Goal: Task Accomplishment & Management: Use online tool/utility

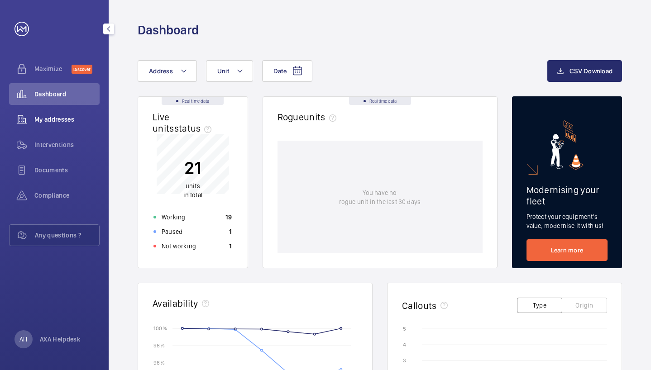
click at [43, 125] on div "My addresses" at bounding box center [54, 120] width 91 height 22
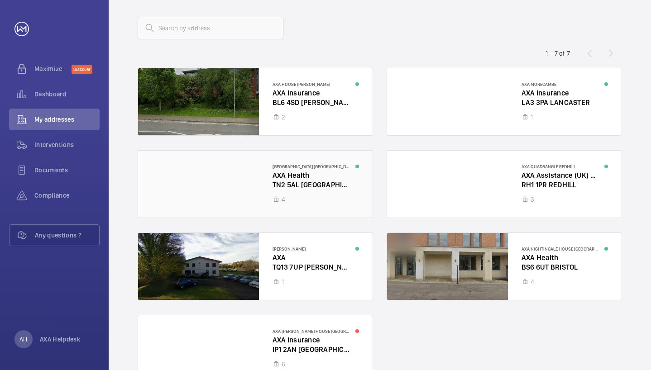
scroll to position [41, 0]
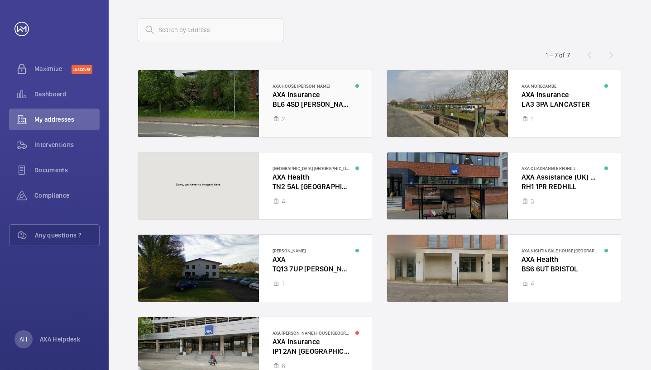
click at [312, 117] on div at bounding box center [255, 103] width 235 height 67
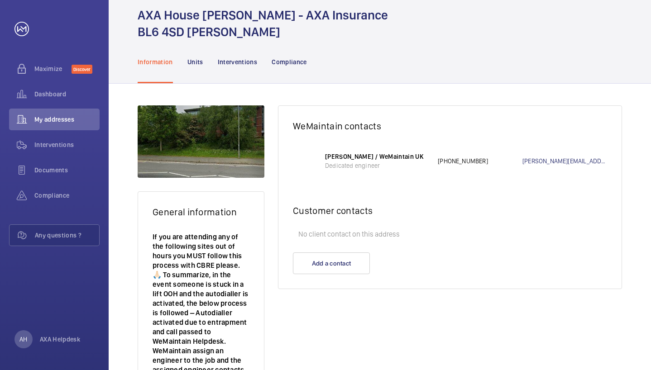
scroll to position [39, 0]
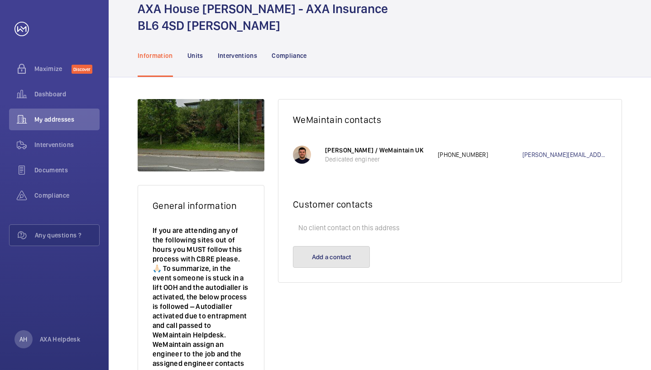
click at [326, 257] on button "Add a contact" at bounding box center [331, 257] width 77 height 22
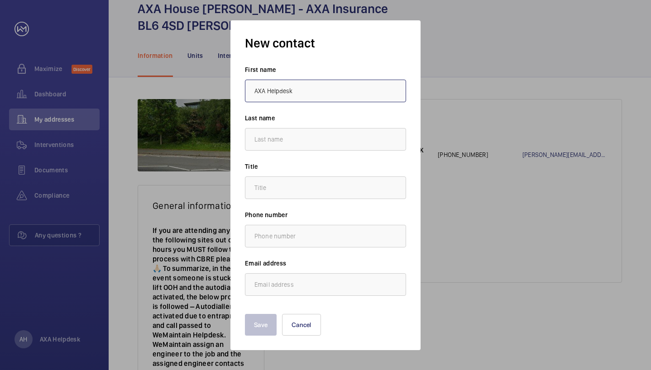
type input "AXA Helpdesk"
click at [282, 189] on input "text" at bounding box center [325, 188] width 161 height 23
drag, startPoint x: 292, startPoint y: 91, endPoint x: 267, endPoint y: 94, distance: 24.6
click at [267, 94] on input "AXA Helpdesk" at bounding box center [325, 91] width 161 height 23
click at [297, 141] on input "text" at bounding box center [325, 139] width 161 height 23
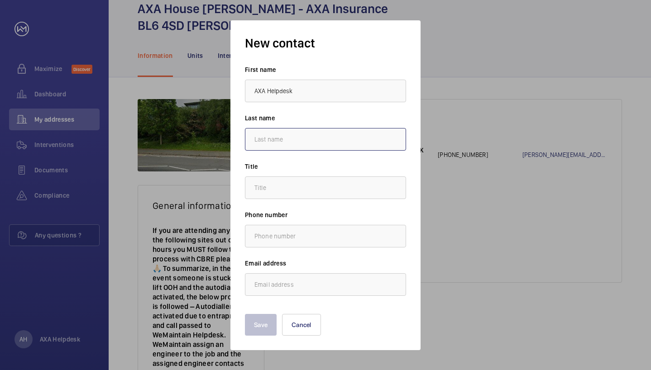
paste input "Helpdesk"
type input "Helpdesk"
drag, startPoint x: 298, startPoint y: 93, endPoint x: 268, endPoint y: 92, distance: 29.9
click at [268, 92] on input "AXA Helpdesk" at bounding box center [325, 91] width 161 height 23
type input "AXA"
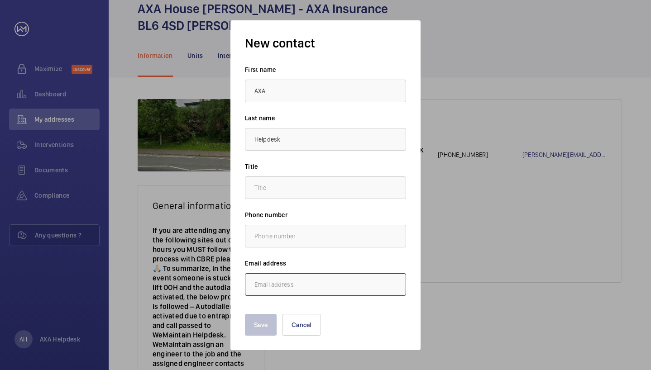
click at [296, 280] on input "email" at bounding box center [325, 285] width 161 height 23
paste input "Axacontractsupport@cbre.com"
type input "Axacontractsupport@cbre.com"
click at [288, 234] on input "text" at bounding box center [325, 236] width 161 height 23
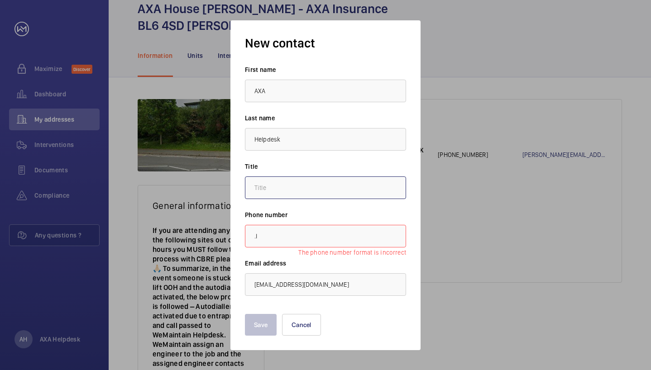
click at [301, 185] on input "text" at bounding box center [325, 188] width 161 height 23
click at [307, 232] on input ".l" at bounding box center [325, 236] width 161 height 23
type input "."
click at [347, 188] on input "text" at bounding box center [325, 188] width 161 height 23
type input "."
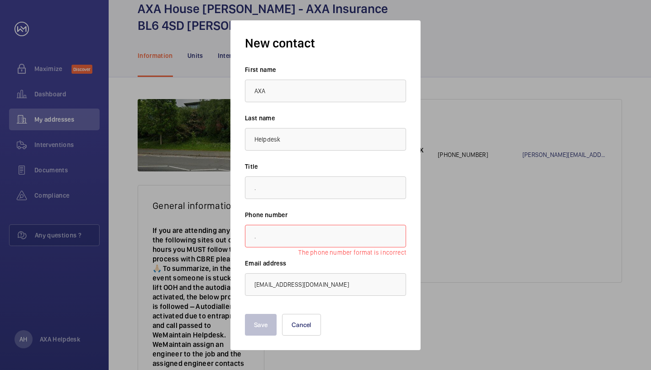
click at [317, 241] on input "." at bounding box center [325, 236] width 161 height 23
click at [263, 325] on button "Save" at bounding box center [261, 325] width 32 height 22
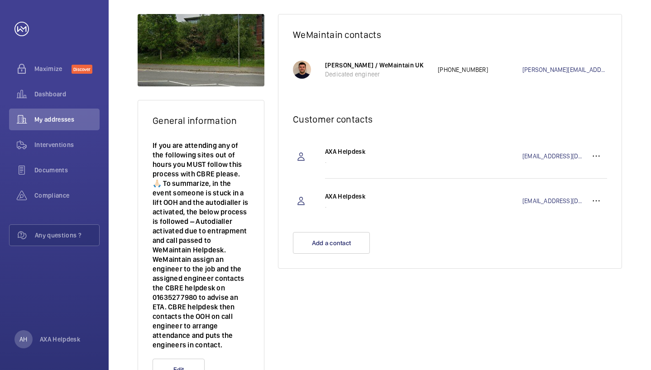
scroll to position [125, 0]
click at [600, 200] on wm-front-icon-button at bounding box center [597, 201] width 22 height 22
click at [587, 249] on p "Delete" at bounding box center [579, 245] width 35 height 9
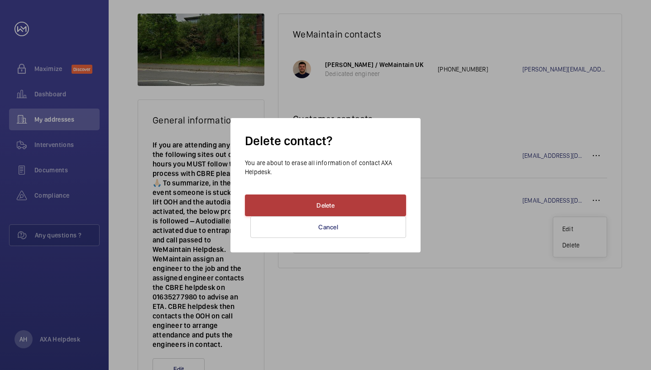
click at [361, 210] on button "Delete" at bounding box center [325, 206] width 161 height 22
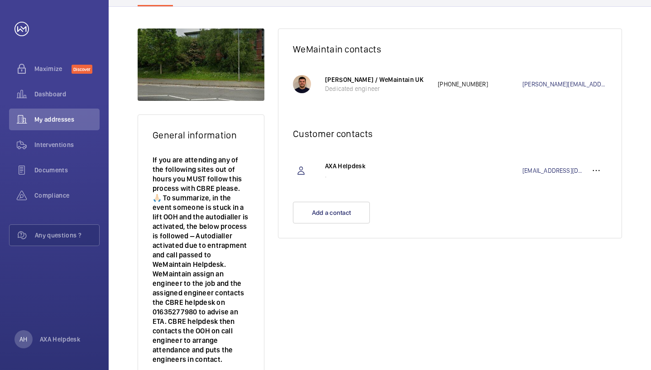
scroll to position [0, 0]
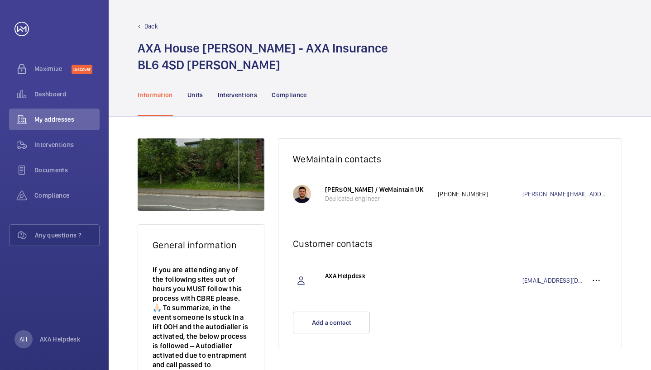
click at [147, 27] on p "Back" at bounding box center [151, 26] width 14 height 9
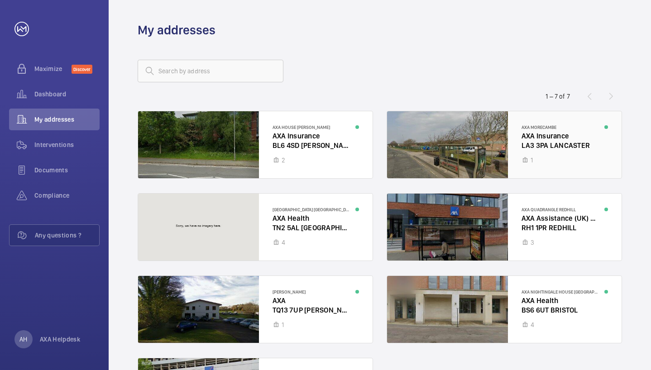
click at [485, 156] on div at bounding box center [504, 144] width 235 height 67
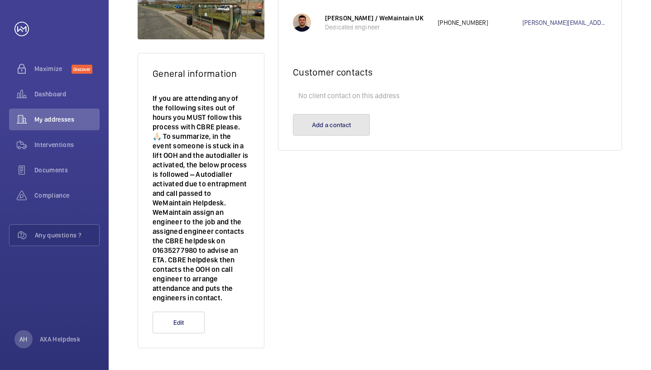
click at [305, 125] on button "Add a contact" at bounding box center [331, 125] width 77 height 22
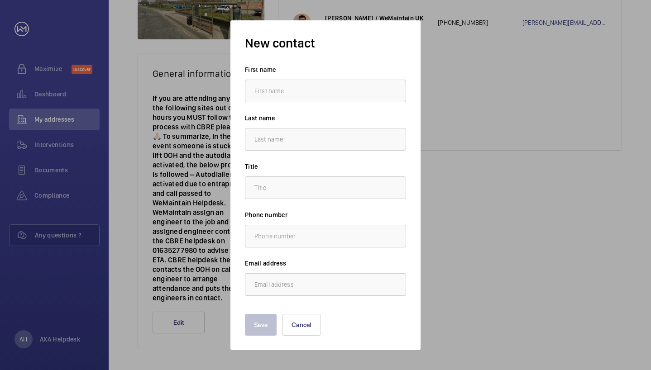
scroll to position [172, 0]
click at [305, 139] on input "text" at bounding box center [325, 139] width 161 height 23
paste input "Axacontractsupport@cbre.com"
type input "Axacontractsupport@cbre.com"
drag, startPoint x: 336, startPoint y: 132, endPoint x: 257, endPoint y: 133, distance: 78.8
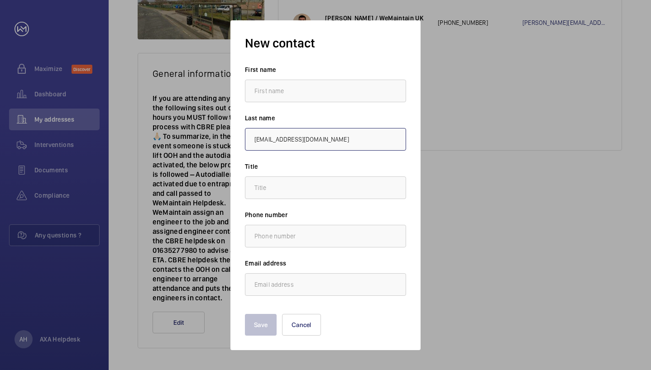
click at [218, 133] on mat-dialog-container "New contact First name Last name Axacontractsupport@cbre.com Title Phone number…" at bounding box center [325, 185] width 217 height 357
click at [344, 135] on input "Axacontractsupport@cbre.com" at bounding box center [325, 139] width 161 height 23
click at [339, 139] on input "Axacontractsupport@cbre.com" at bounding box center [325, 139] width 161 height 23
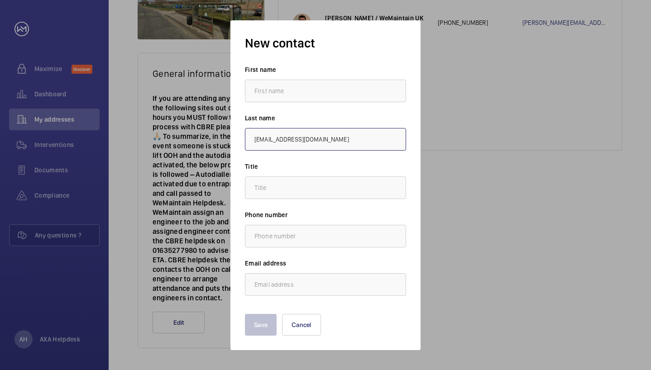
click at [339, 139] on input "Axacontractsupport@cbre.com" at bounding box center [325, 139] width 161 height 23
click at [292, 283] on input "email" at bounding box center [325, 285] width 161 height 23
paste input "Axacontractsupport@cbre.com"
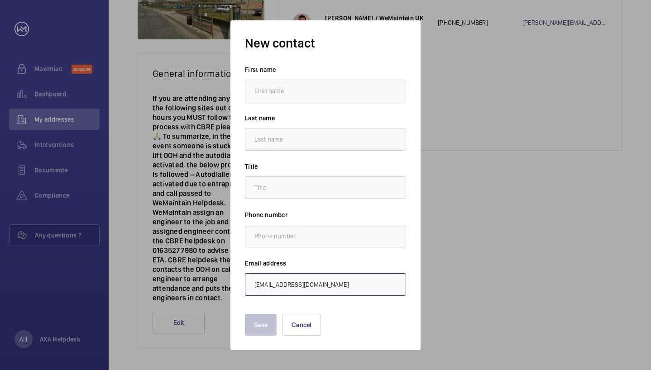
type input "Axacontractsupport@cbre.com"
click at [263, 202] on div "First name Last name Title Phone number Email address Axacontractsupport@cbre.c…" at bounding box center [325, 180] width 161 height 231
click at [265, 191] on input "text" at bounding box center [325, 188] width 161 height 23
type input "."
click at [326, 86] on input "text" at bounding box center [325, 91] width 161 height 23
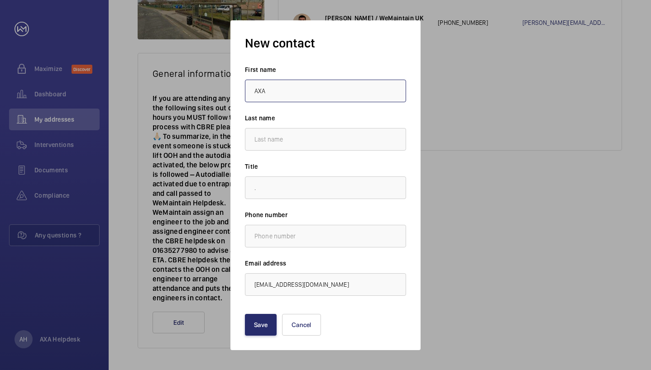
type input "AXA"
click at [331, 134] on input "text" at bounding box center [325, 139] width 161 height 23
type input "Helpdesk"
click at [262, 327] on button "Save" at bounding box center [261, 325] width 32 height 22
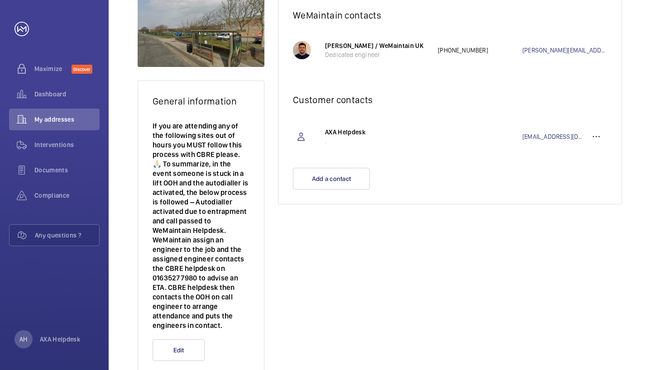
scroll to position [19, 0]
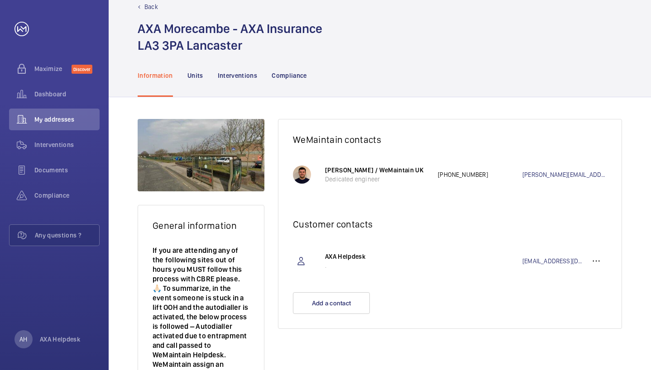
click at [147, 8] on p "Back" at bounding box center [151, 6] width 14 height 9
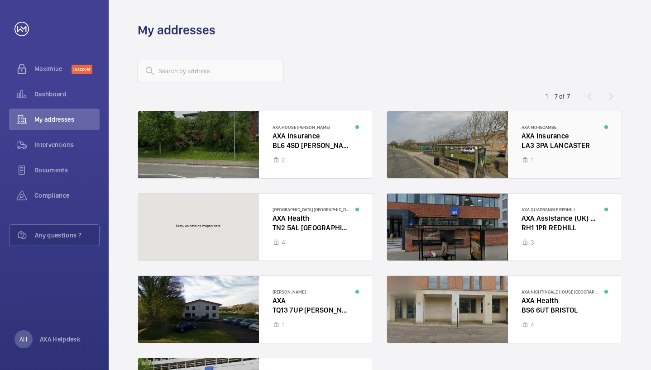
click at [542, 167] on div at bounding box center [504, 144] width 235 height 67
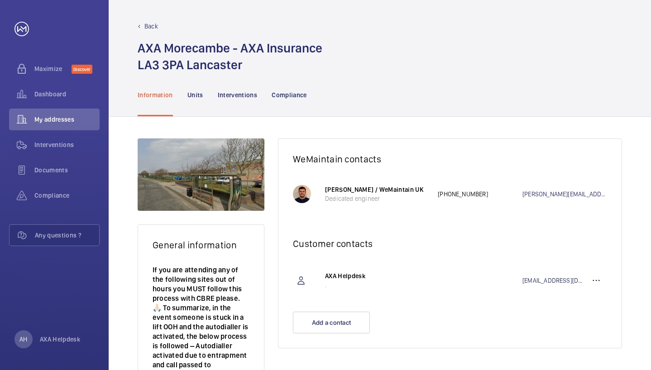
click at [152, 22] on p "Back" at bounding box center [151, 26] width 14 height 9
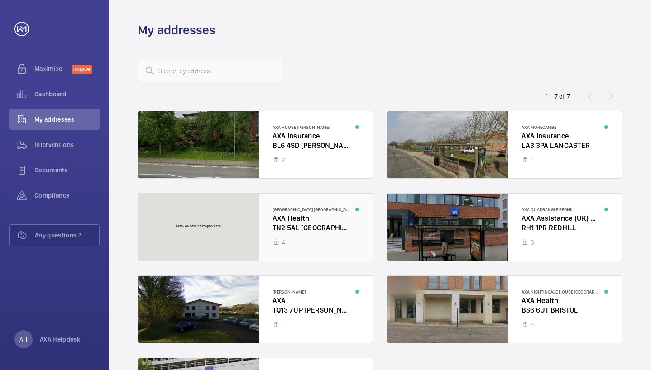
click at [331, 244] on div at bounding box center [255, 227] width 235 height 67
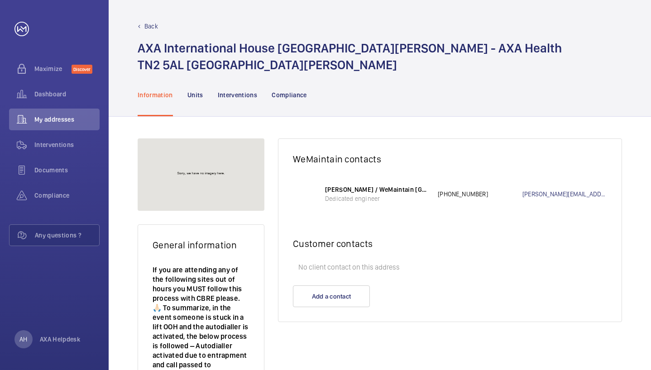
scroll to position [93, 0]
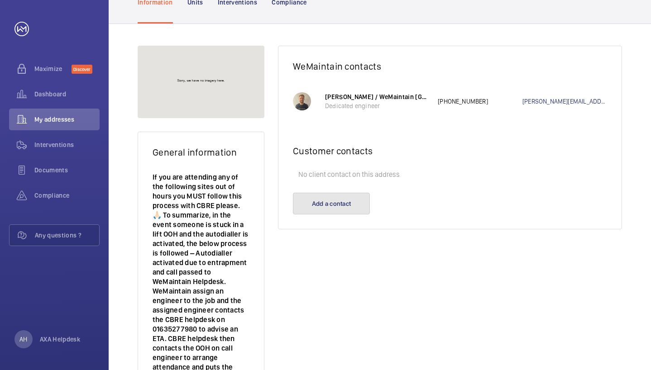
click at [328, 204] on button "Add a contact" at bounding box center [331, 204] width 77 height 22
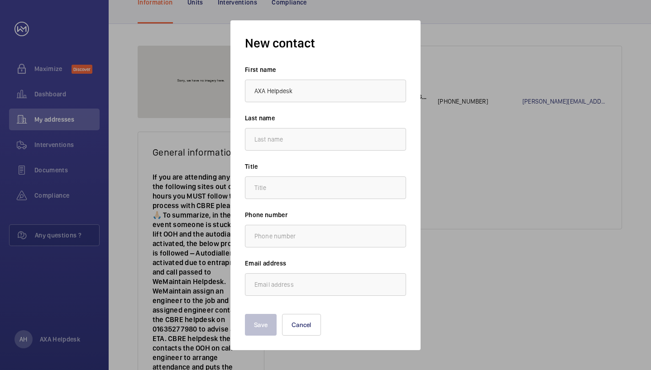
drag, startPoint x: 291, startPoint y: 91, endPoint x: 266, endPoint y: 92, distance: 25.0
click at [266, 92] on input "AXA Helpdesk" at bounding box center [325, 91] width 161 height 23
type input "AXA"
click at [276, 132] on input "text" at bounding box center [325, 139] width 161 height 23
paste input "Helpdesk"
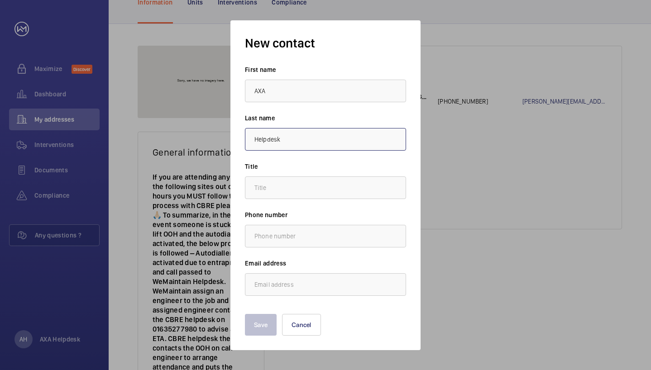
type input "Helpdesk"
click at [270, 187] on input "text" at bounding box center [325, 188] width 161 height 23
type input "."
click at [265, 287] on input "email" at bounding box center [325, 285] width 161 height 23
paste input "Helpdesk"
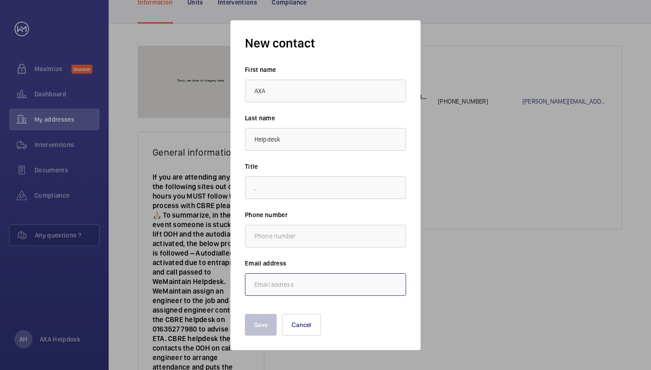
type input "Helpdesk"
click at [300, 282] on input "Helpdesk" at bounding box center [325, 285] width 161 height 23
paste input "AXAcontractsupport@cbre.com"
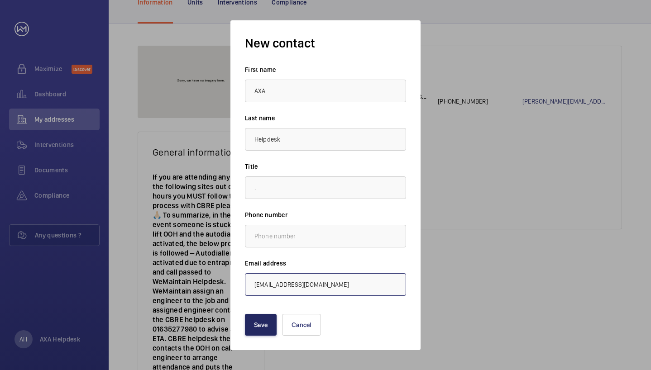
type input "AXAcontractsupport@cbre.com"
click at [269, 325] on button "Save" at bounding box center [261, 325] width 32 height 22
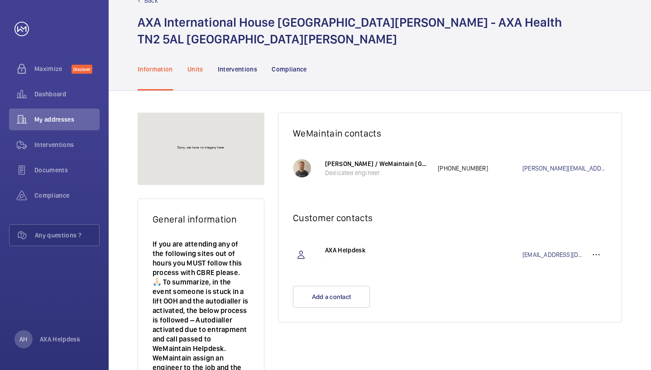
scroll to position [0, 0]
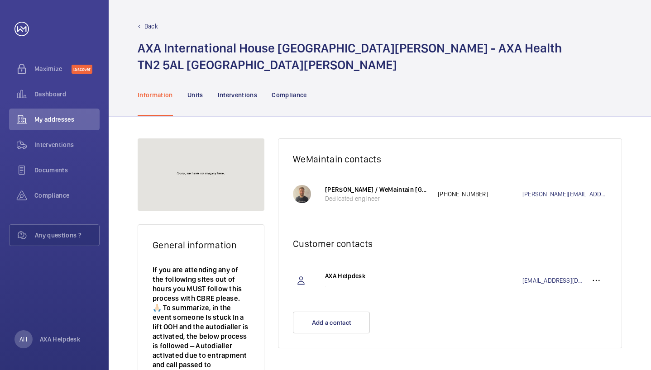
click at [152, 29] on p "Back" at bounding box center [151, 26] width 14 height 9
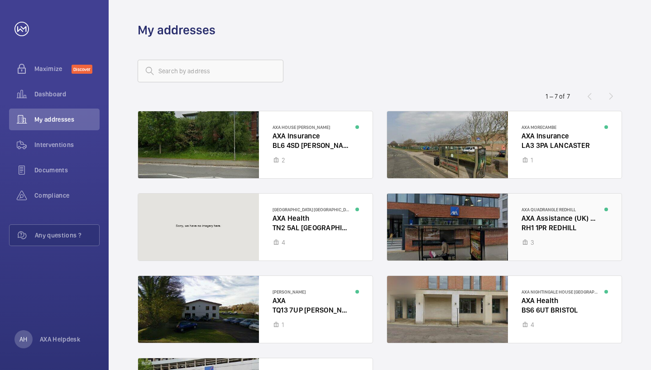
click at [456, 225] on div at bounding box center [504, 227] width 235 height 67
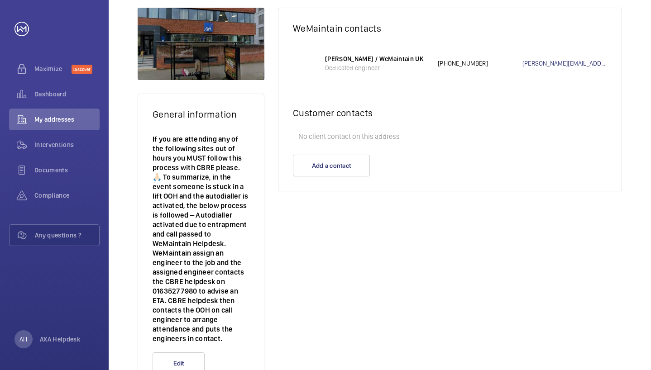
scroll to position [167, 0]
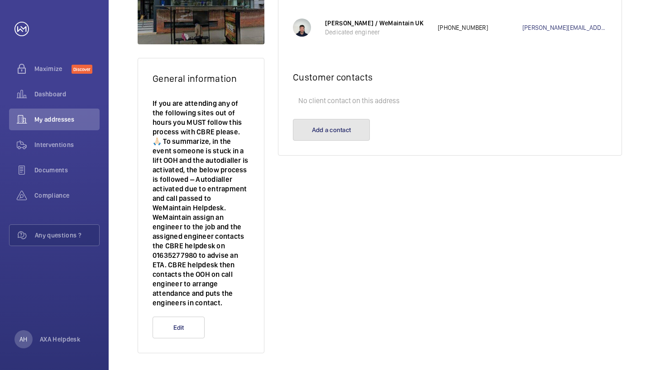
click at [330, 134] on button "Add a contact" at bounding box center [331, 130] width 77 height 22
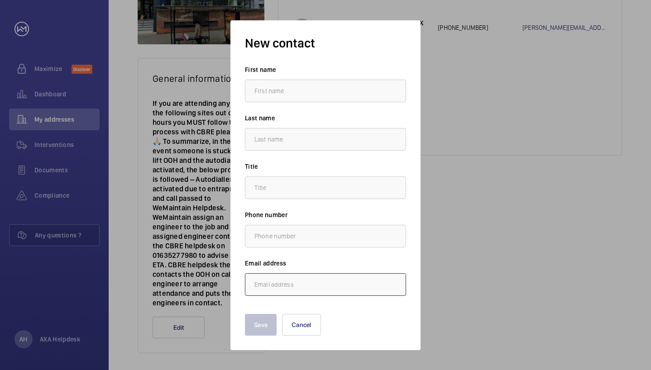
click at [303, 280] on input "email" at bounding box center [325, 285] width 161 height 23
paste input "AXAcontractsupport@cbre.com"
type input "AXAcontractsupport@cbre.com"
click at [280, 90] on input "text" at bounding box center [325, 91] width 161 height 23
type input "AXA"
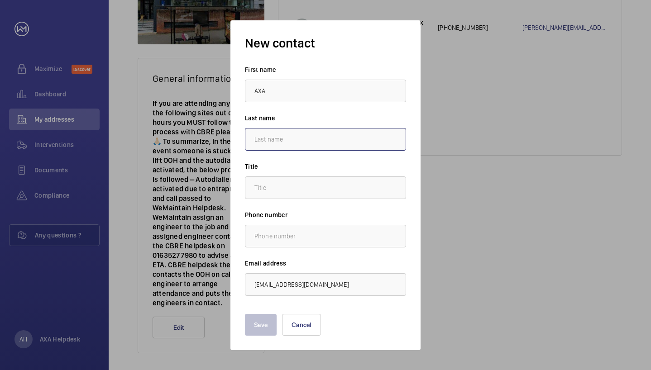
click at [272, 138] on input "text" at bounding box center [325, 139] width 161 height 23
type input "Helpdesk"
click at [296, 172] on wm-front-input "Title" at bounding box center [325, 180] width 161 height 37
click at [300, 187] on input "text" at bounding box center [325, 188] width 161 height 23
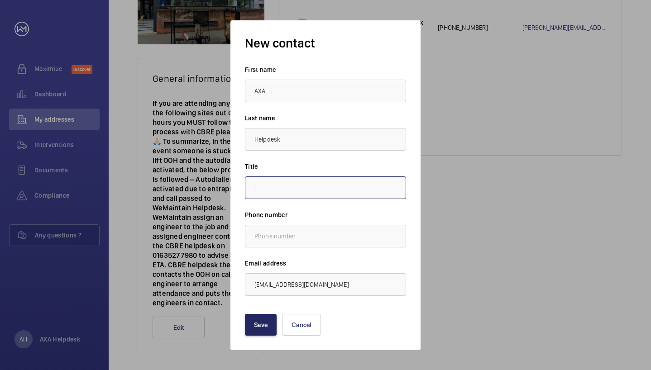
type input "."
click at [266, 325] on button "Save" at bounding box center [261, 325] width 32 height 22
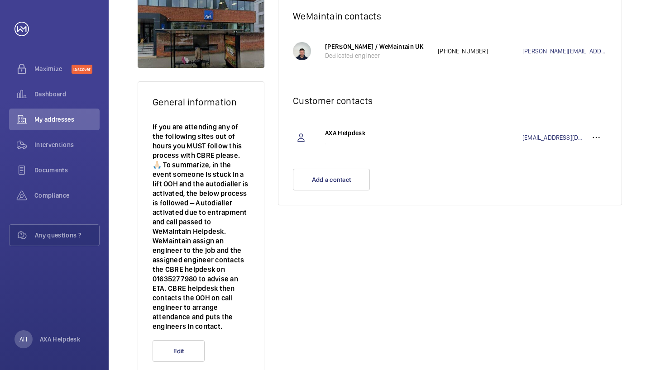
scroll to position [0, 0]
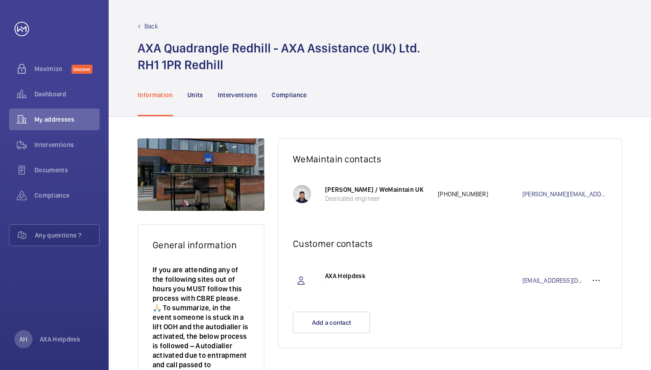
click at [146, 26] on p "Back" at bounding box center [151, 26] width 14 height 9
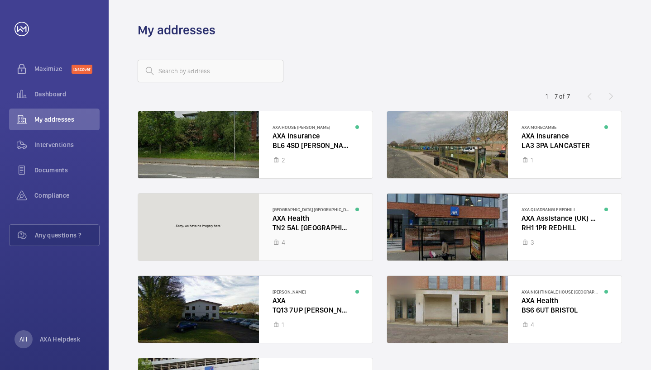
click at [348, 258] on div at bounding box center [255, 227] width 235 height 67
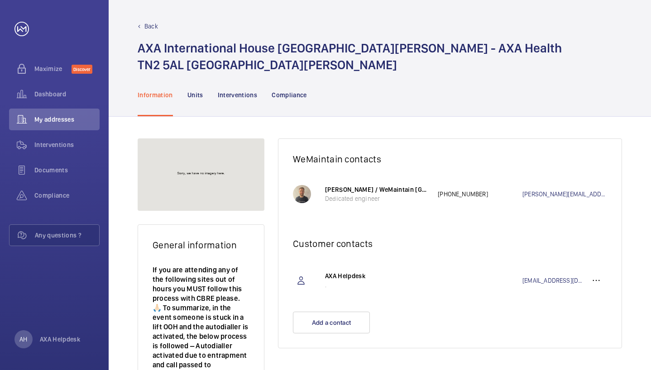
click at [158, 27] on div "Back" at bounding box center [380, 26] width 485 height 9
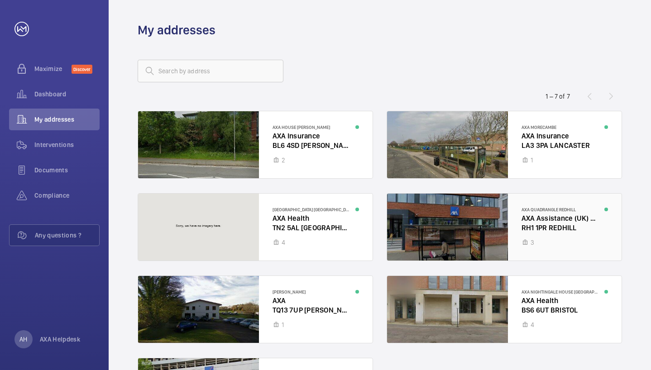
click at [514, 240] on div at bounding box center [504, 227] width 235 height 67
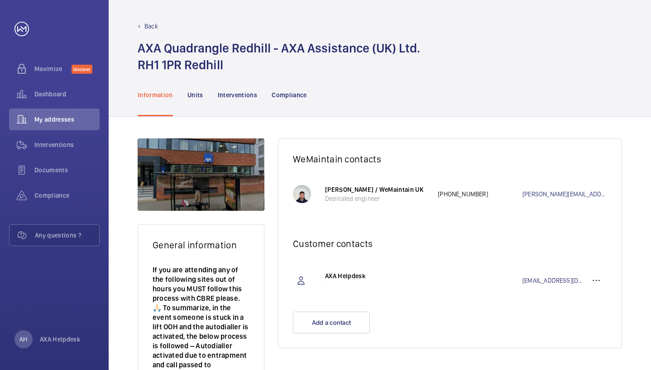
click at [149, 27] on p "Back" at bounding box center [151, 26] width 14 height 9
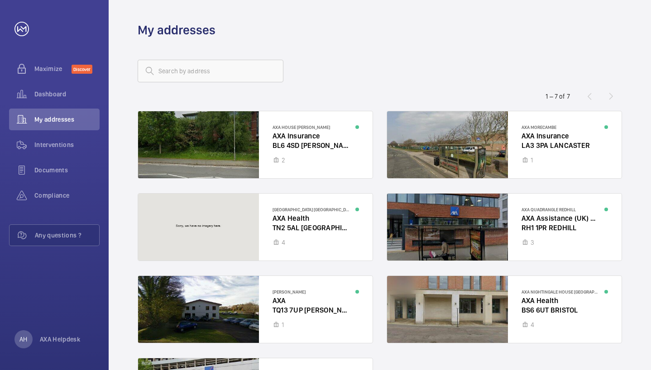
scroll to position [82, 0]
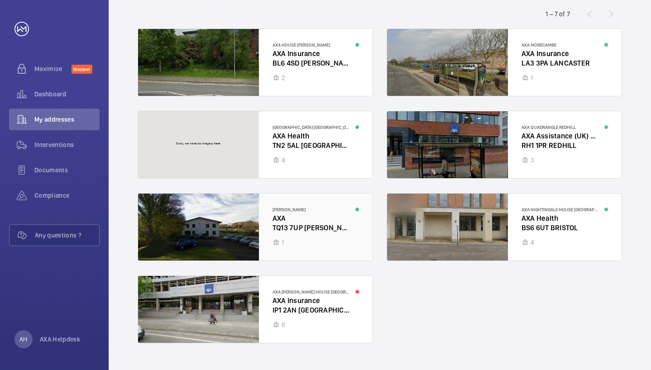
click at [348, 220] on div at bounding box center [255, 227] width 235 height 67
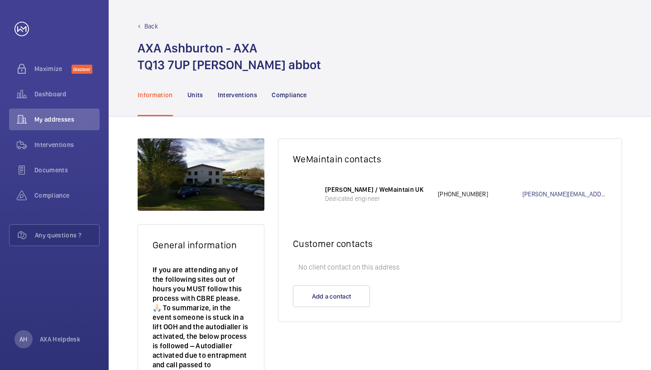
scroll to position [105, 0]
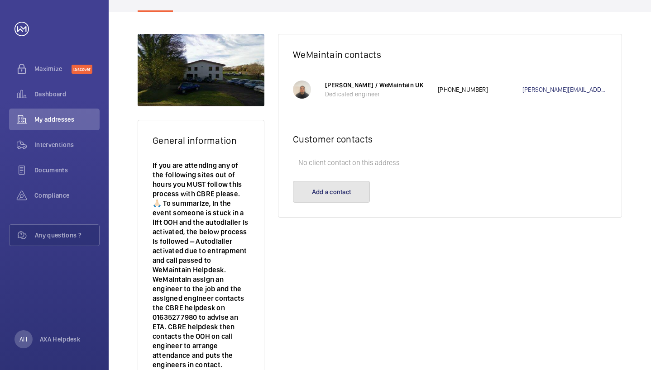
click at [325, 186] on button "Add a contact" at bounding box center [331, 192] width 77 height 22
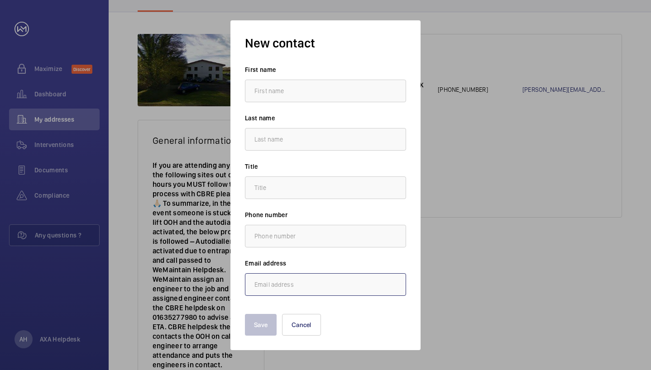
click at [287, 285] on input "email" at bounding box center [325, 285] width 161 height 23
paste input "AXAcontractsupport@cbre.com"
click at [379, 284] on input "AXAcontractsupport@cbre.comb" at bounding box center [325, 285] width 161 height 23
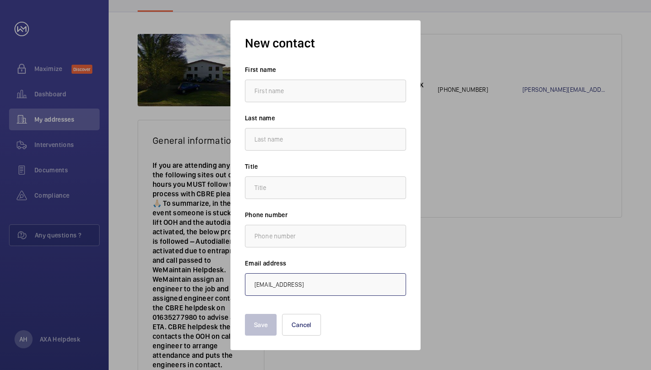
click at [379, 284] on input "AXAcontractsupport@cbre.comb" at bounding box center [325, 285] width 161 height 23
paste input "email"
type input "AXAcontractsupport@cbre.com"
click at [314, 98] on input "text" at bounding box center [325, 91] width 161 height 23
type input "AXA"
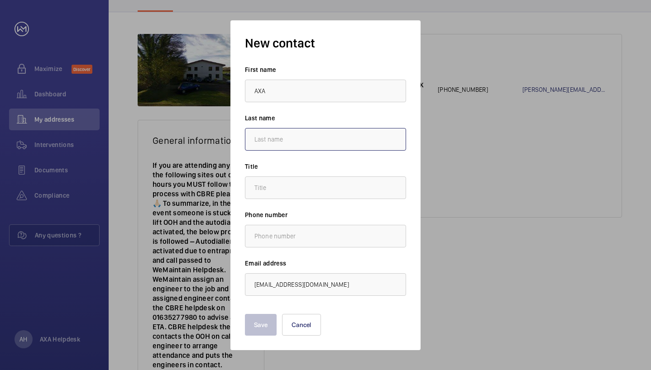
click at [312, 137] on input "text" at bounding box center [325, 139] width 161 height 23
type input "Helpdesk"
click at [320, 197] on input "text" at bounding box center [325, 188] width 161 height 23
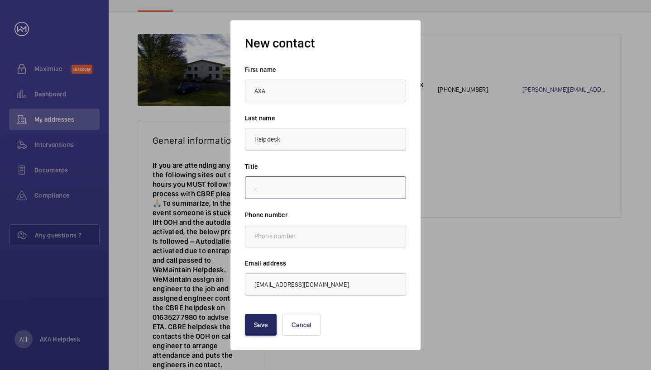
type input "."
click at [270, 326] on button "Save" at bounding box center [261, 325] width 32 height 22
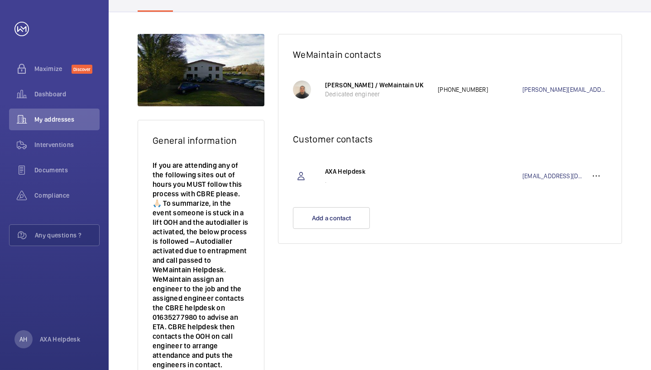
scroll to position [0, 0]
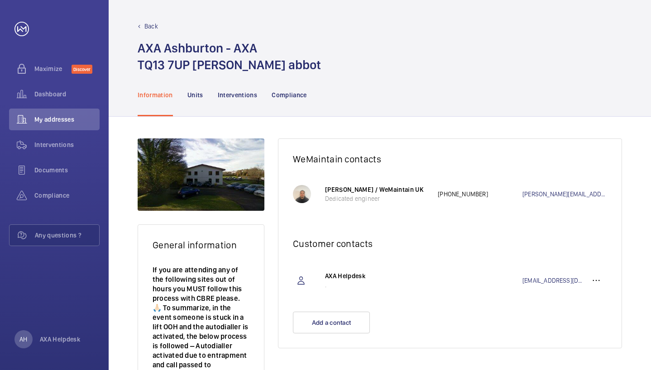
click at [153, 27] on p "Back" at bounding box center [151, 26] width 14 height 9
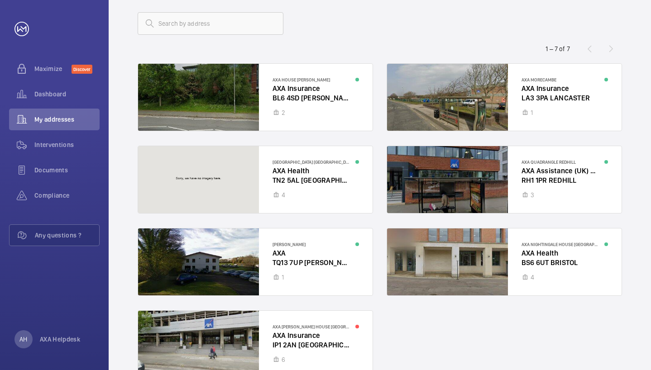
scroll to position [101, 0]
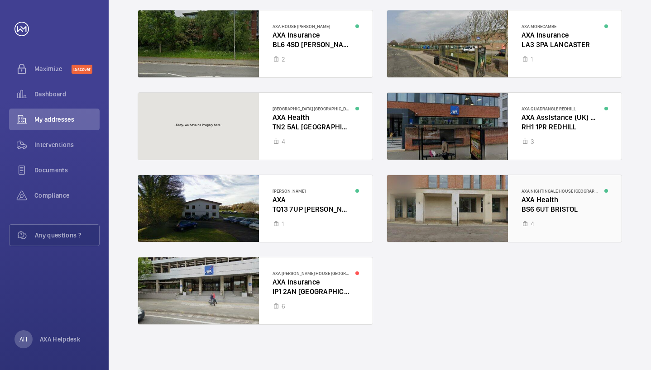
click at [566, 228] on div at bounding box center [504, 208] width 235 height 67
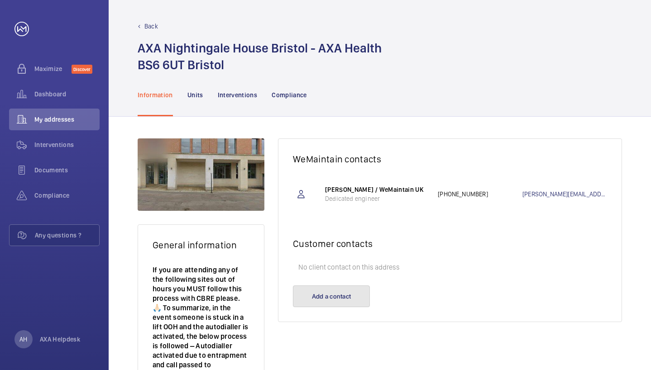
click at [350, 293] on button "Add a contact" at bounding box center [331, 297] width 77 height 22
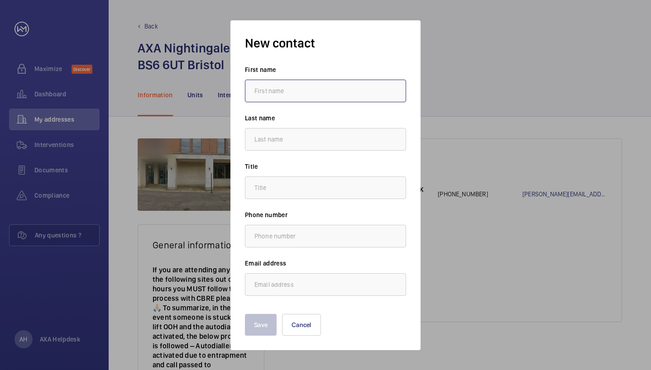
click at [279, 95] on input "text" at bounding box center [325, 91] width 161 height 23
click at [303, 265] on label "Email address" at bounding box center [325, 263] width 161 height 9
click at [303, 282] on input "email" at bounding box center [325, 285] width 161 height 23
paste input "AXAcontractsupport@cbre.com"
type input "AXAcontractsupport@cbre.com"
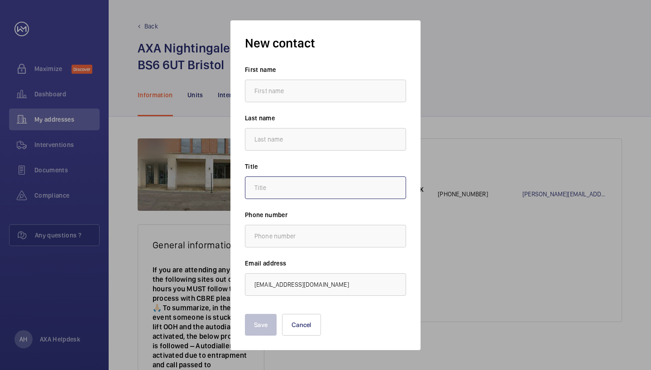
click at [279, 187] on input "text" at bounding box center [325, 188] width 161 height 23
type input "."
click at [274, 142] on input "text" at bounding box center [325, 139] width 161 height 23
click at [262, 88] on input "text" at bounding box center [325, 91] width 161 height 23
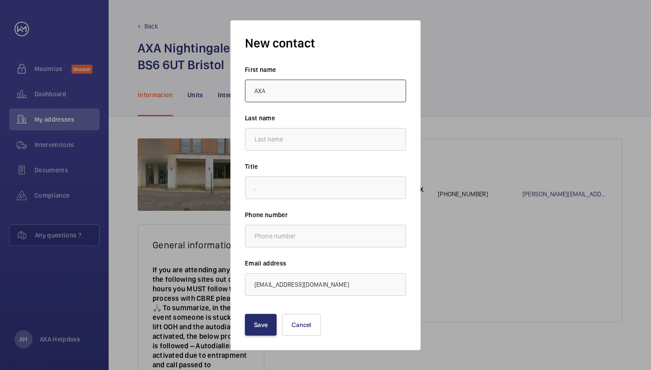
type input "AXA"
click at [292, 141] on input "text" at bounding box center [325, 139] width 161 height 23
type input "Helpdesk"
click at [260, 329] on button "Save" at bounding box center [261, 325] width 32 height 22
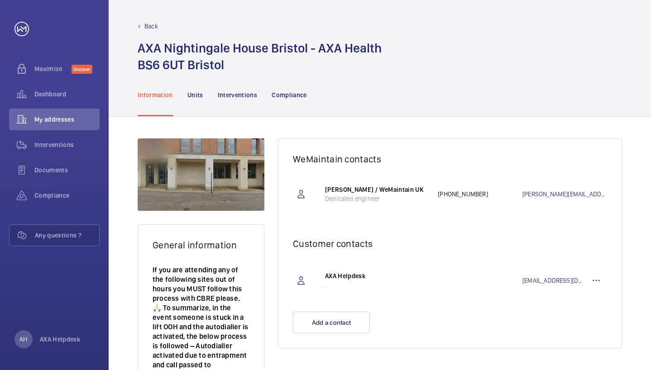
click at [152, 23] on p "Back" at bounding box center [151, 26] width 14 height 9
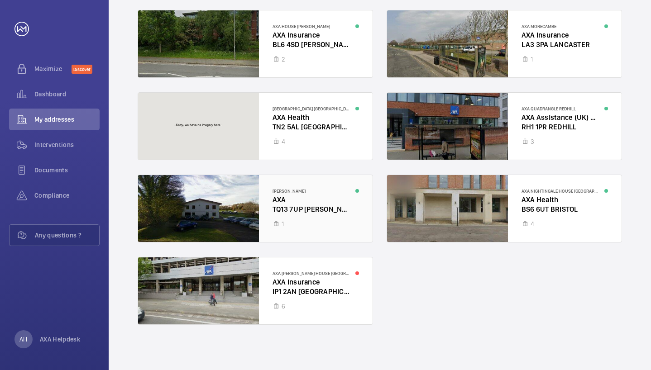
click at [341, 215] on div at bounding box center [255, 208] width 235 height 67
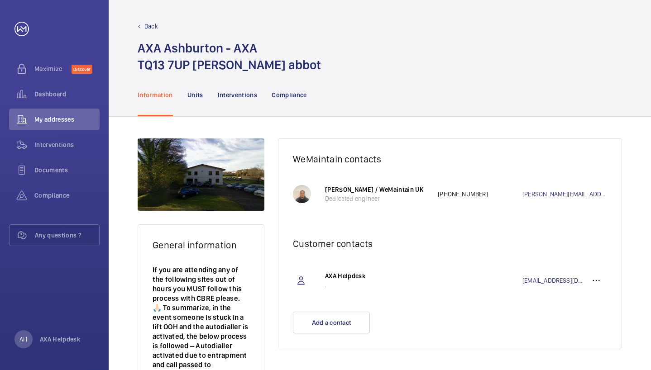
click at [147, 27] on p "Back" at bounding box center [151, 26] width 14 height 9
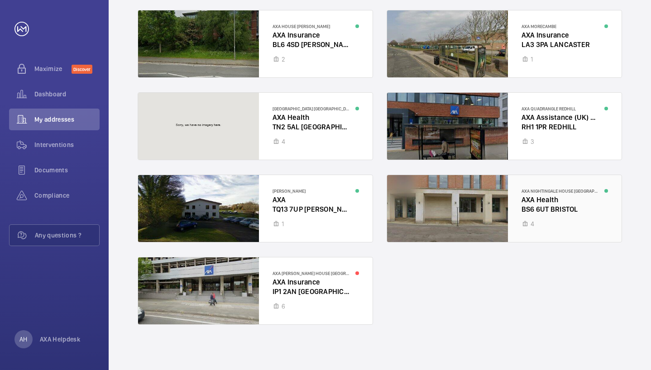
click at [484, 233] on div at bounding box center [504, 208] width 235 height 67
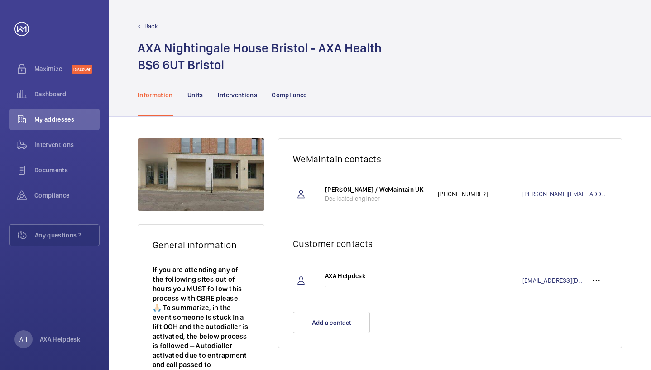
click at [146, 21] on div "Back AXA Nightingale House Bristol - AXA Health BS6 6UT Bristol" at bounding box center [380, 36] width 542 height 73
click at [149, 24] on p "Back" at bounding box center [151, 26] width 14 height 9
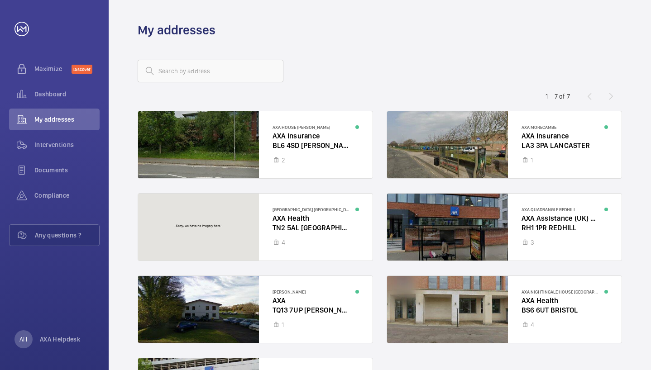
scroll to position [101, 0]
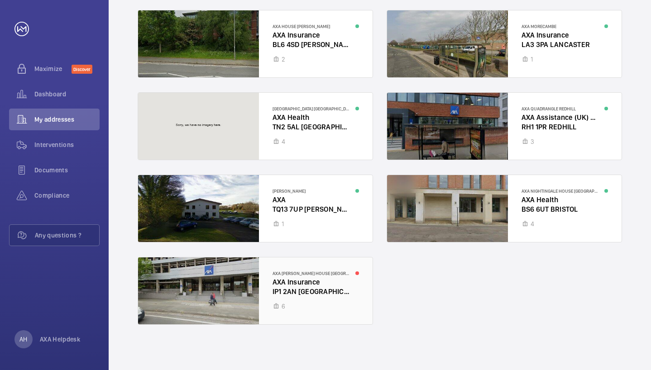
click at [245, 296] on div at bounding box center [255, 291] width 235 height 67
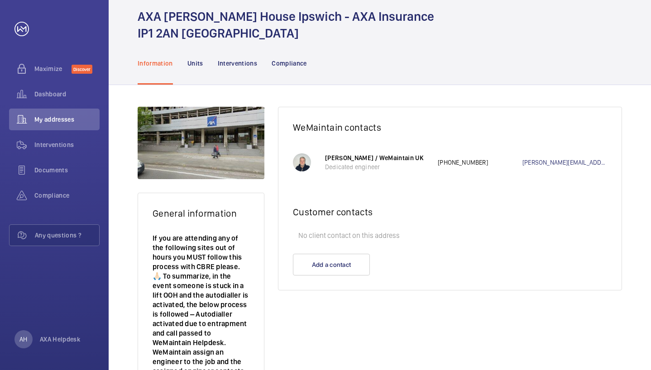
scroll to position [84, 0]
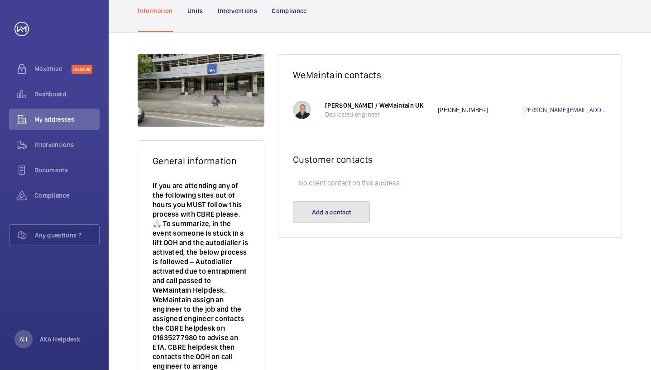
click at [339, 212] on button "Add a contact" at bounding box center [331, 213] width 77 height 22
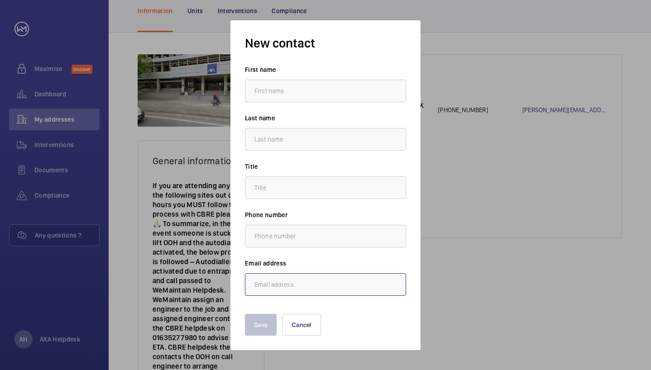
click at [314, 290] on input "email" at bounding box center [325, 285] width 161 height 23
paste input "AXAcontractsupport@cbre.com"
type input "AXAcontractsupport@cbre.com"
click at [275, 87] on input "text" at bounding box center [325, 91] width 161 height 23
type input "AXA"
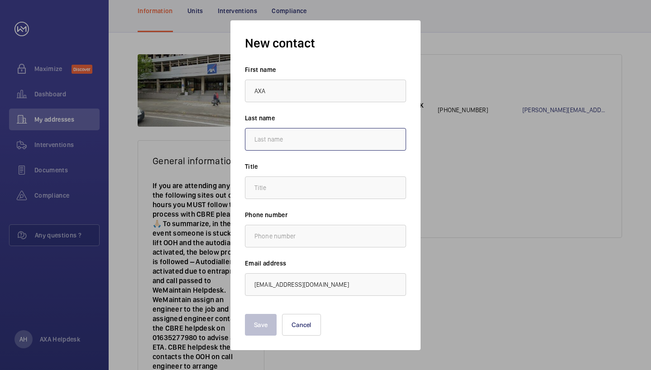
click at [328, 143] on input "text" at bounding box center [325, 139] width 161 height 23
type input "Helpdesk"
click at [322, 189] on input "text" at bounding box center [325, 188] width 161 height 23
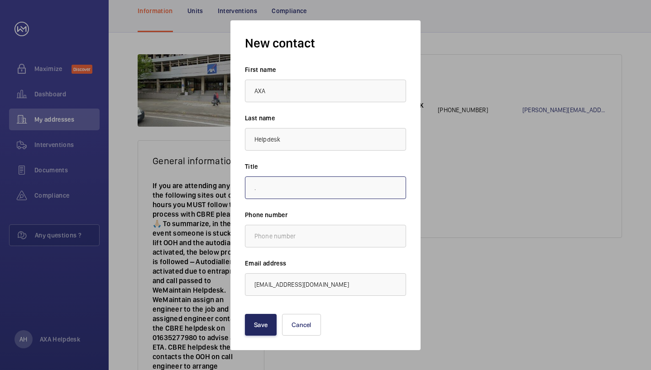
type input "."
click at [265, 326] on button "Save" at bounding box center [261, 325] width 32 height 22
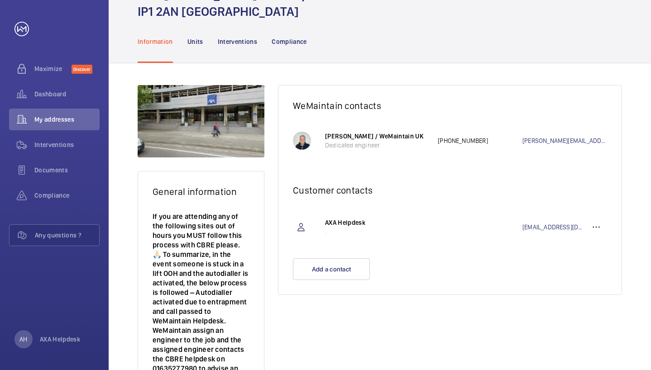
scroll to position [0, 0]
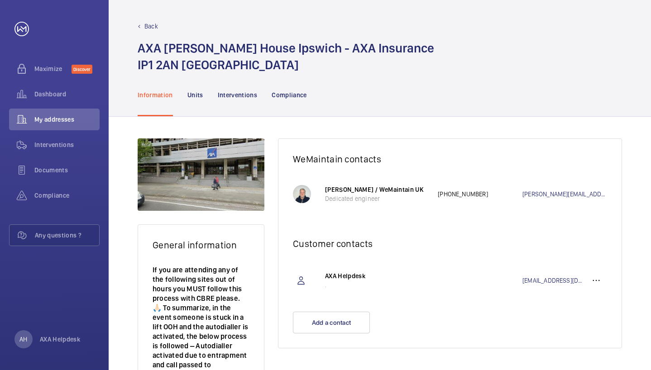
click at [151, 29] on p "Back" at bounding box center [151, 26] width 14 height 9
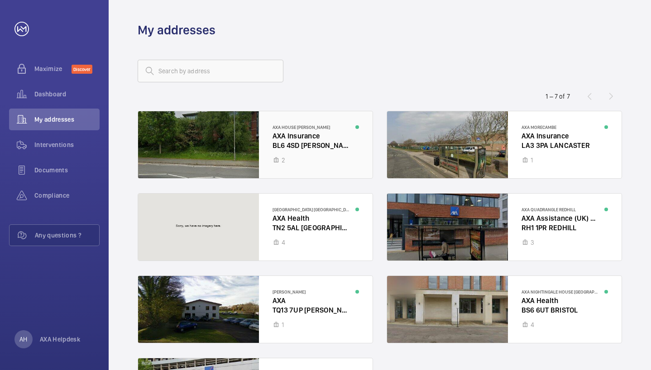
click at [222, 157] on div at bounding box center [255, 144] width 235 height 67
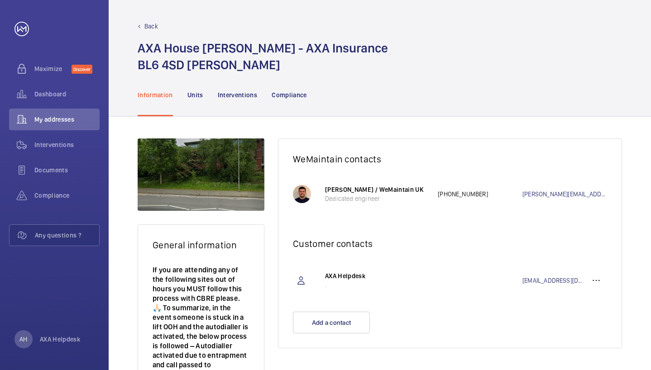
click at [151, 28] on p "Back" at bounding box center [151, 26] width 14 height 9
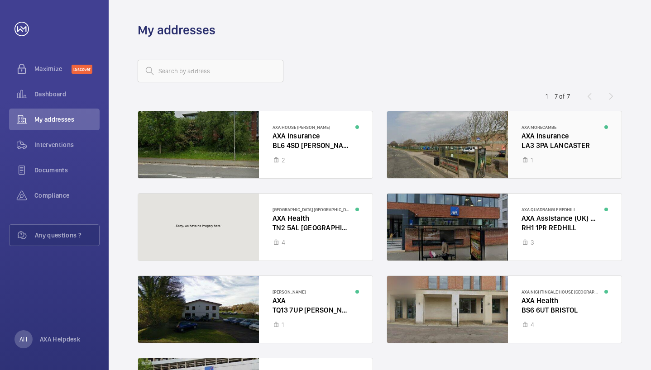
click at [463, 164] on div at bounding box center [504, 144] width 235 height 67
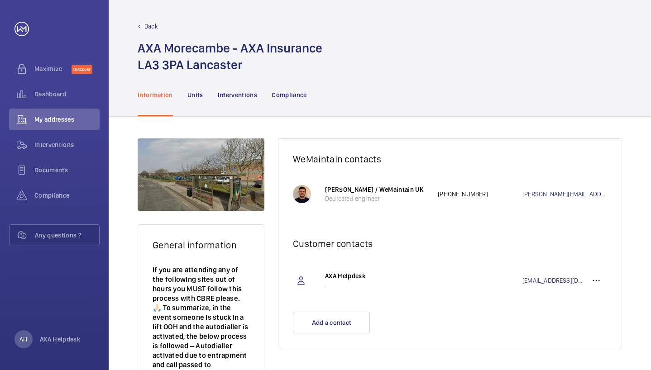
click at [150, 24] on p "Back" at bounding box center [151, 26] width 14 height 9
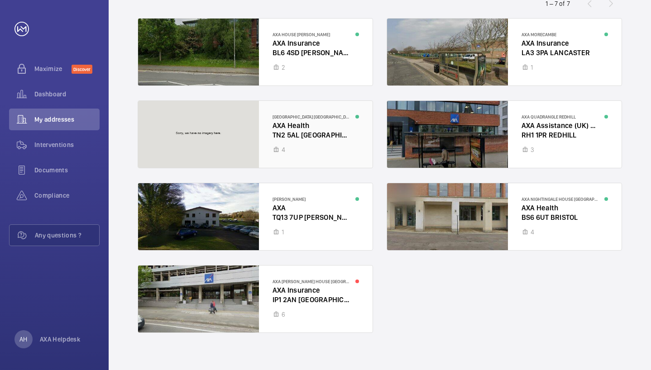
click at [342, 143] on div at bounding box center [255, 134] width 235 height 67
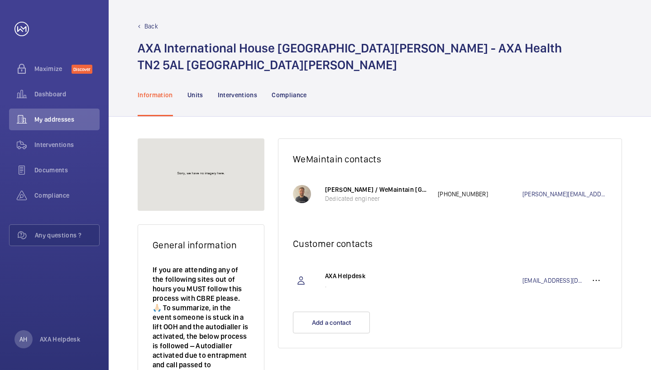
click at [151, 22] on p "Back" at bounding box center [151, 26] width 14 height 9
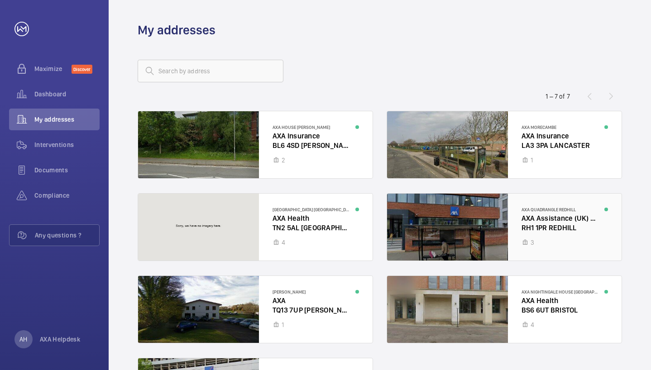
click at [548, 256] on div at bounding box center [504, 227] width 235 height 67
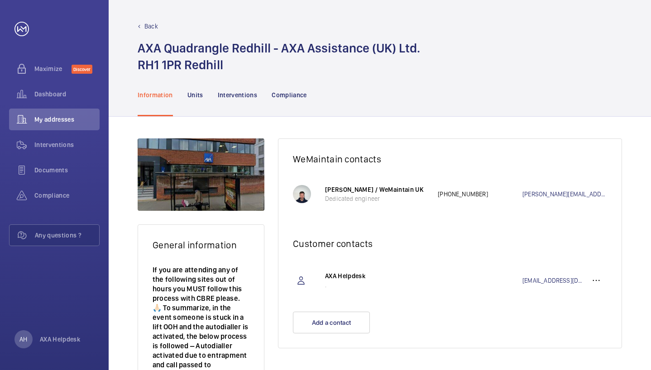
click at [151, 29] on p "Back" at bounding box center [151, 26] width 14 height 9
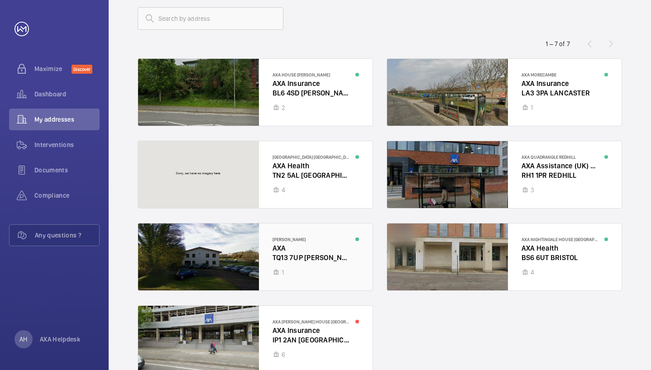
click at [341, 246] on div at bounding box center [255, 257] width 235 height 67
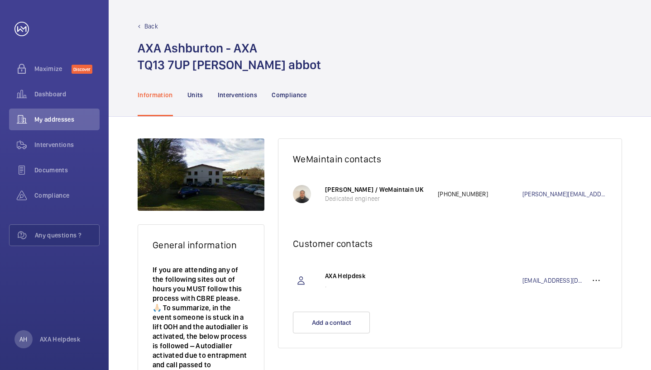
click at [142, 28] on div "Back" at bounding box center [380, 26] width 485 height 9
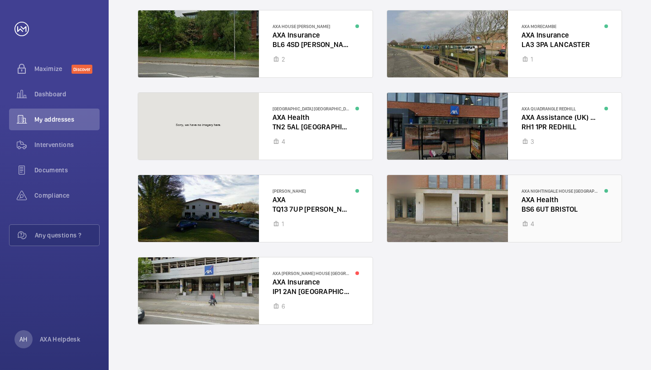
click at [580, 222] on div at bounding box center [504, 208] width 235 height 67
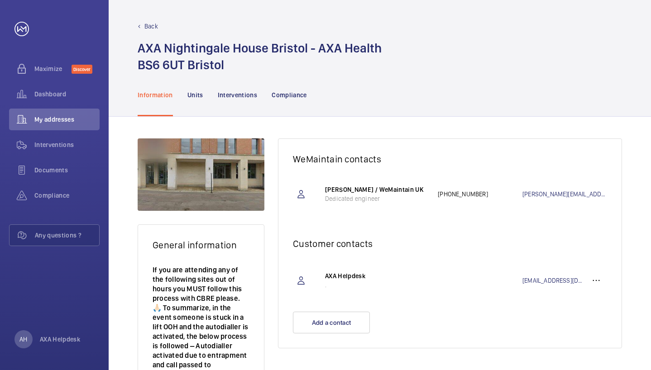
click at [150, 24] on p "Back" at bounding box center [151, 26] width 14 height 9
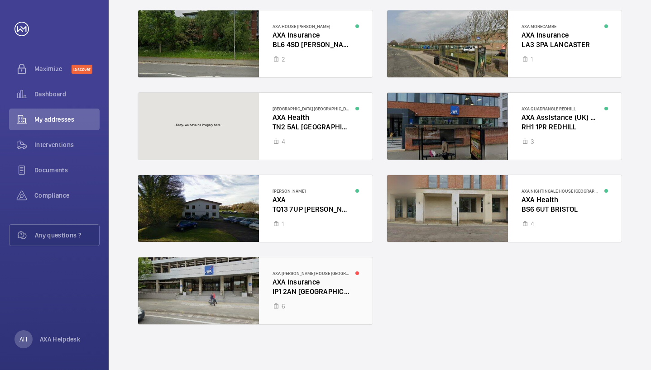
click at [354, 312] on div at bounding box center [255, 291] width 235 height 67
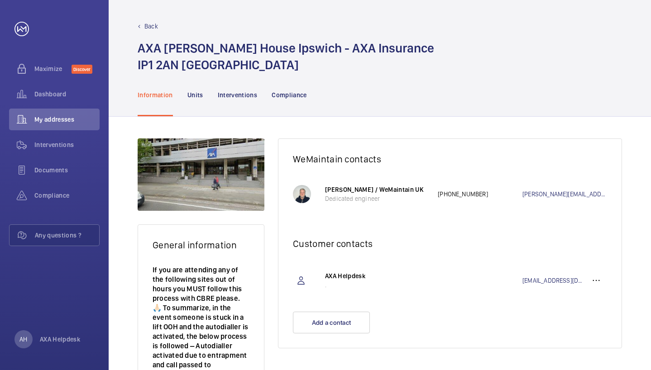
click at [149, 25] on p "Back" at bounding box center [151, 26] width 14 height 9
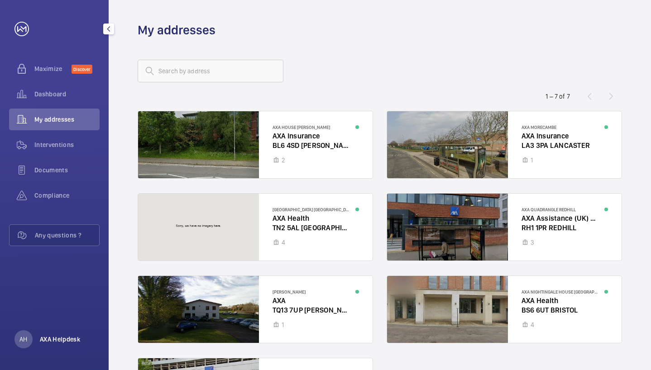
click at [53, 343] on p "AXA Helpdesk" at bounding box center [60, 339] width 40 height 9
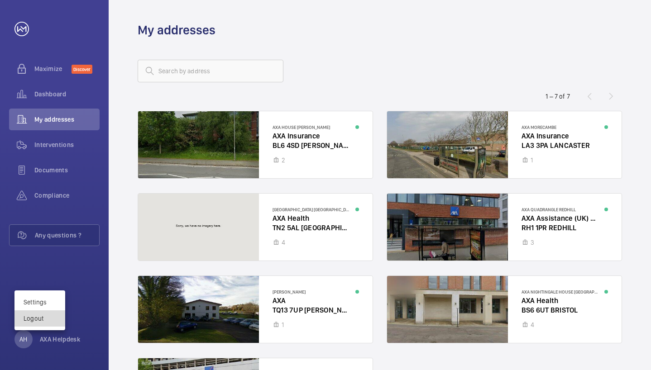
click at [42, 322] on p "Logout" at bounding box center [40, 318] width 33 height 9
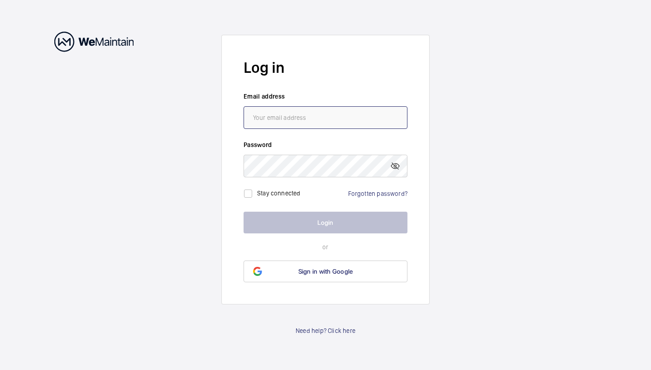
click at [289, 120] on input "email" at bounding box center [326, 117] width 164 height 23
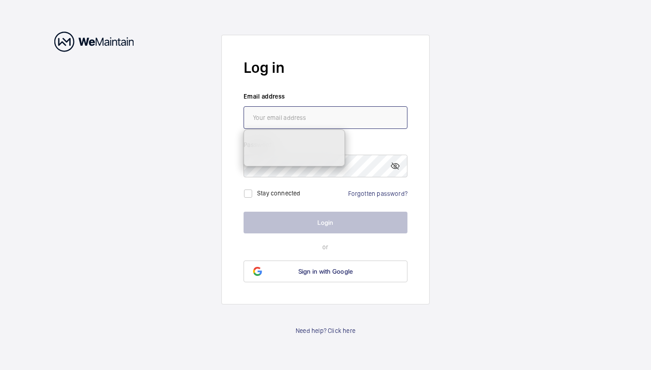
paste input "AXAcontractsupport@cbre.com"
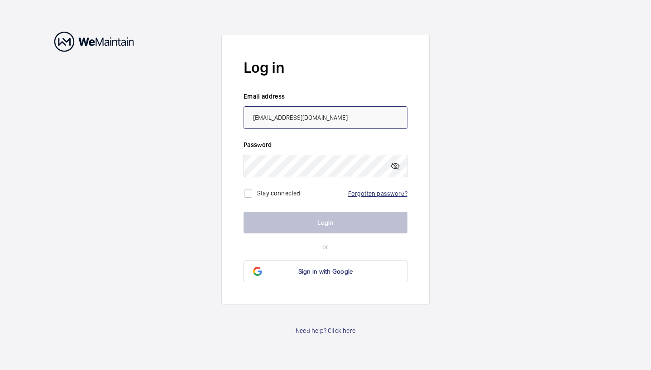
type input "AXAcontractsupport@cbre.com"
click at [384, 196] on link "Forgotten password?" at bounding box center [377, 193] width 59 height 7
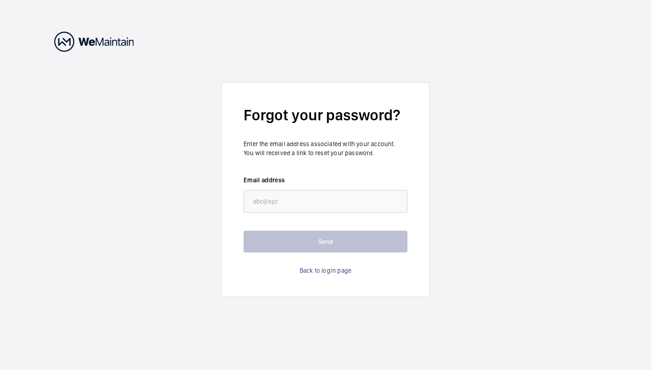
click at [345, 213] on form "Forgot your password? Enter the email address associated with your account. You…" at bounding box center [325, 189] width 208 height 215
click at [343, 205] on input "email" at bounding box center [326, 201] width 164 height 23
paste input "AXAcontractsupport@cbre.com"
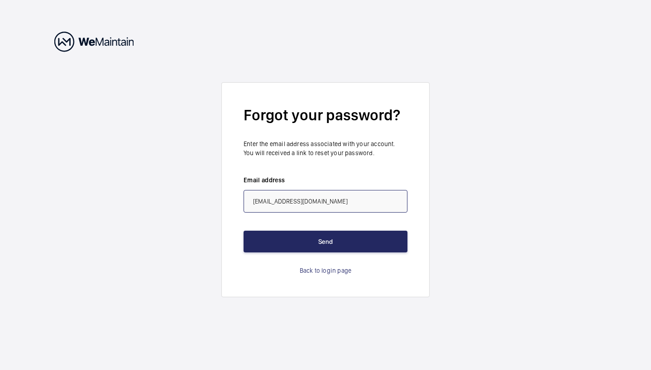
type input "AXAcontractsupport@cbre.com"
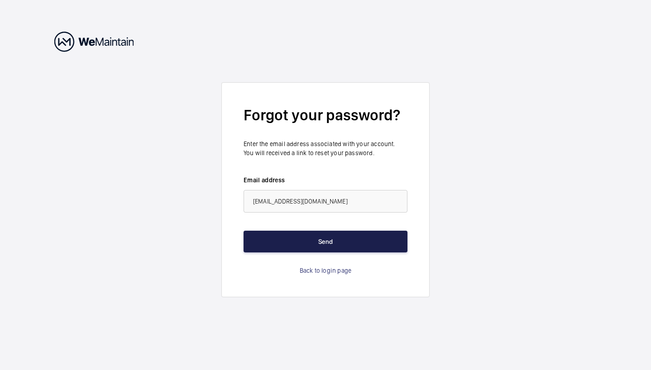
click at [351, 244] on button "Send" at bounding box center [326, 242] width 164 height 22
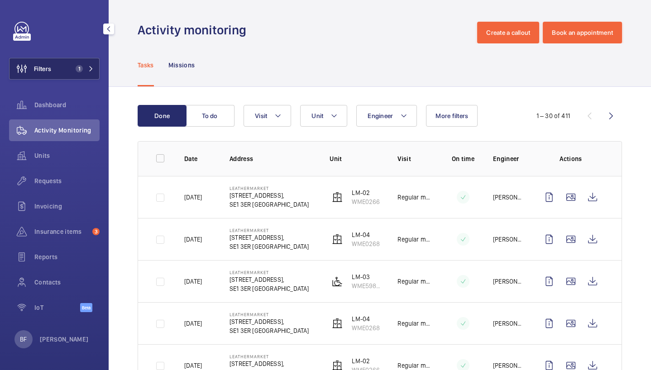
click at [64, 73] on button "Filters 1" at bounding box center [54, 69] width 91 height 22
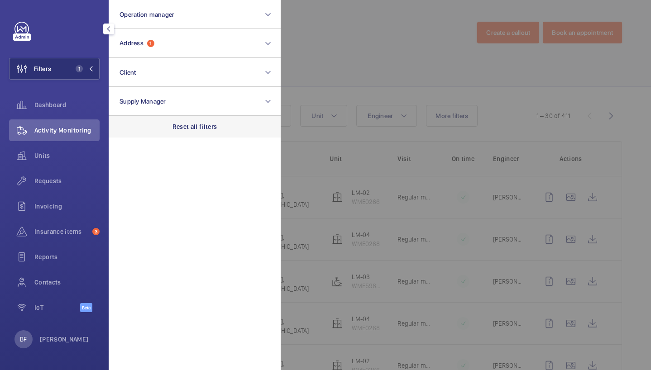
click at [178, 130] on p "Reset all filters" at bounding box center [195, 126] width 45 height 9
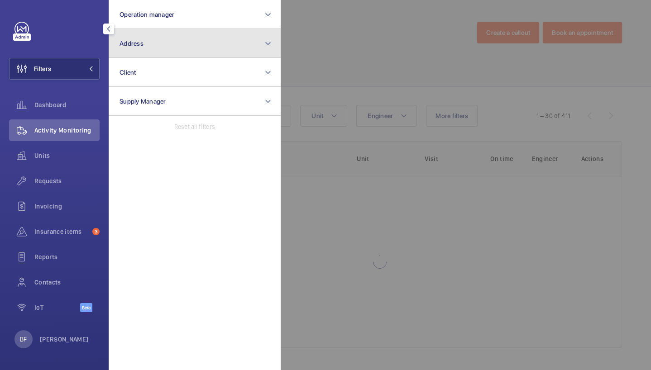
click at [159, 52] on button "Address" at bounding box center [195, 43] width 172 height 29
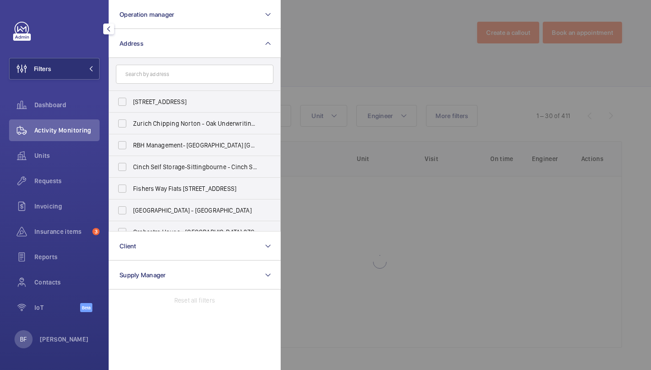
click at [161, 76] on input "text" at bounding box center [195, 74] width 158 height 19
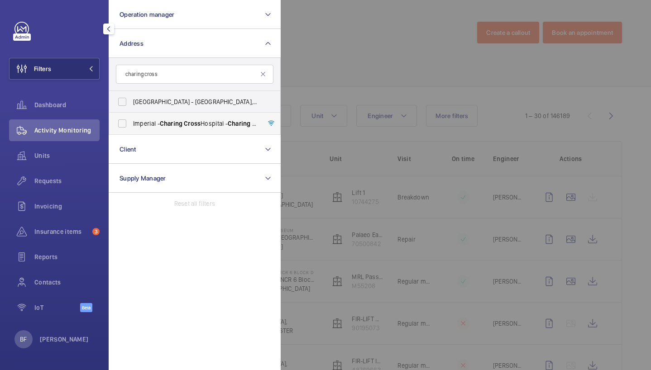
type input "charing cross"
click at [173, 121] on span "Charing" at bounding box center [171, 123] width 23 height 7
click at [131, 121] on input "[GEOGRAPHIC_DATA] - [GEOGRAPHIC_DATA]" at bounding box center [122, 124] width 18 height 18
checkbox input "true"
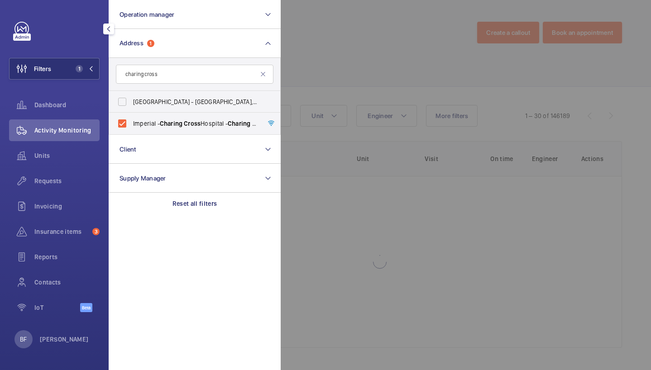
click at [355, 77] on div at bounding box center [606, 185] width 651 height 370
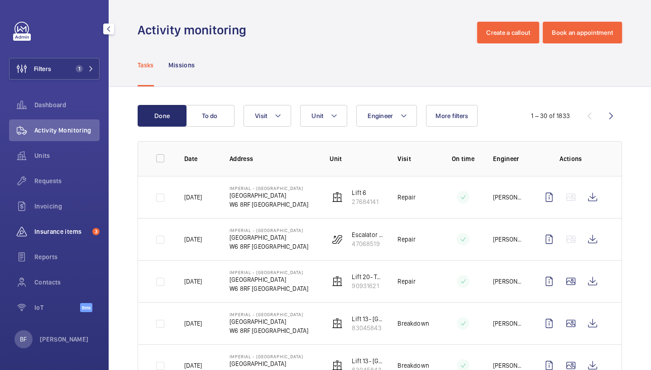
click at [44, 238] on div "Insurance items 3" at bounding box center [54, 232] width 91 height 22
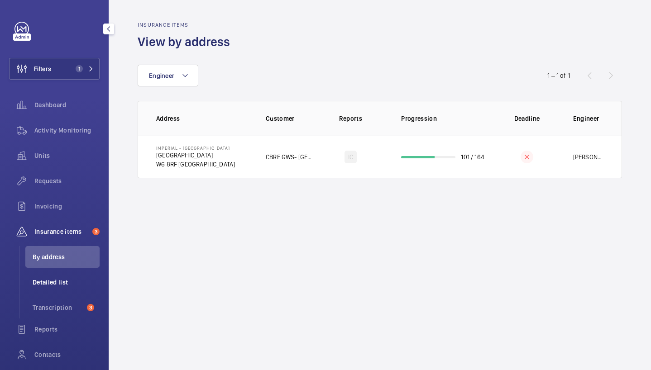
click at [65, 287] on li "Detailed list" at bounding box center [62, 283] width 74 height 22
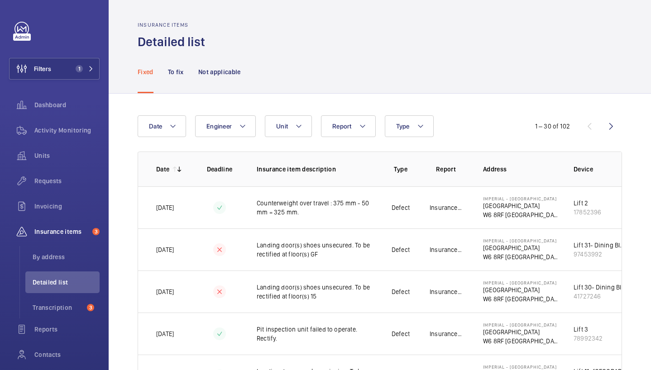
click at [60, 257] on span "By address" at bounding box center [66, 257] width 67 height 9
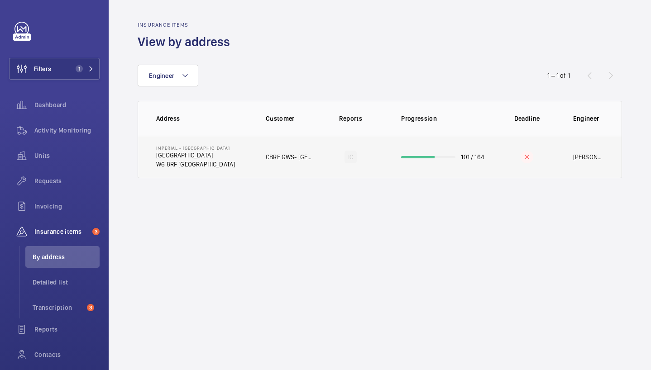
click at [211, 173] on td "[GEOGRAPHIC_DATA] [GEOGRAPHIC_DATA] [GEOGRAPHIC_DATA]" at bounding box center [194, 157] width 113 height 43
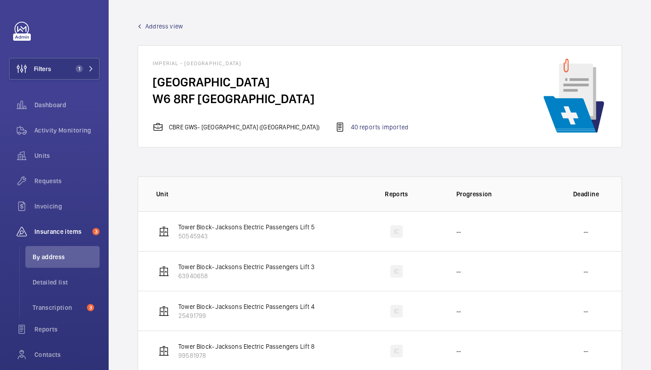
click at [371, 112] on div "[GEOGRAPHIC_DATA] [GEOGRAPHIC_DATA] [GEOGRAPHIC_DATA] ([GEOGRAPHIC_DATA]) 40 re…" at bounding box center [288, 96] width 270 height 72
click at [366, 128] on div "40 reports imported" at bounding box center [372, 127] width 74 height 11
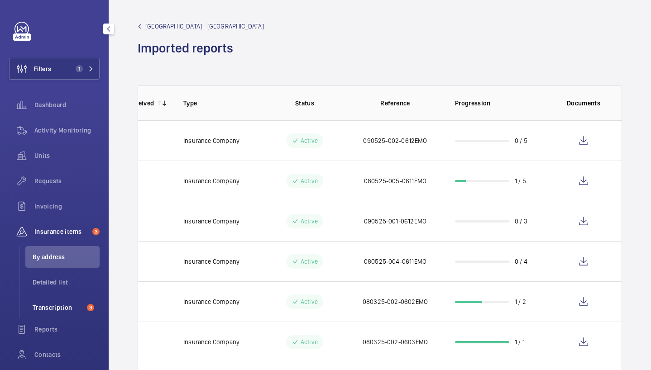
click at [44, 312] on span "Transcription" at bounding box center [58, 307] width 51 height 9
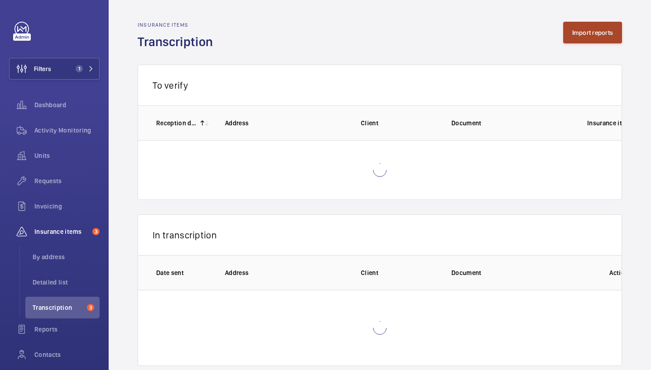
click at [614, 26] on button "Import reports" at bounding box center [592, 33] width 59 height 22
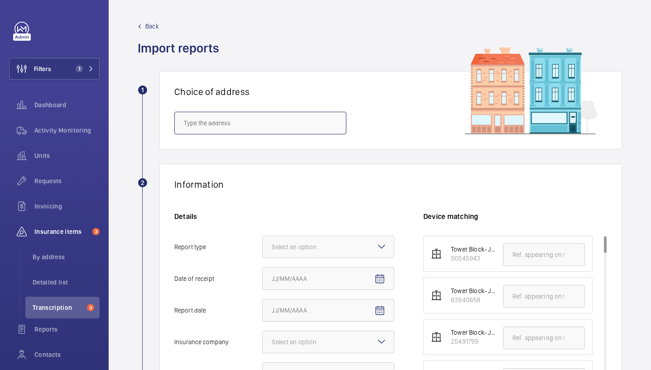
click at [294, 122] on input "text" at bounding box center [260, 123] width 172 height 23
click at [274, 127] on input "text" at bounding box center [260, 123] width 172 height 23
click at [279, 158] on mat-option "[GEOGRAPHIC_DATA] - [GEOGRAPHIC_DATA]" at bounding box center [260, 150] width 171 height 22
type input "[GEOGRAPHIC_DATA] - [GEOGRAPHIC_DATA]"
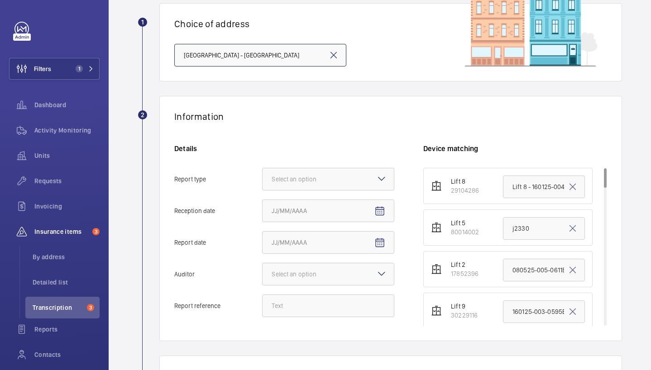
scroll to position [72, 0]
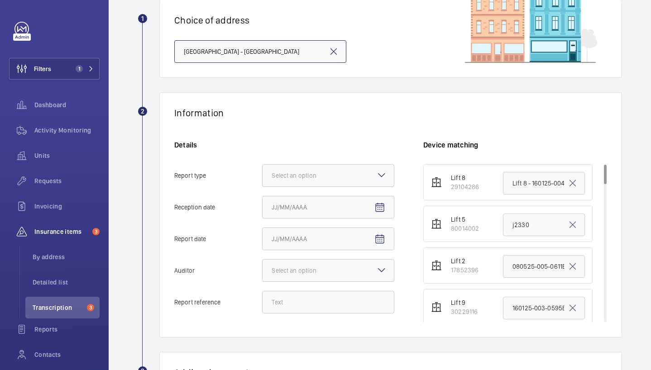
click at [296, 177] on div "Select an option" at bounding box center [305, 175] width 67 height 9
click at [263, 177] on input "Report type Select an option" at bounding box center [263, 176] width 0 height 22
click at [303, 204] on span "Insurance company" at bounding box center [328, 203] width 113 height 9
click at [263, 187] on input "Report type Select an option Insurance company Consultant" at bounding box center [263, 176] width 0 height 22
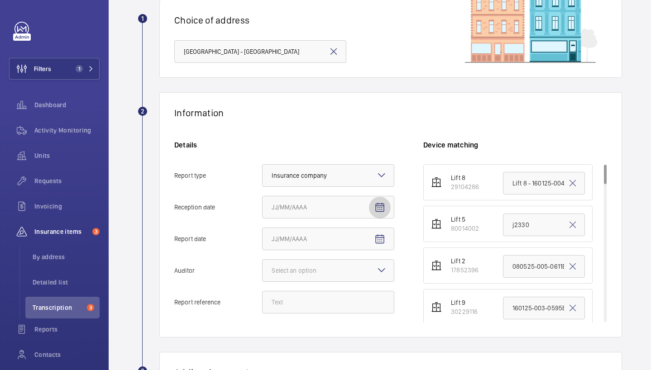
click at [383, 208] on mat-icon "Open calendar" at bounding box center [379, 207] width 11 height 11
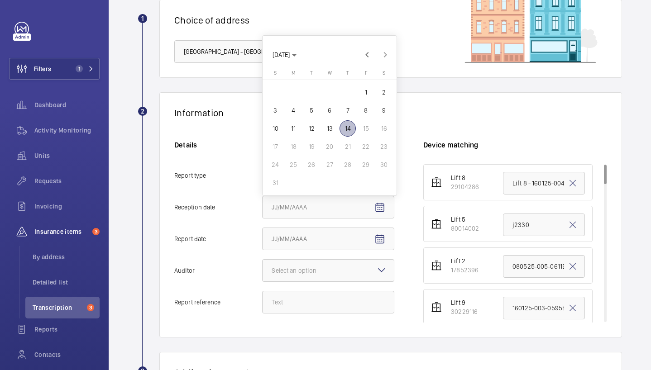
click at [350, 133] on span "14" at bounding box center [348, 128] width 16 height 16
type input "[DATE]"
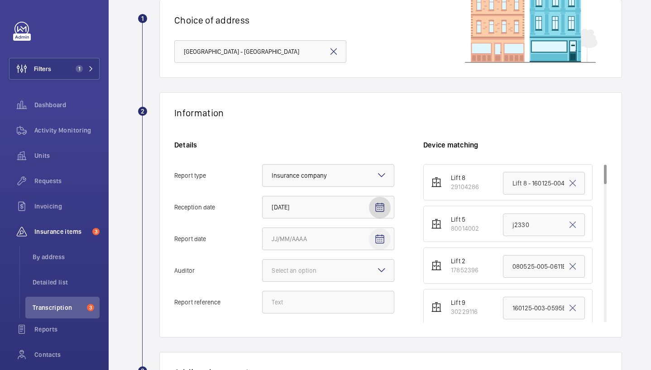
click at [376, 238] on mat-icon "Open calendar" at bounding box center [379, 239] width 11 height 11
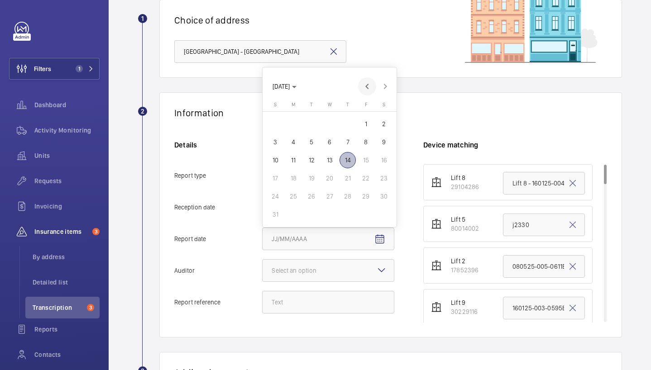
click at [365, 88] on span "Previous month" at bounding box center [367, 86] width 18 height 18
click at [367, 104] on span "Previous month" at bounding box center [367, 105] width 18 height 18
click at [297, 178] on span "16" at bounding box center [293, 178] width 16 height 16
type input "[DATE]"
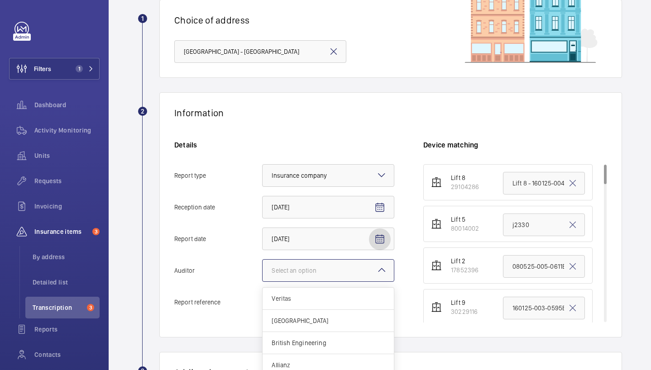
click at [335, 275] on div at bounding box center [328, 271] width 131 height 22
click at [263, 275] on input "Auditor Select an option Veritas Zurich British Engineering Allianz Other" at bounding box center [263, 271] width 0 height 22
click at [336, 365] on span "Allianz" at bounding box center [328, 365] width 113 height 9
click at [263, 282] on input "Auditor Select an option Veritas Zurich British Engineering Allianz Other" at bounding box center [263, 271] width 0 height 22
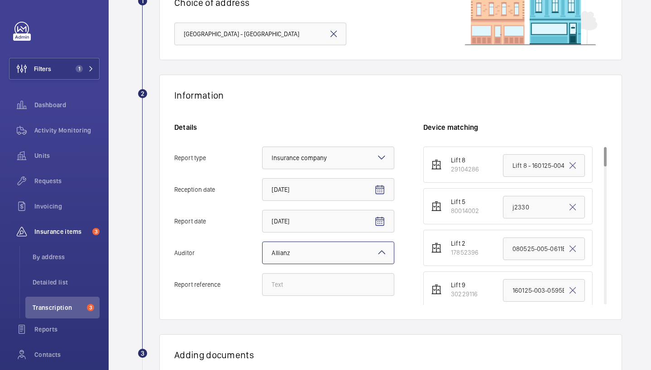
scroll to position [89, 0]
click at [311, 283] on input "Report reference" at bounding box center [328, 285] width 132 height 23
click at [506, 288] on input "160125-003-0595EMO" at bounding box center [544, 290] width 82 height 23
click at [525, 290] on input "160125-003-0595EMO" at bounding box center [544, 290] width 82 height 23
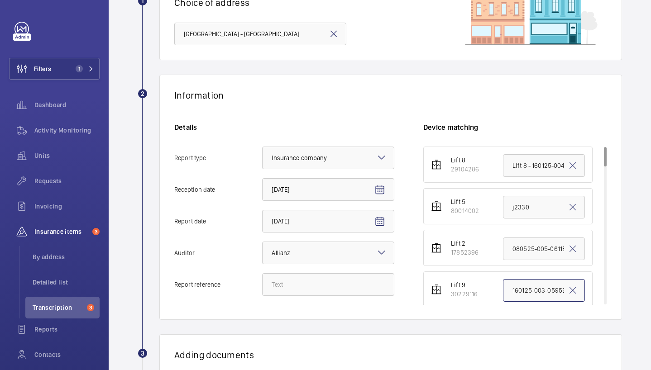
click at [525, 290] on input "160125-003-0595EMO" at bounding box center [544, 290] width 82 height 23
click at [295, 286] on input "Report reference" at bounding box center [328, 285] width 132 height 23
paste input "160125-003-0595EMO"
click at [284, 286] on input "160125-003-0595EMO" at bounding box center [328, 285] width 132 height 23
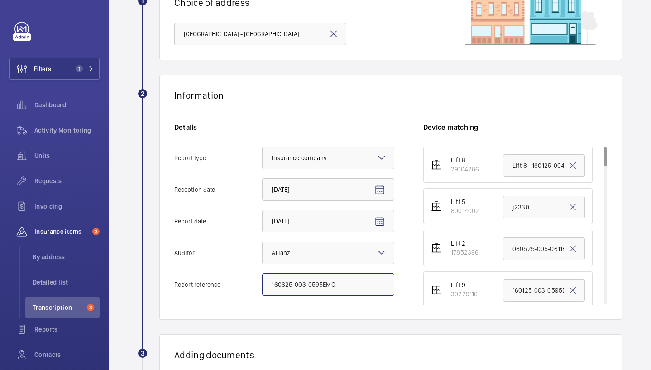
click at [305, 285] on input "160625-003-0595EMO" at bounding box center [328, 285] width 132 height 23
click at [322, 287] on input "160625-008-0595EMO" at bounding box center [328, 285] width 132 height 23
click at [307, 283] on input "160625-008-0614EMO" at bounding box center [328, 285] width 132 height 23
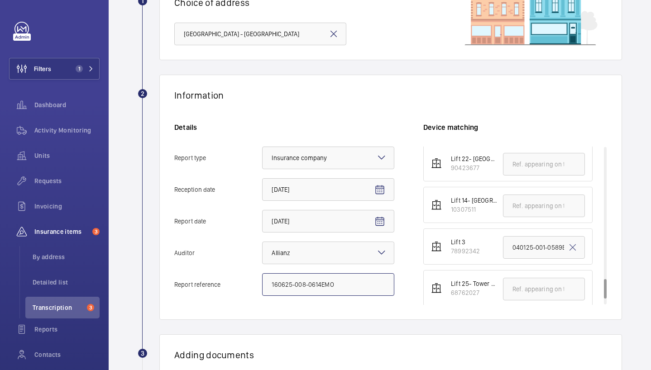
scroll to position [1045, 0]
type input "160625-008-0614EMO"
click at [522, 250] on input "040125-001-0589EMO" at bounding box center [544, 245] width 82 height 23
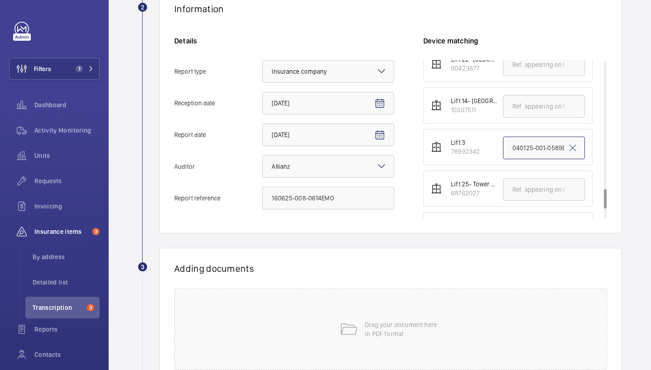
scroll to position [1091, 0]
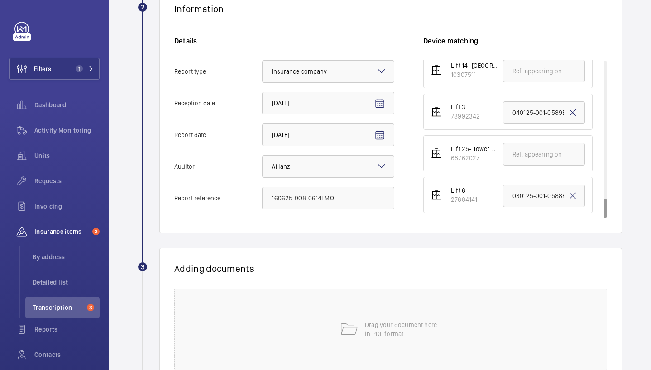
click at [567, 114] on mat-icon at bounding box center [572, 112] width 11 height 11
paste input "160625-008-0614EMO"
drag, startPoint x: 527, startPoint y: 116, endPoint x: 462, endPoint y: 111, distance: 65.4
click at [462, 111] on li "Lift 3 78992342 160625-008-0614EMO" at bounding box center [507, 112] width 169 height 36
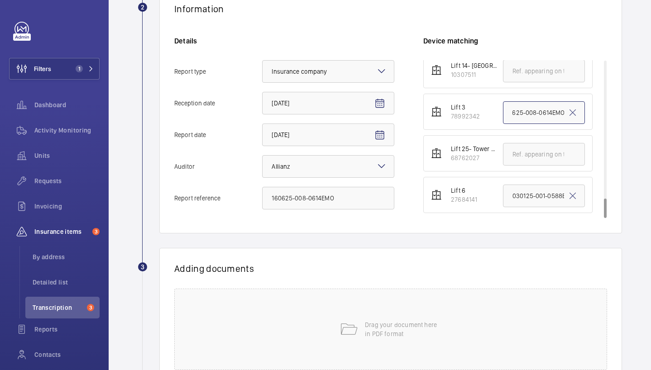
click at [547, 110] on input "160625-008-0614EMO" at bounding box center [544, 112] width 82 height 23
drag, startPoint x: 535, startPoint y: 112, endPoint x: 480, endPoint y: 106, distance: 55.6
click at [480, 106] on li "Lift 3 78992342 160625-008-0614EMO" at bounding box center [507, 112] width 169 height 36
type input "160625-008-0614EMO"
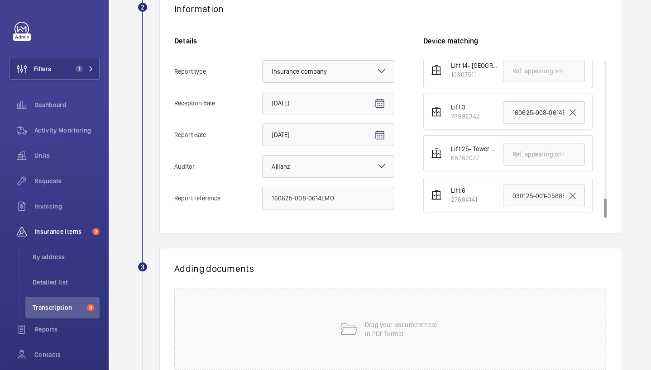
click at [388, 255] on div "Adding documents Drag your document here in PDF format" at bounding box center [390, 316] width 463 height 137
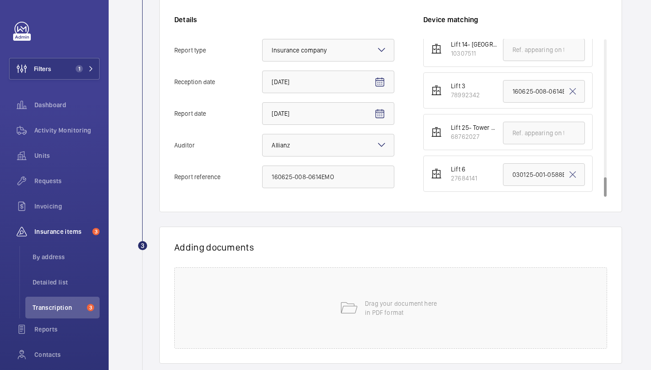
scroll to position [249, 0]
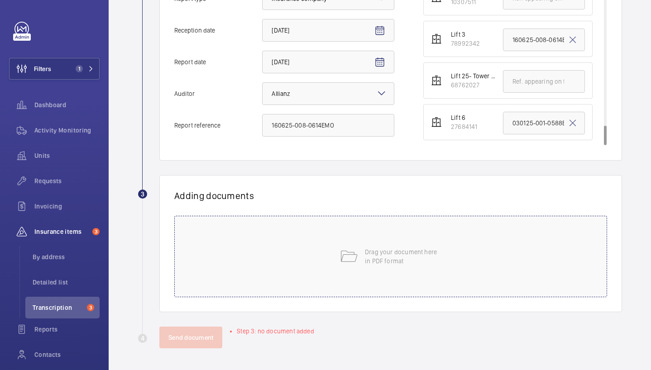
click at [346, 238] on div "Drag your document here in PDF format" at bounding box center [390, 257] width 433 height 82
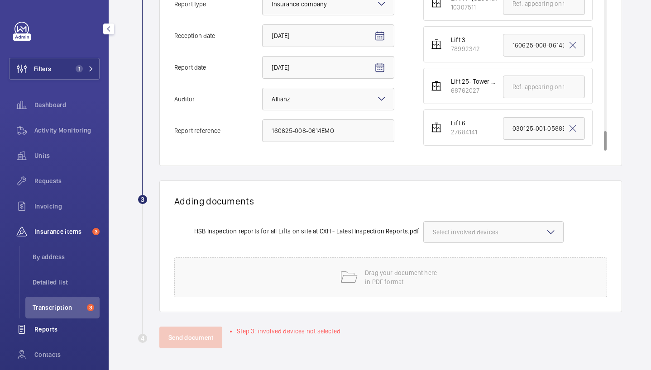
scroll to position [243, 0]
click at [448, 231] on span "Select involved devices" at bounding box center [493, 232] width 121 height 9
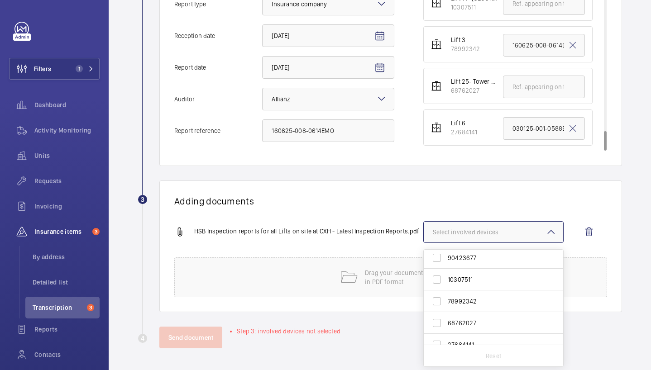
scroll to position [548, 0]
click at [462, 304] on span "78992342" at bounding box center [494, 299] width 93 height 9
click at [446, 304] on input "78992342" at bounding box center [437, 300] width 18 height 18
checkbox input "true"
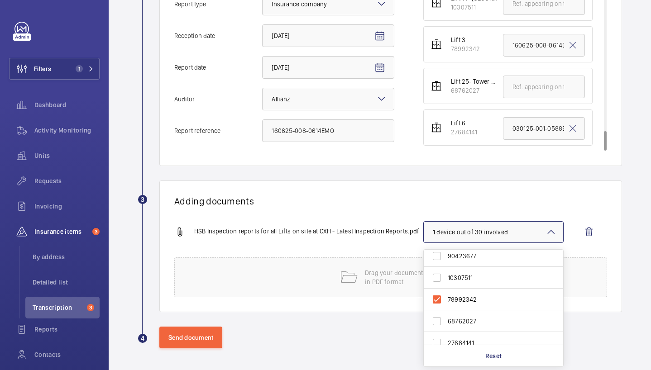
click at [347, 213] on div "Adding documents HSB Inspection reports for all Lifts on site at CXH - Latest I…" at bounding box center [390, 247] width 463 height 132
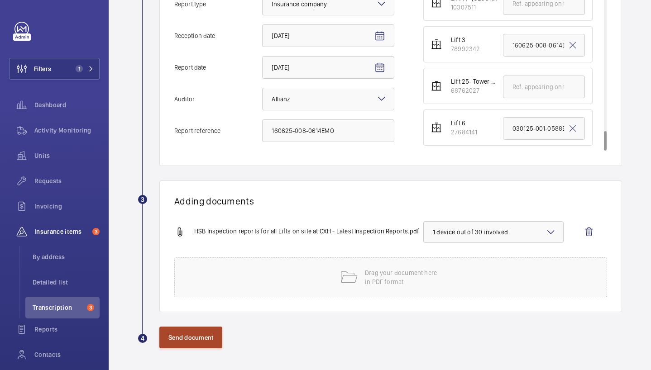
click at [181, 335] on button "Send document" at bounding box center [190, 338] width 63 height 22
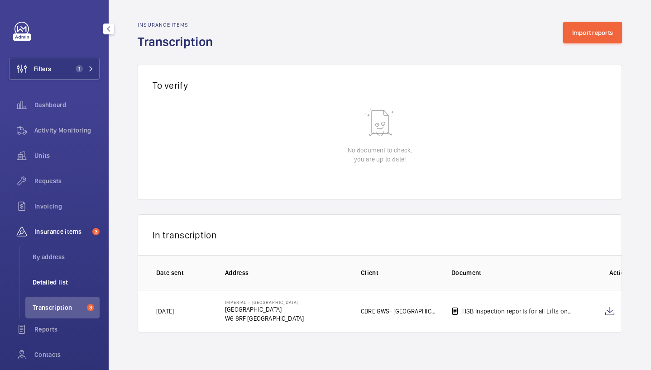
click at [62, 283] on span "Detailed list" at bounding box center [66, 282] width 67 height 9
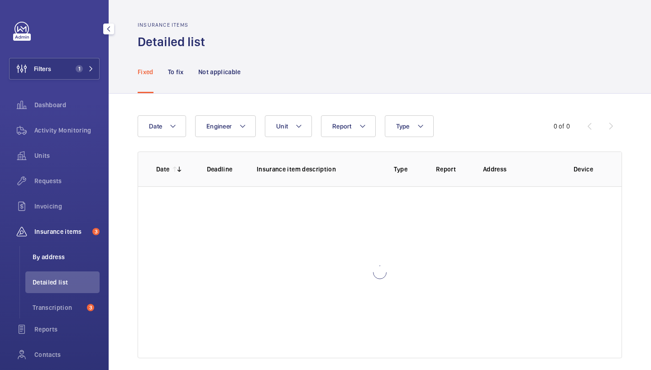
click at [64, 254] on span "By address" at bounding box center [66, 257] width 67 height 9
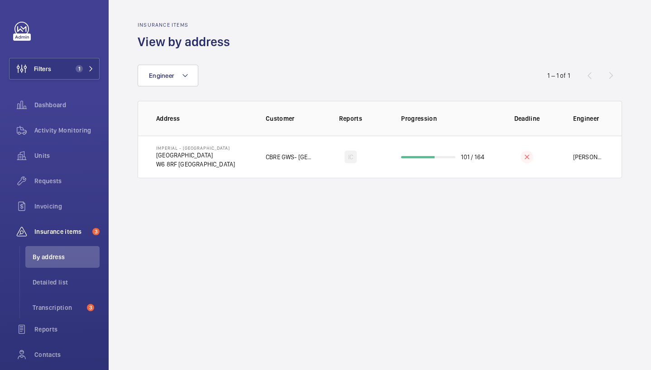
click at [322, 160] on td "IC" at bounding box center [350, 157] width 72 height 43
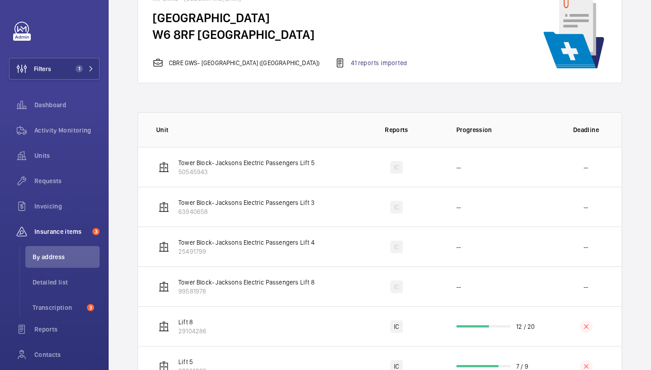
scroll to position [67, 0]
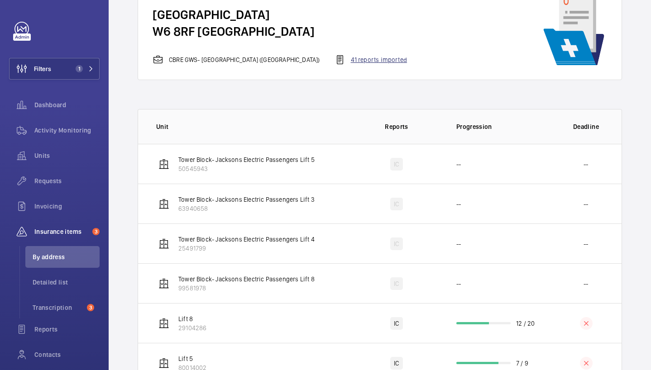
click at [353, 61] on div "41 reports imported" at bounding box center [371, 59] width 72 height 11
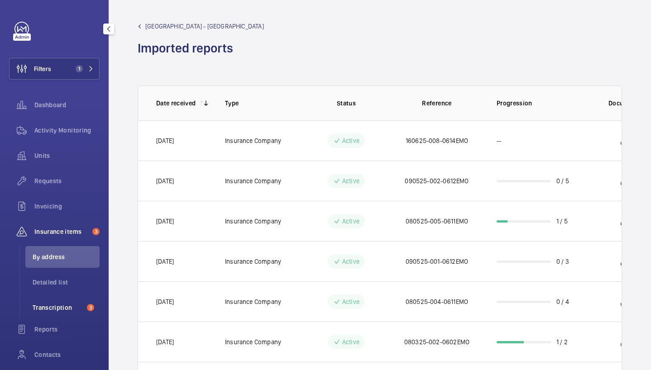
click at [53, 311] on span "Transcription" at bounding box center [58, 307] width 51 height 9
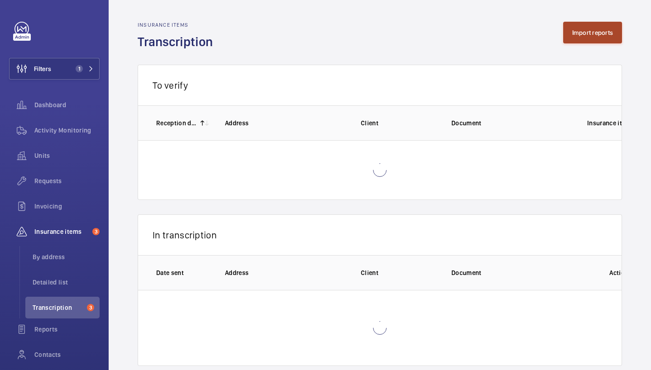
click at [596, 38] on button "Import reports" at bounding box center [592, 33] width 59 height 22
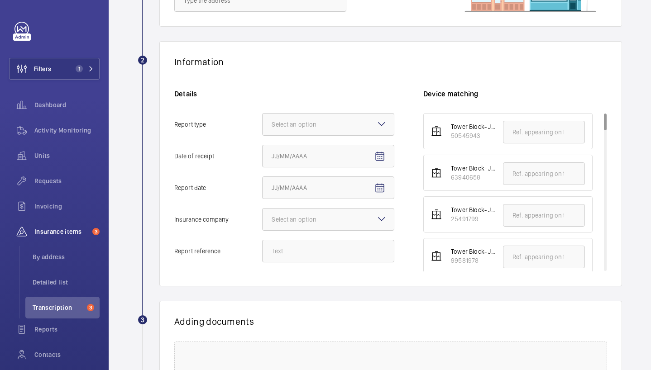
scroll to position [124, 0]
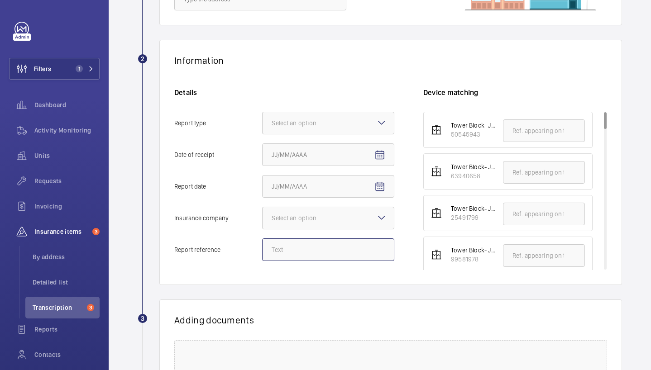
click at [307, 255] on input "Report reference" at bounding box center [328, 250] width 132 height 23
paste input "160625-008-0614EMO"
type input "160625-008-0614EMO"
click at [307, 254] on input "160625-008-0614EMO" at bounding box center [328, 250] width 132 height 23
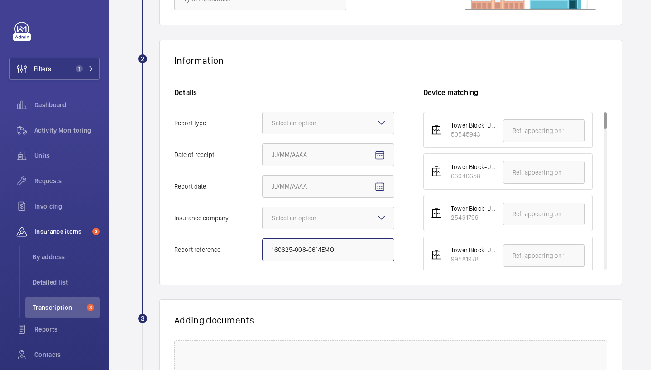
click at [307, 254] on input "160625-008-0614EMO" at bounding box center [328, 250] width 132 height 23
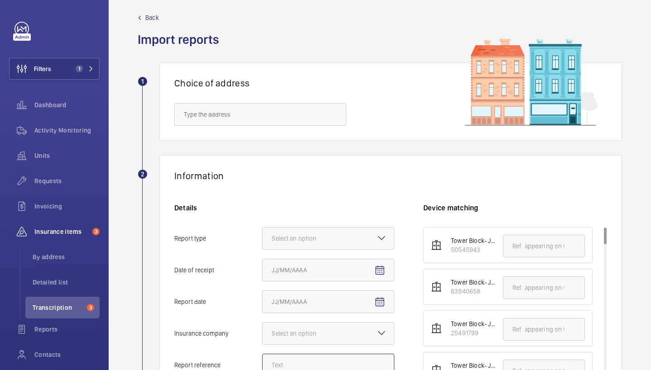
scroll to position [0, 0]
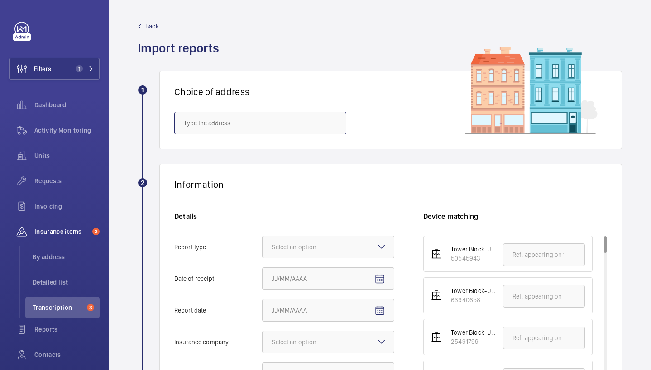
click at [251, 122] on input "text" at bounding box center [260, 123] width 172 height 23
click at [273, 158] on mat-option "[GEOGRAPHIC_DATA] - [GEOGRAPHIC_DATA]" at bounding box center [260, 150] width 171 height 22
type input "[GEOGRAPHIC_DATA] - [GEOGRAPHIC_DATA]"
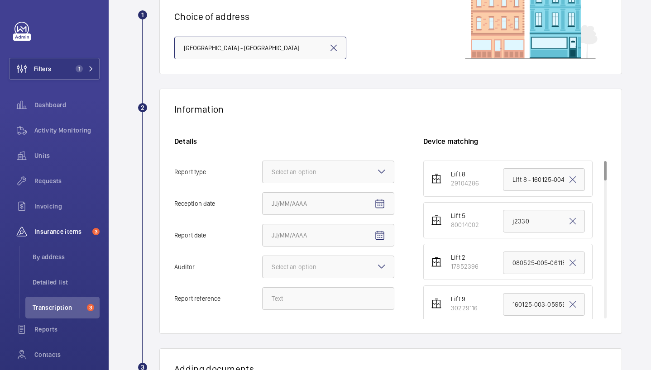
scroll to position [82, 0]
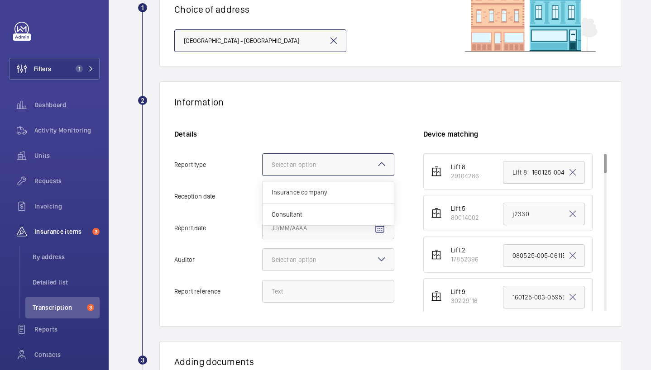
click at [296, 165] on div "Select an option" at bounding box center [305, 164] width 67 height 9
click at [263, 165] on input "Report type Select an option Insurance company Consultant" at bounding box center [263, 165] width 0 height 22
click at [329, 197] on div "Insurance company" at bounding box center [328, 193] width 131 height 22
click at [263, 176] on input "Report type Select an option Insurance company Consultant" at bounding box center [263, 165] width 0 height 22
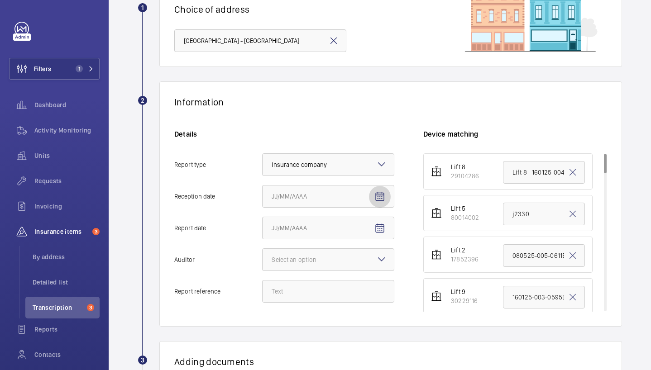
click at [382, 196] on mat-icon "Open calendar" at bounding box center [379, 197] width 11 height 11
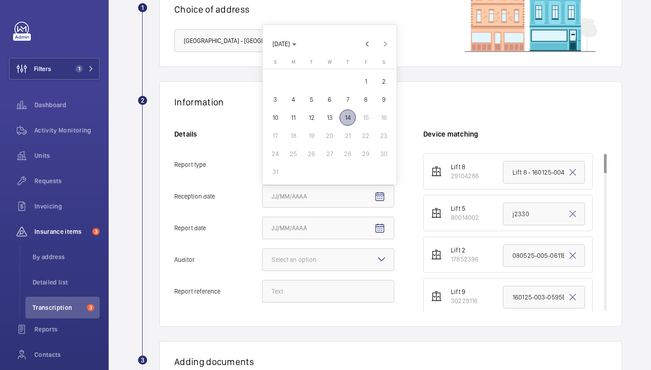
click at [348, 120] on span "14" at bounding box center [348, 118] width 16 height 16
type input "[DATE]"
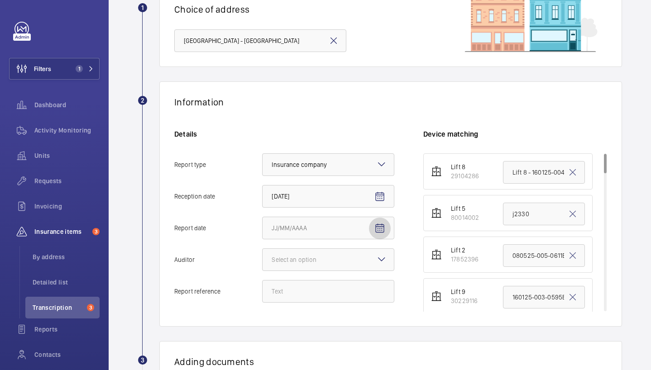
click at [384, 231] on mat-icon "Open calendar" at bounding box center [379, 228] width 11 height 11
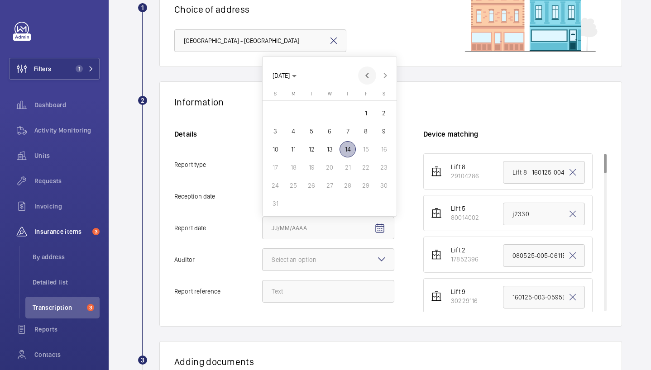
click at [369, 77] on span "Previous month" at bounding box center [367, 76] width 18 height 18
click at [369, 95] on span "Previous month" at bounding box center [367, 94] width 18 height 18
click at [349, 187] on span "26" at bounding box center [348, 186] width 16 height 16
type input "[DATE]"
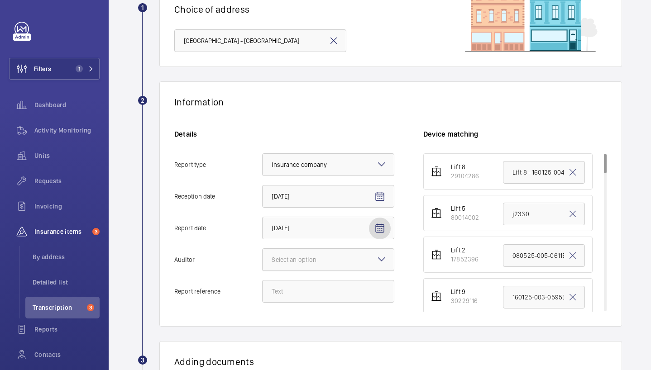
click at [331, 265] on div at bounding box center [328, 260] width 131 height 22
click at [263, 265] on input "Auditor Select an option" at bounding box center [263, 260] width 0 height 22
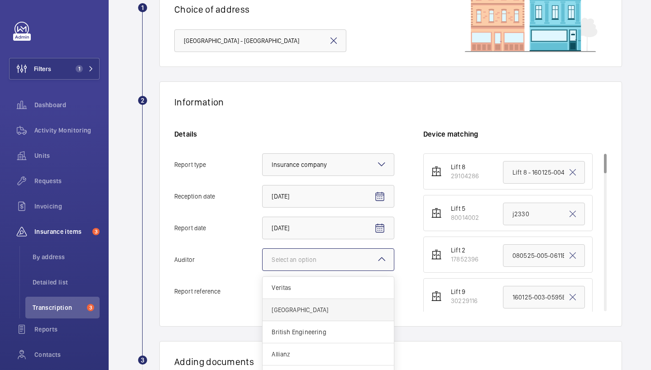
scroll to position [11, 0]
click at [302, 362] on span "Other" at bounding box center [328, 365] width 113 height 9
click at [263, 271] on input "Auditor Select an option Veritas Zurich British Engineering Allianz Other" at bounding box center [263, 260] width 0 height 22
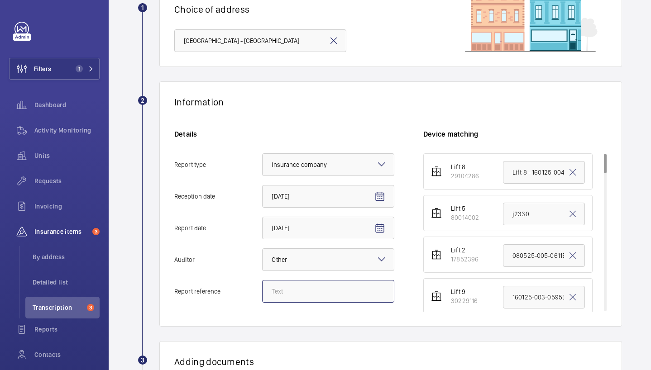
click at [287, 293] on input "Report reference" at bounding box center [328, 291] width 132 height 23
paste input "160625-008-0614EMO"
click at [278, 293] on input "160625-008-0614EMO" at bounding box center [328, 291] width 132 height 23
click at [302, 289] on input "010725-008-0614EMO" at bounding box center [328, 291] width 132 height 23
click at [320, 293] on input "010725-002-0614EMO" at bounding box center [328, 291] width 132 height 23
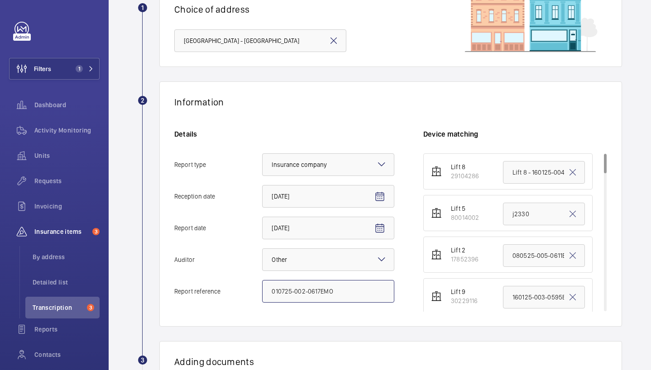
click at [321, 293] on input "010725-002-0617EMO" at bounding box center [328, 291] width 132 height 23
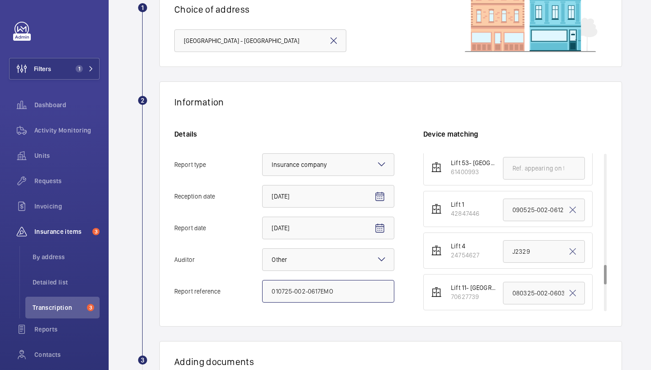
scroll to position [879, 0]
type input "010725-002-0617EMO"
click at [522, 252] on input "J2329" at bounding box center [544, 251] width 82 height 23
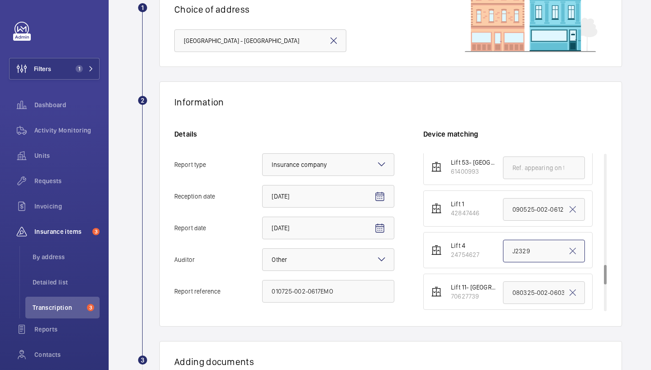
paste input "010725-002-0617EMO"
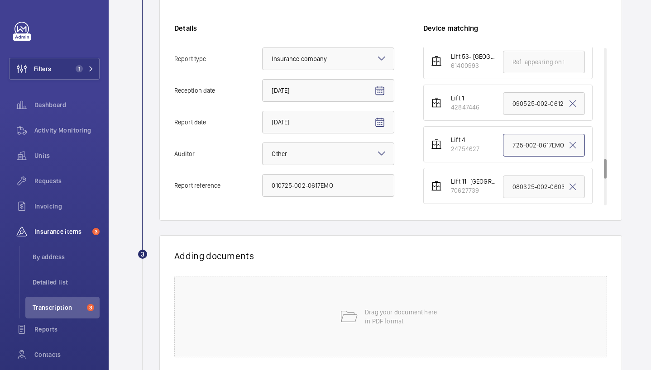
scroll to position [200, 0]
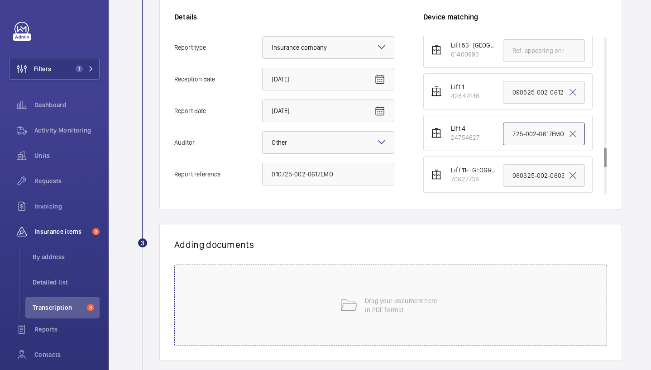
type input "010725-002-0617EMO"
click at [279, 309] on div "Drag your document here in PDF format" at bounding box center [390, 306] width 433 height 82
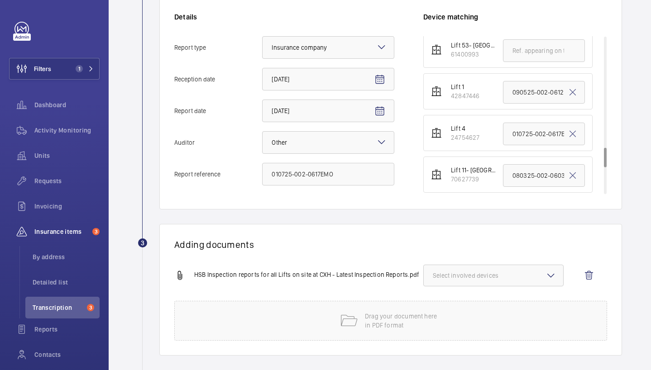
click at [525, 282] on button "Select involved devices" at bounding box center [493, 276] width 140 height 22
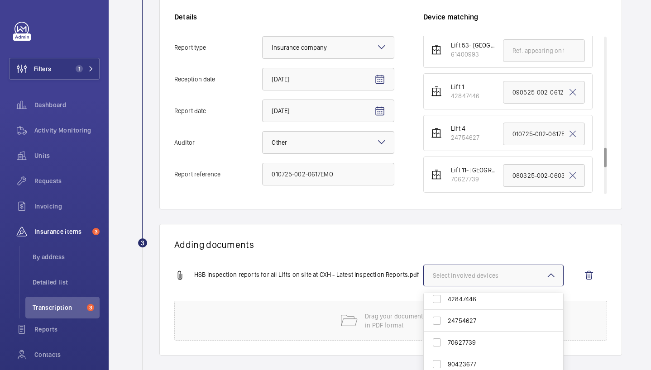
scroll to position [496, 0]
click at [470, 312] on span "24754627" at bounding box center [494, 308] width 93 height 9
click at [446, 312] on input "24754627" at bounding box center [437, 308] width 18 height 18
checkbox input "true"
click at [390, 262] on div "Adding documents HSB Inspection reports for all Lifts on site at CXH - Latest I…" at bounding box center [390, 290] width 463 height 132
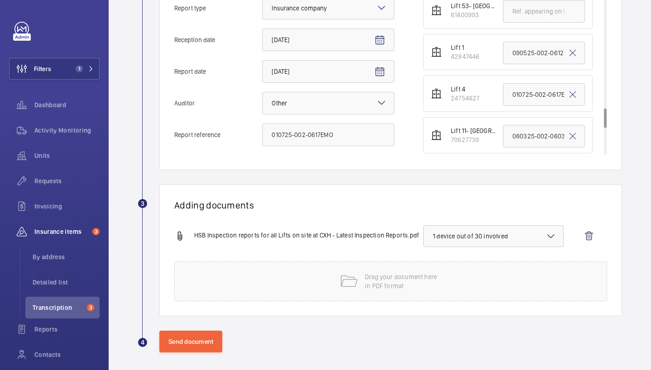
scroll to position [243, 0]
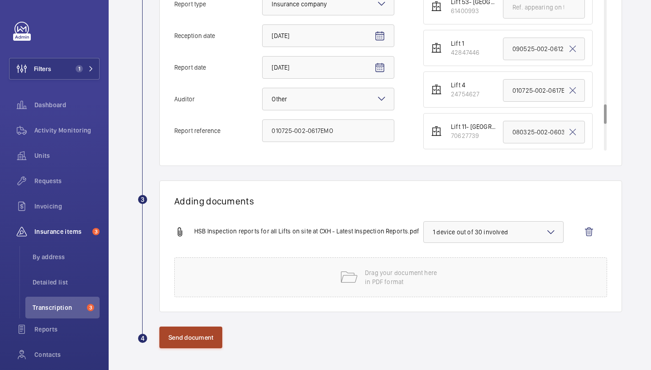
click at [211, 336] on button "Send document" at bounding box center [190, 338] width 63 height 22
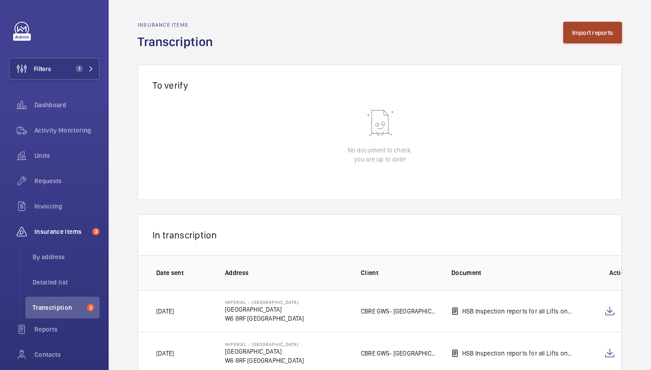
click at [595, 37] on button "Import reports" at bounding box center [592, 33] width 59 height 22
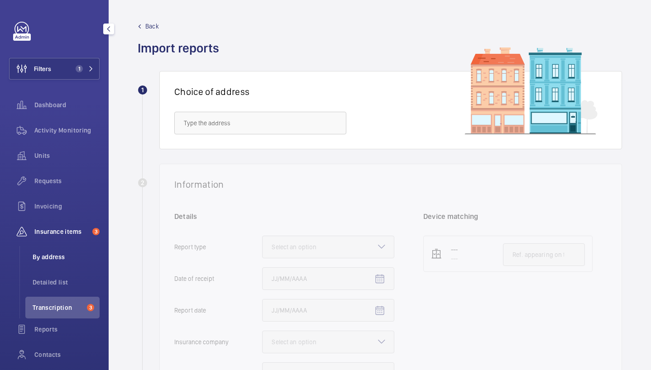
click at [58, 256] on span "By address" at bounding box center [66, 257] width 67 height 9
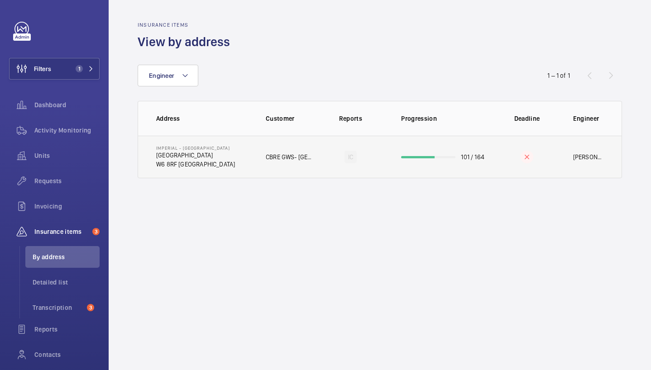
click at [235, 167] on p "W6 8RF [GEOGRAPHIC_DATA]" at bounding box center [195, 164] width 79 height 9
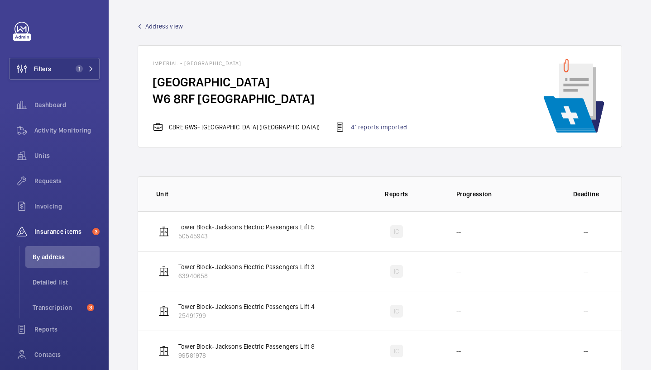
click at [341, 124] on div "41 reports imported" at bounding box center [371, 127] width 72 height 11
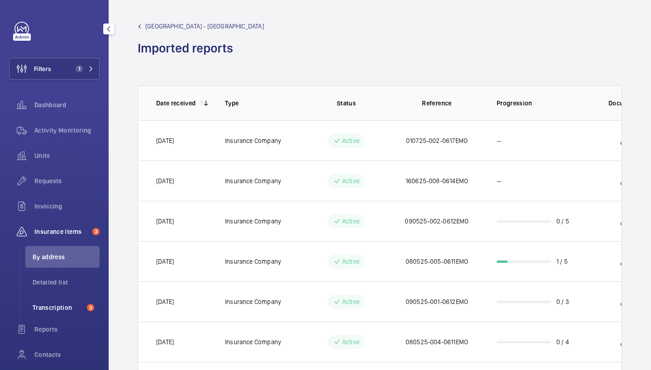
click at [72, 307] on span "Transcription" at bounding box center [58, 307] width 51 height 9
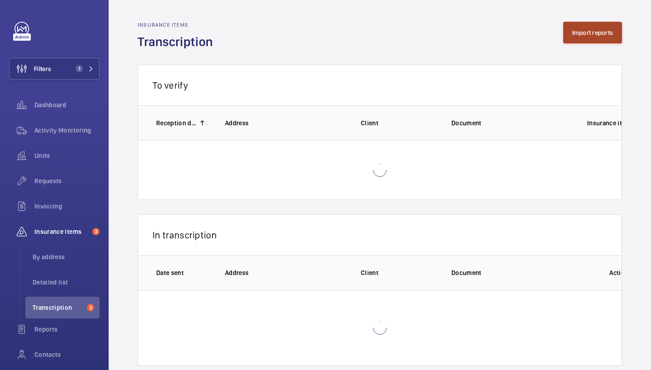
click at [589, 34] on button "Import reports" at bounding box center [592, 33] width 59 height 22
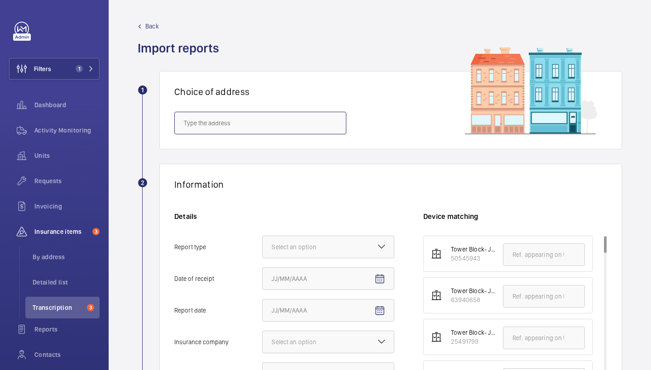
click at [219, 130] on input "text" at bounding box center [260, 123] width 172 height 23
click at [255, 156] on mat-option "[GEOGRAPHIC_DATA] - [GEOGRAPHIC_DATA]" at bounding box center [260, 150] width 171 height 22
type input "[GEOGRAPHIC_DATA] - [GEOGRAPHIC_DATA]"
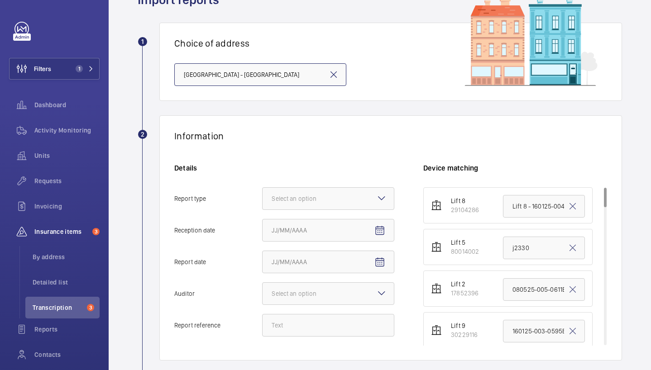
scroll to position [53, 0]
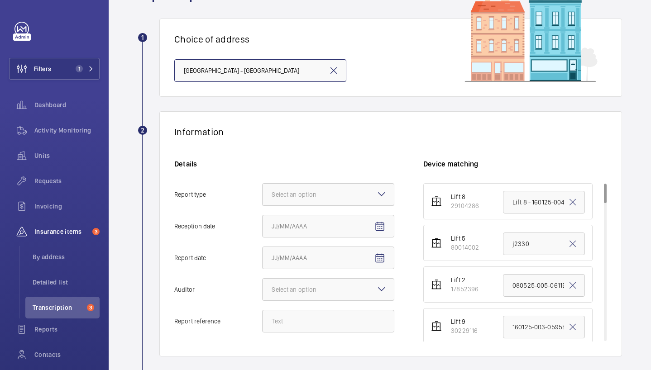
click at [307, 191] on div "Select an option" at bounding box center [305, 194] width 67 height 9
click at [263, 191] on input "Report type Select an option" at bounding box center [263, 195] width 0 height 22
click at [324, 221] on span "Insurance company" at bounding box center [328, 222] width 113 height 9
click at [263, 206] on input "Report type Select an option Insurance company Consultant" at bounding box center [263, 195] width 0 height 22
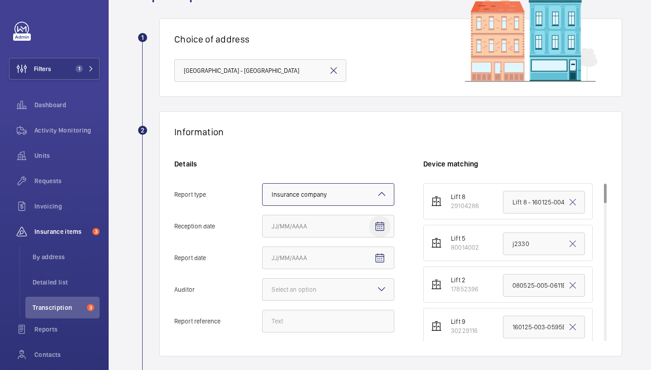
click at [376, 228] on mat-icon "Open calendar" at bounding box center [379, 226] width 11 height 11
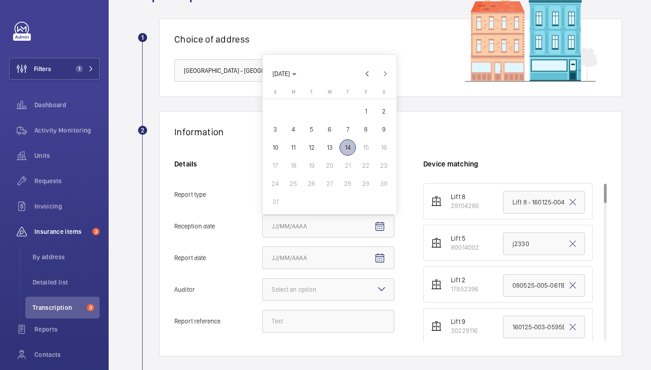
click at [350, 151] on span "14" at bounding box center [348, 147] width 16 height 16
type input "[DATE]"
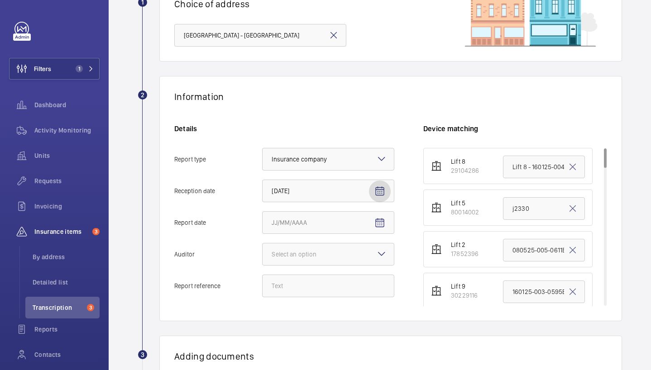
scroll to position [89, 0]
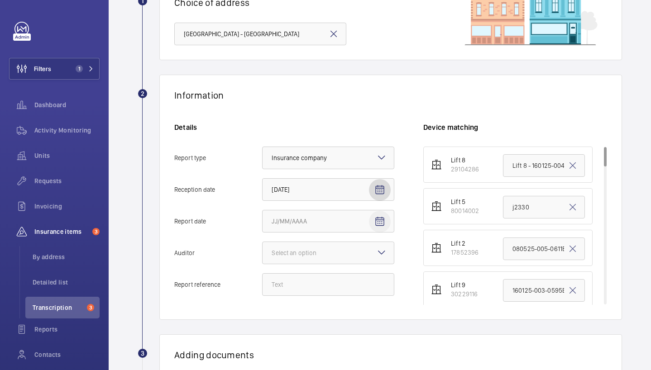
click at [379, 226] on mat-icon "Open calendar" at bounding box center [379, 221] width 11 height 11
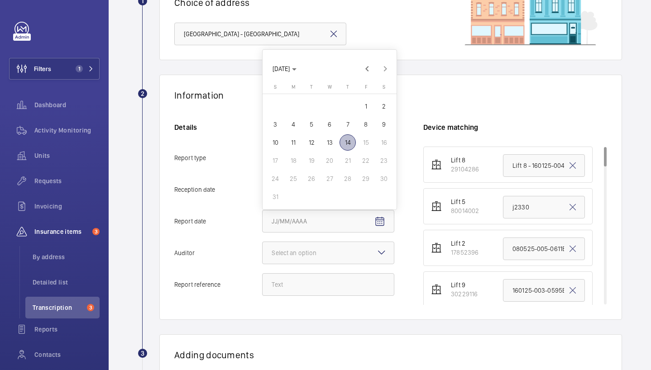
click at [372, 72] on span "Previous month" at bounding box center [367, 69] width 18 height 18
click at [344, 160] on span "17" at bounding box center [348, 161] width 16 height 16
type input "[DATE]"
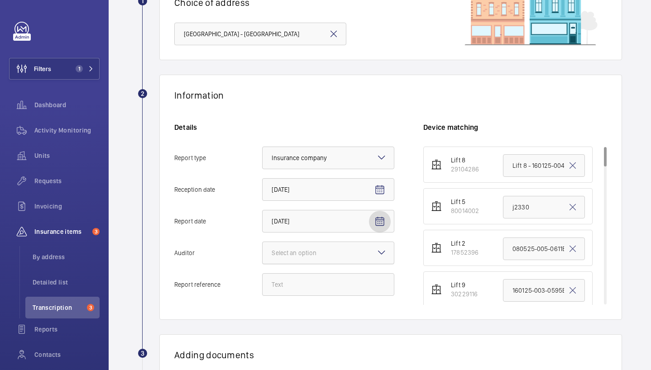
click at [341, 255] on div at bounding box center [328, 253] width 131 height 22
click at [263, 255] on input "Auditor Select an option" at bounding box center [263, 253] width 0 height 22
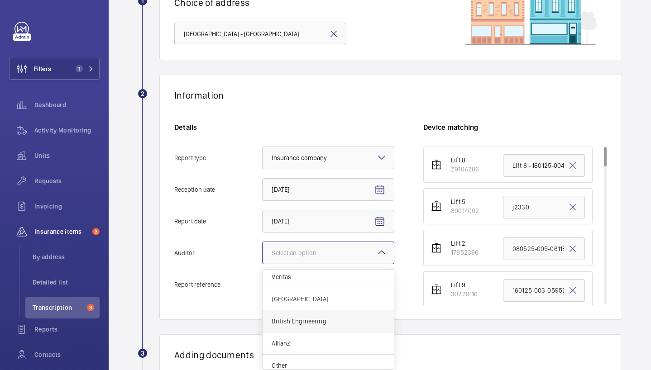
scroll to position [11, 0]
click at [297, 360] on span "Other" at bounding box center [328, 358] width 113 height 9
click at [263, 264] on input "Auditor Select an option Veritas Zurich British Engineering Allianz Other" at bounding box center [263, 253] width 0 height 22
click at [279, 296] on div "Details Report type Select an option × Insurance company × Reception date [DATE…" at bounding box center [298, 214] width 249 height 182
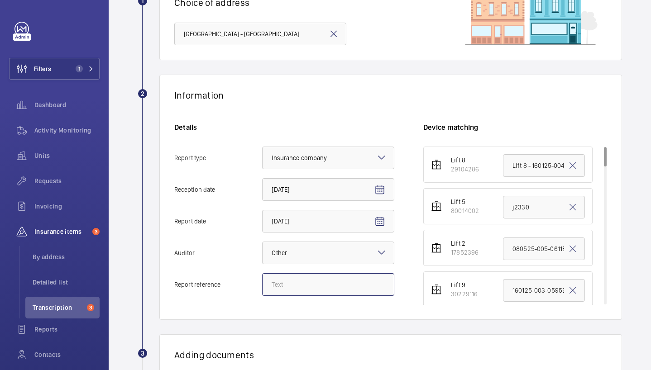
click at [279, 287] on input "Report reference" at bounding box center [328, 285] width 132 height 23
paste input "010725-002-0617EMO"
click at [338, 289] on input "010725-002-0617EMO" at bounding box center [328, 285] width 132 height 23
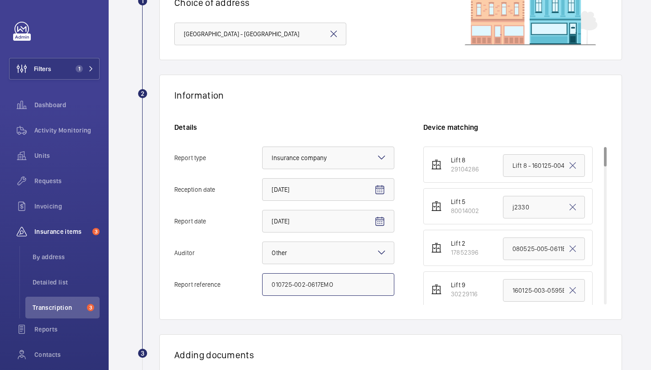
click at [338, 289] on input "010725-002-0617EMO" at bounding box center [328, 285] width 132 height 23
click at [279, 288] on input "010725-002-0617EMO" at bounding box center [328, 285] width 132 height 23
click at [319, 285] on input "180725-002-0617EMO" at bounding box center [328, 285] width 132 height 23
type input "180725-002-0619EMO"
click at [339, 307] on div "Information Details Report type Select an option × Insurance company × Receptio…" at bounding box center [390, 197] width 463 height 245
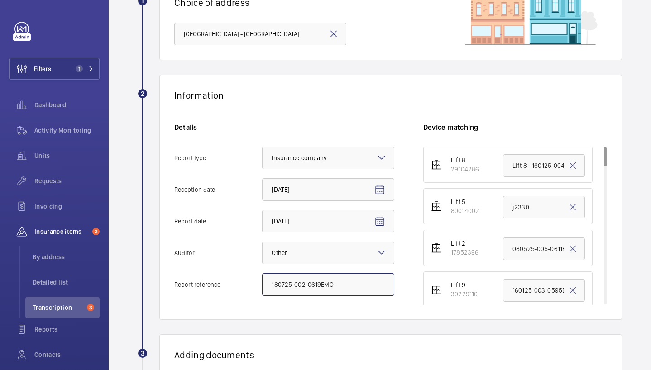
click at [306, 284] on input "180725-002-0619EMO" at bounding box center [328, 285] width 132 height 23
click at [529, 211] on input "j2330" at bounding box center [544, 207] width 82 height 23
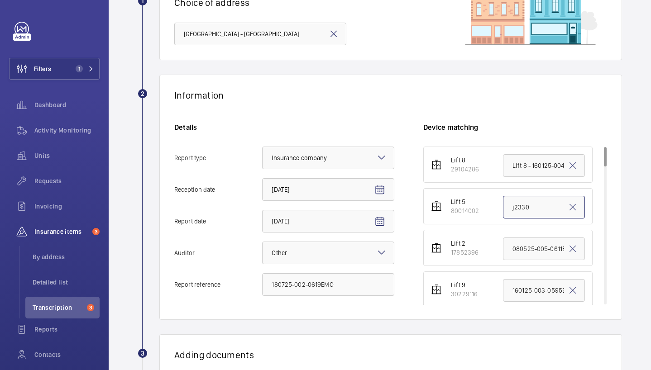
click at [529, 211] on input "j2330" at bounding box center [544, 207] width 82 height 23
paste input "180725-002-0619EMO"
click at [529, 209] on input "180725-002-0619EMO" at bounding box center [544, 207] width 82 height 23
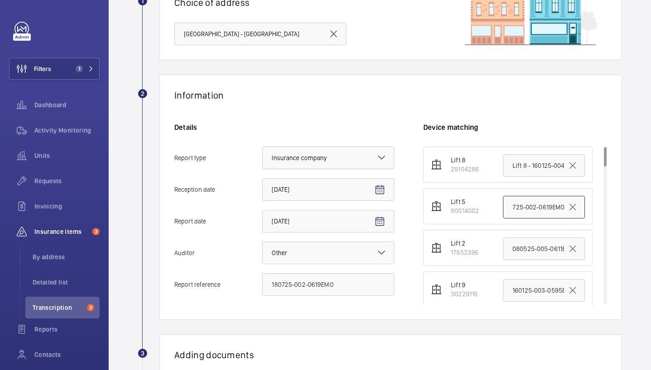
click at [529, 209] on input "180725-002-0619EMO" at bounding box center [544, 207] width 82 height 23
click at [523, 208] on input "180725-002-0619EMO" at bounding box center [544, 207] width 82 height 23
drag, startPoint x: 518, startPoint y: 208, endPoint x: 491, endPoint y: 204, distance: 27.0
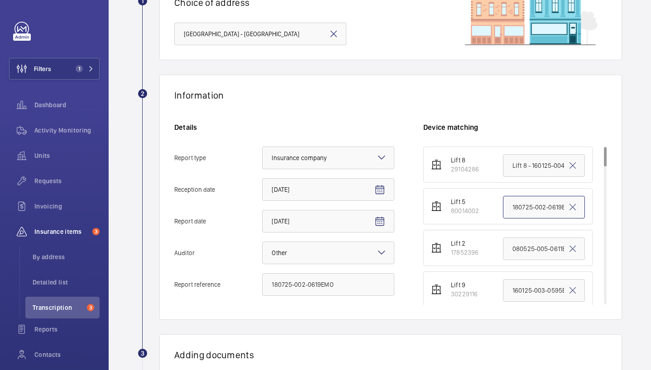
click at [491, 204] on li "Lift 5 80014002 180725-002-0619EMO" at bounding box center [507, 206] width 169 height 36
drag, startPoint x: 533, startPoint y: 207, endPoint x: 581, endPoint y: 208, distance: 48.9
click at [581, 208] on li "Lift 5 80014002 180725-002-0619EMO" at bounding box center [507, 206] width 169 height 36
type input "180725-002-0619EMO"
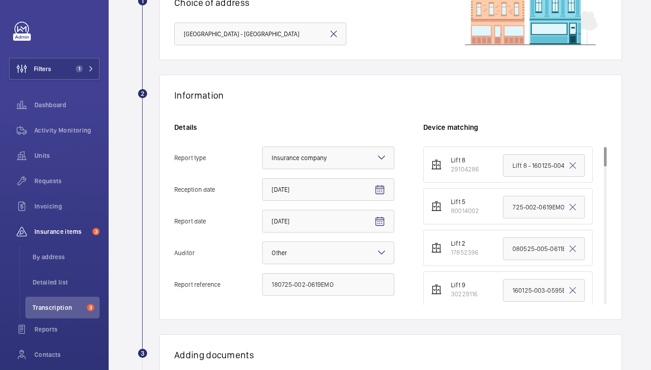
scroll to position [0, 0]
click at [361, 325] on wm-front-report-upload-form "2 Information Details Report type Select an option × Insurance company × Recept…" at bounding box center [380, 291] width 485 height 433
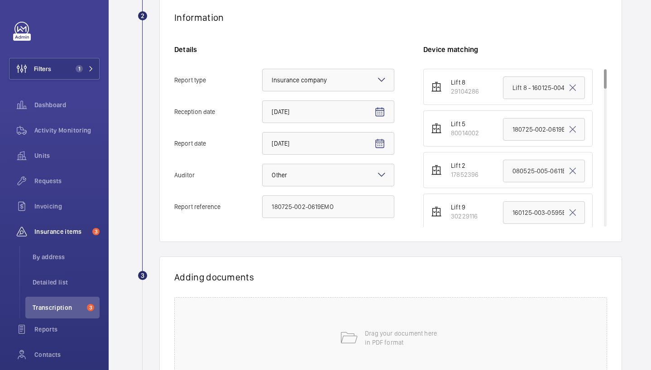
scroll to position [168, 0]
click at [354, 312] on div "Drag your document here in PDF format" at bounding box center [390, 338] width 433 height 82
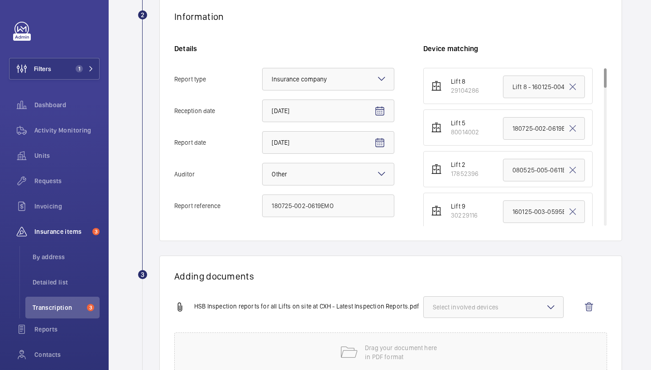
click at [447, 313] on button "Select involved devices" at bounding box center [493, 308] width 140 height 22
click at [461, 360] on span "80014002" at bounding box center [494, 357] width 93 height 9
click at [446, 360] on input "80014002" at bounding box center [437, 358] width 18 height 18
checkbox input "true"
click at [358, 280] on h1 "Adding documents" at bounding box center [390, 276] width 433 height 11
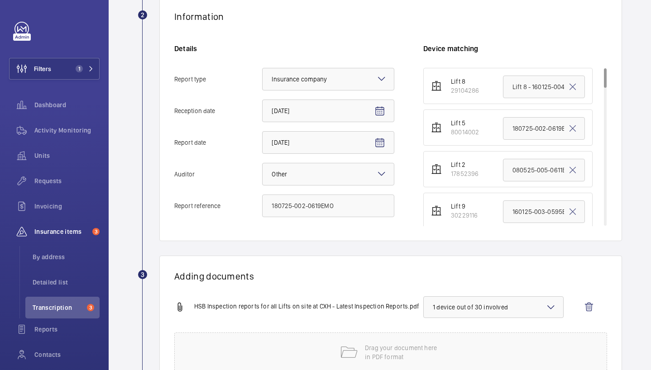
scroll to position [243, 0]
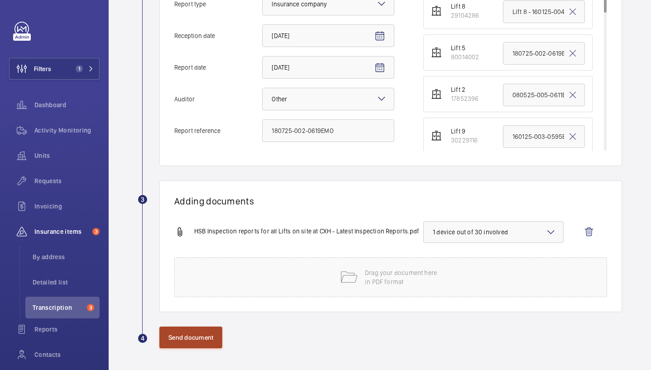
click at [183, 339] on button "Send document" at bounding box center [190, 338] width 63 height 22
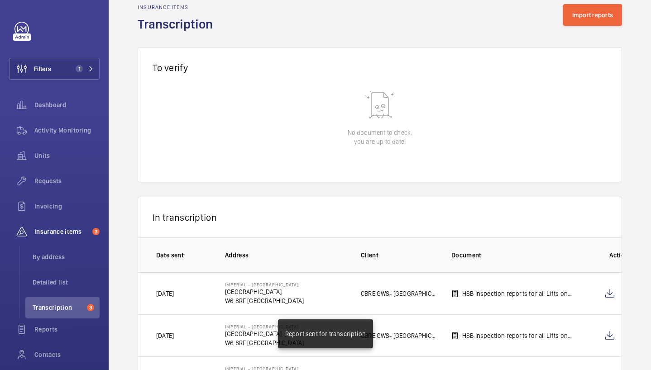
scroll to position [75, 0]
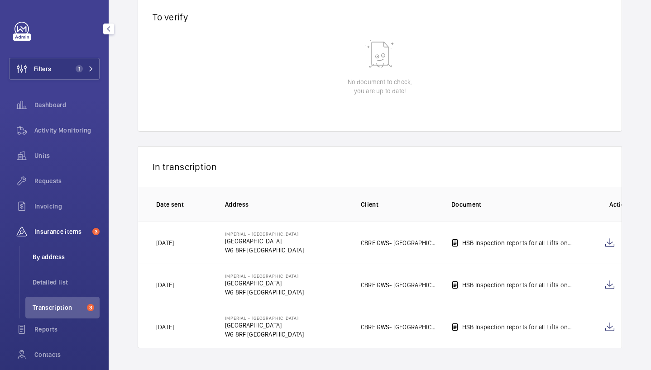
click at [45, 263] on li "By address" at bounding box center [62, 257] width 74 height 22
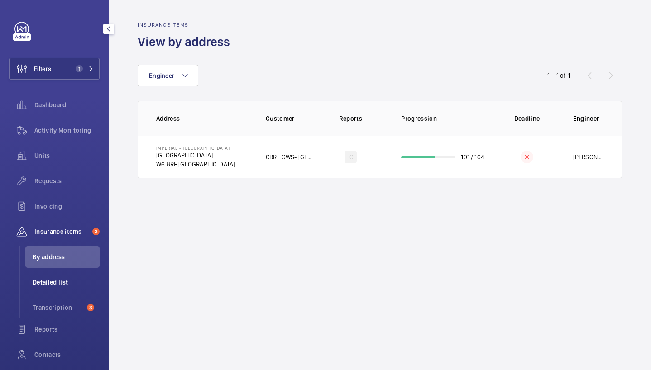
click at [52, 289] on li "Detailed list" at bounding box center [62, 283] width 74 height 22
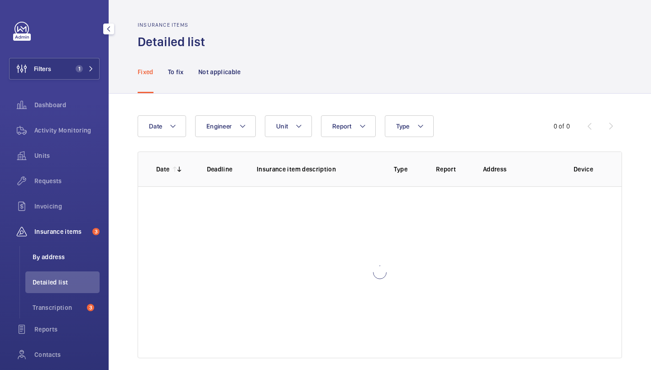
click at [54, 255] on span "By address" at bounding box center [66, 257] width 67 height 9
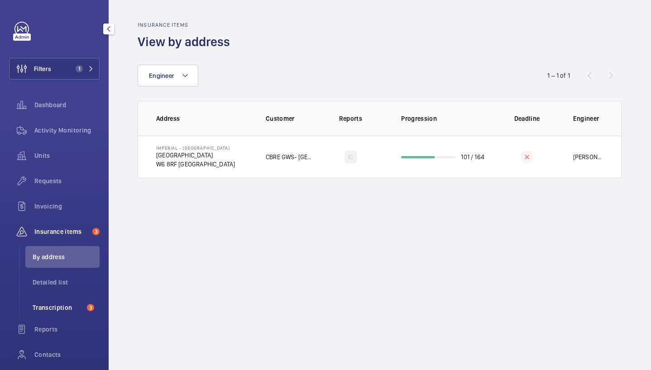
click at [62, 307] on span "Transcription" at bounding box center [58, 307] width 51 height 9
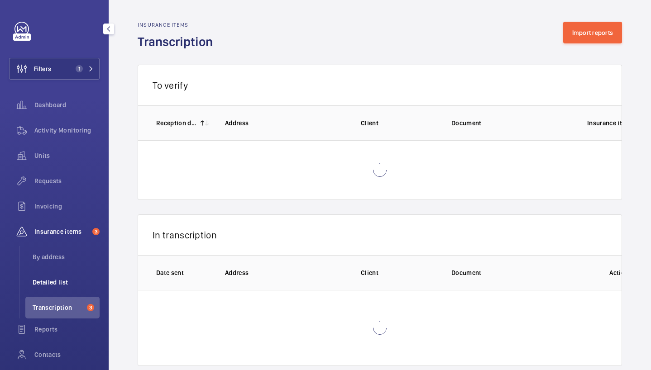
click at [56, 276] on li "Detailed list" at bounding box center [62, 283] width 74 height 22
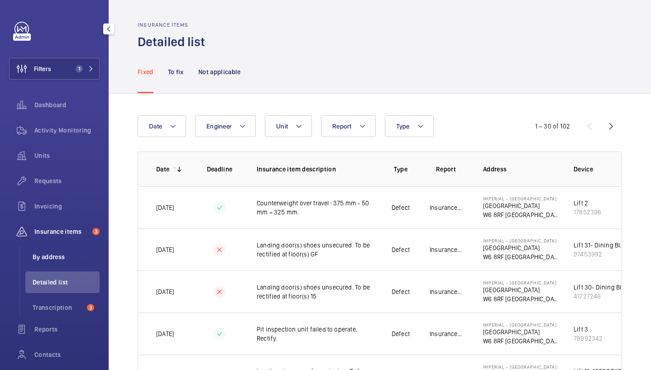
click at [53, 262] on li "By address" at bounding box center [62, 257] width 74 height 22
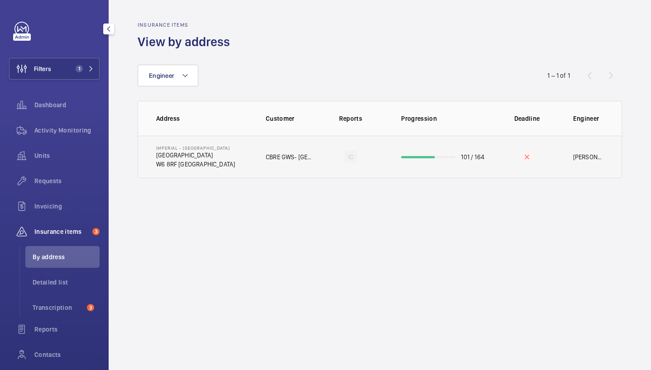
click at [232, 172] on td "[GEOGRAPHIC_DATA] [GEOGRAPHIC_DATA] [GEOGRAPHIC_DATA]" at bounding box center [194, 157] width 113 height 43
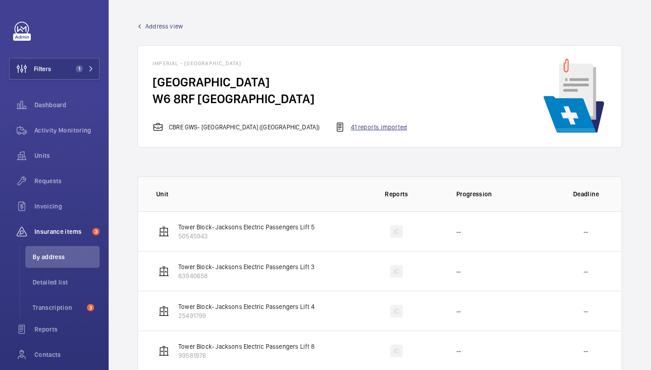
click at [346, 126] on div "41 reports imported" at bounding box center [371, 127] width 72 height 11
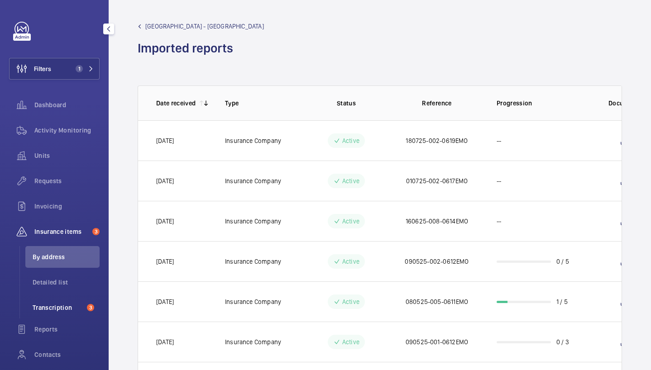
click at [56, 303] on span "Transcription" at bounding box center [58, 307] width 51 height 9
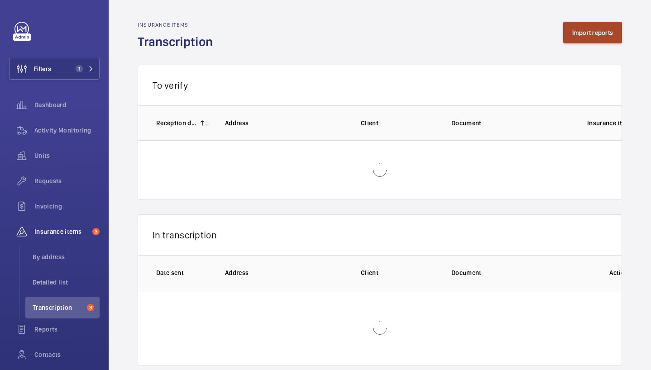
click at [593, 34] on button "Import reports" at bounding box center [592, 33] width 59 height 22
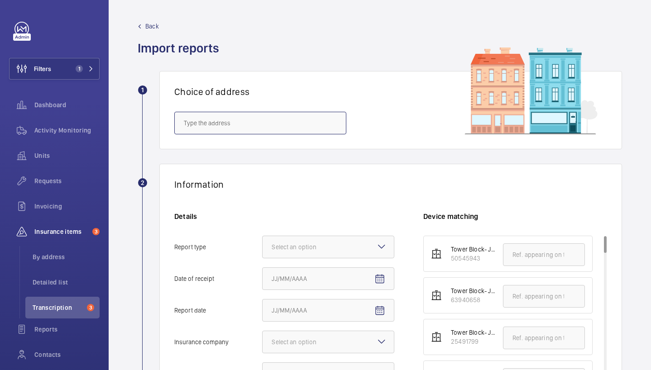
click at [213, 118] on input "text" at bounding box center [260, 123] width 172 height 23
click at [241, 156] on mat-option "[GEOGRAPHIC_DATA] - [GEOGRAPHIC_DATA]" at bounding box center [260, 150] width 171 height 22
type input "[GEOGRAPHIC_DATA] - [GEOGRAPHIC_DATA]"
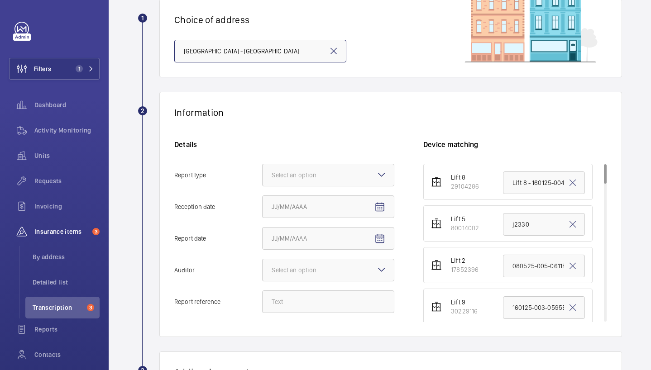
scroll to position [79, 0]
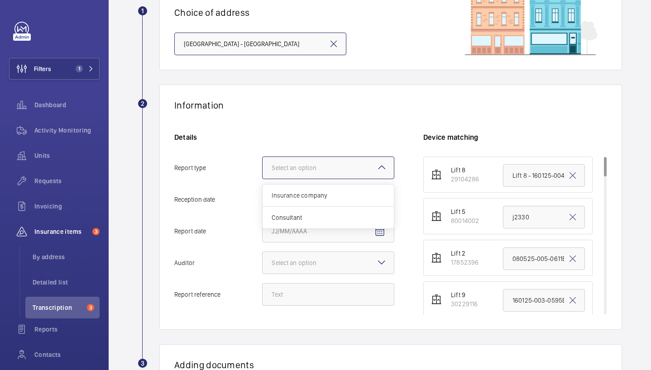
click at [301, 169] on div "Select an option" at bounding box center [305, 167] width 67 height 9
click at [263, 169] on input "Report type Select an option Insurance company Consultant" at bounding box center [263, 168] width 0 height 22
click at [320, 191] on div "Insurance company" at bounding box center [328, 196] width 131 height 22
click at [263, 179] on input "Report type Select an option Insurance company Consultant" at bounding box center [263, 168] width 0 height 22
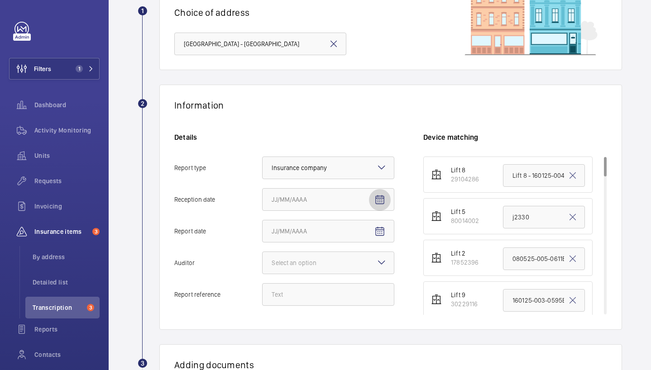
click at [381, 200] on mat-icon "Open calendar" at bounding box center [379, 200] width 11 height 11
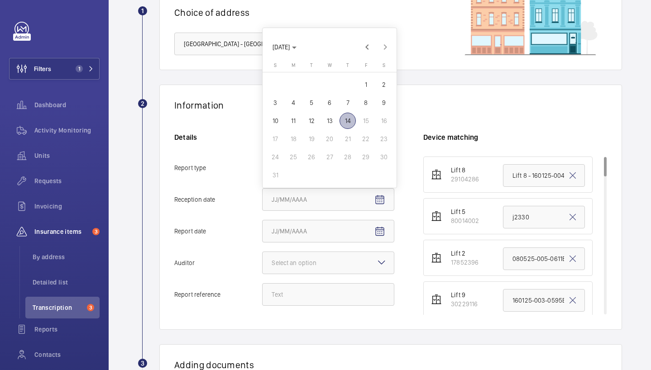
click at [350, 122] on span "14" at bounding box center [348, 121] width 16 height 16
type input "[DATE]"
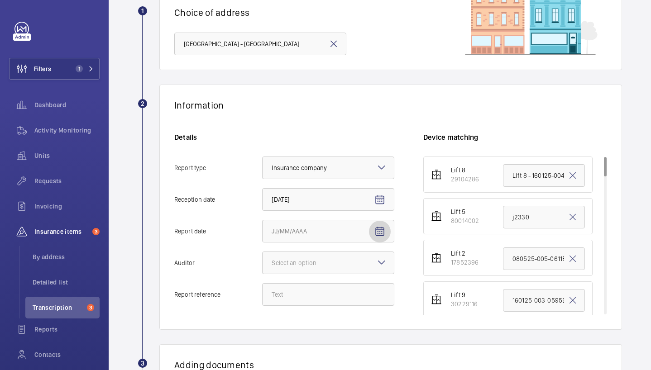
click at [379, 234] on mat-icon "Open calendar" at bounding box center [379, 231] width 11 height 11
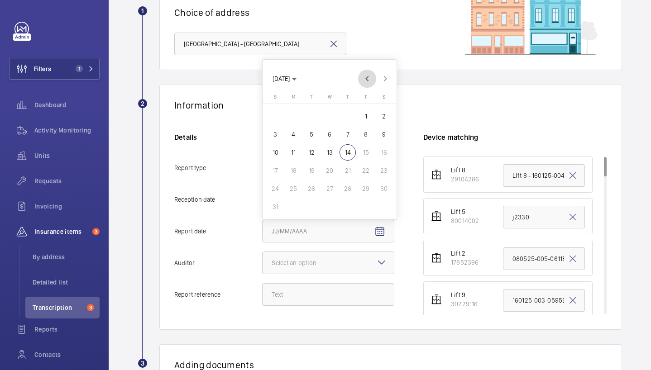
click at [367, 79] on span "Previous month" at bounding box center [367, 79] width 18 height 18
click at [369, 105] on span "Previous month" at bounding box center [367, 97] width 18 height 18
click at [342, 156] on span "12" at bounding box center [348, 152] width 16 height 16
type input "[DATE]"
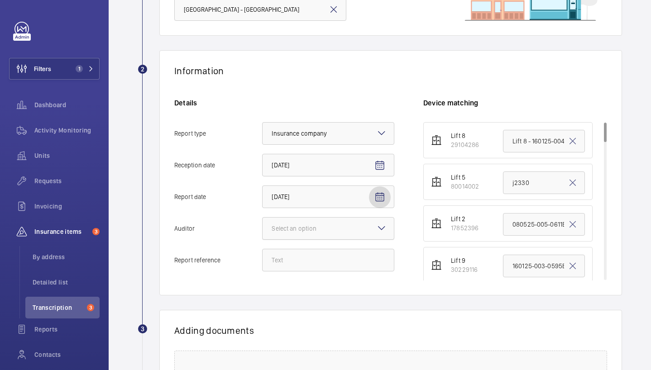
scroll to position [114, 0]
click at [319, 230] on div "Select an option" at bounding box center [305, 228] width 67 height 9
click at [263, 230] on input "Auditor Select an option" at bounding box center [263, 228] width 0 height 22
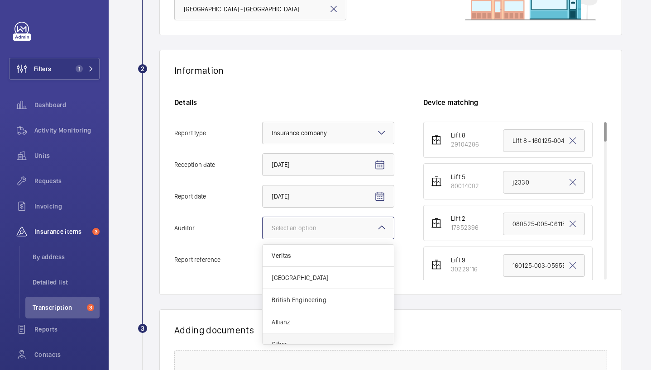
click at [312, 338] on div "Other" at bounding box center [328, 345] width 131 height 22
click at [263, 239] on input "Auditor Select an option Veritas Zurich British Engineering Allianz Other" at bounding box center [263, 228] width 0 height 22
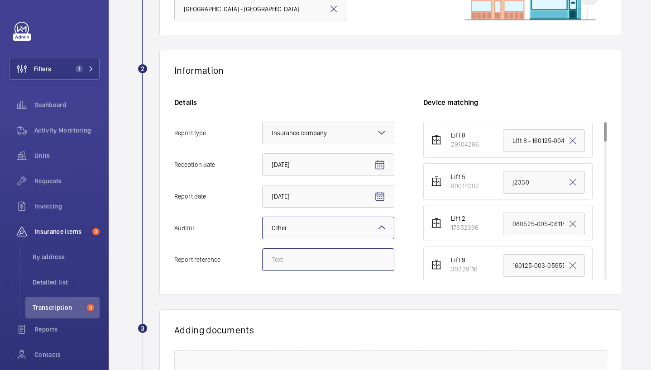
click at [298, 259] on input "Report reference" at bounding box center [328, 260] width 132 height 23
paste input "180725-002-0619EMO"
click at [277, 260] on input "180725-002-0619EMO" at bounding box center [328, 260] width 132 height 23
click at [284, 261] on input "160725-002-0619EMO" at bounding box center [328, 260] width 132 height 23
click at [305, 260] on input "160625-002-0619EMO" at bounding box center [328, 260] width 132 height 23
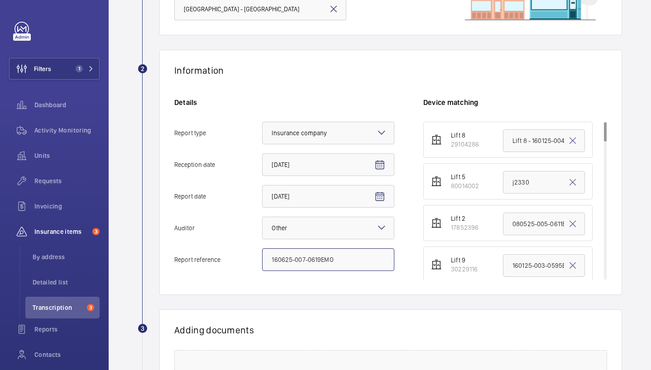
click at [320, 261] on input "160625-007-0619EMO" at bounding box center [328, 260] width 132 height 23
click at [324, 263] on input "160625-007-0614EMO" at bounding box center [328, 260] width 132 height 23
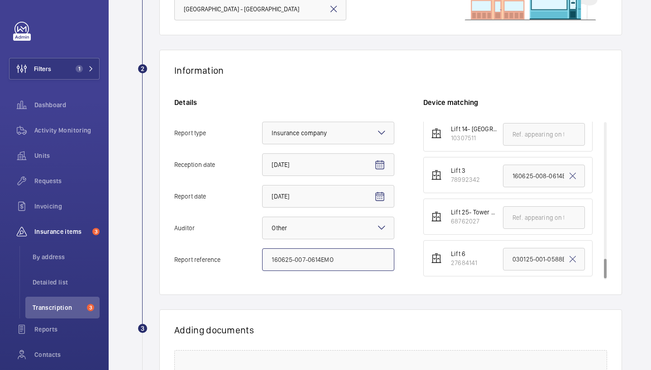
scroll to position [1091, 0]
type input "160625-007-0614EMO"
click at [525, 255] on input "030125-001-0588EMO" at bounding box center [544, 257] width 82 height 23
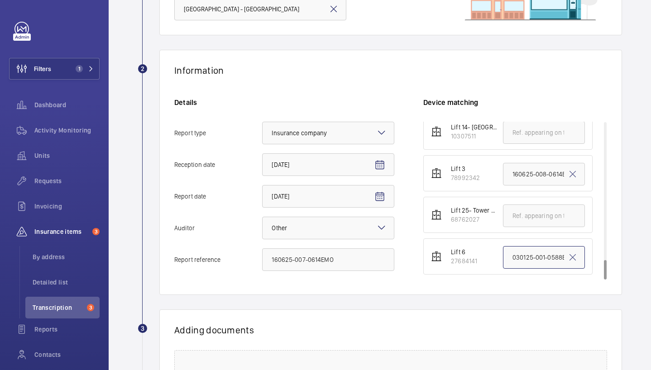
click at [525, 255] on input "030125-001-0588EMO" at bounding box center [544, 257] width 82 height 23
paste input "160625-007-0614"
drag, startPoint x: 540, startPoint y: 260, endPoint x: 490, endPoint y: 257, distance: 49.9
click at [490, 257] on li "Lift 6 27684141 160625-007-0614EMO" at bounding box center [507, 257] width 169 height 36
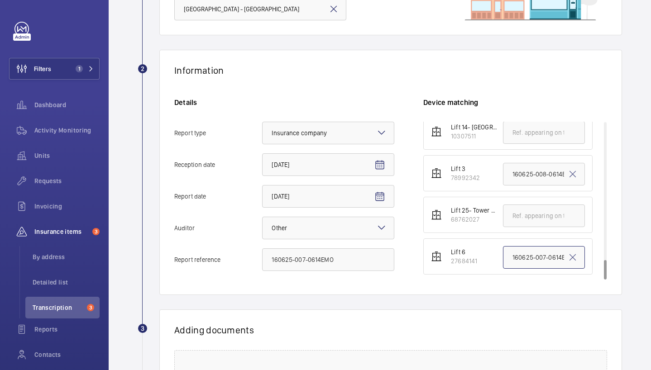
type input "160625-007-0614EMO"
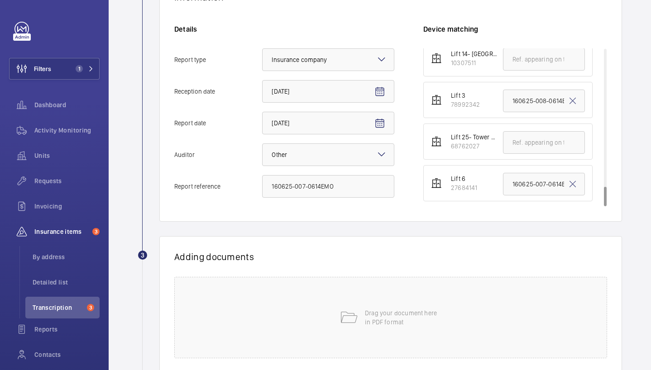
scroll to position [199, 0]
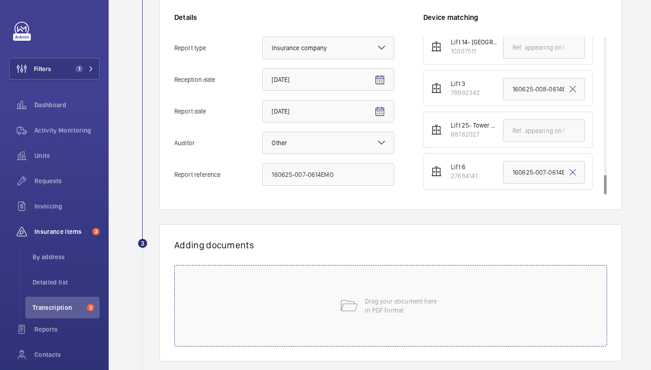
click at [424, 281] on div "Drag your document here in PDF format" at bounding box center [390, 306] width 433 height 82
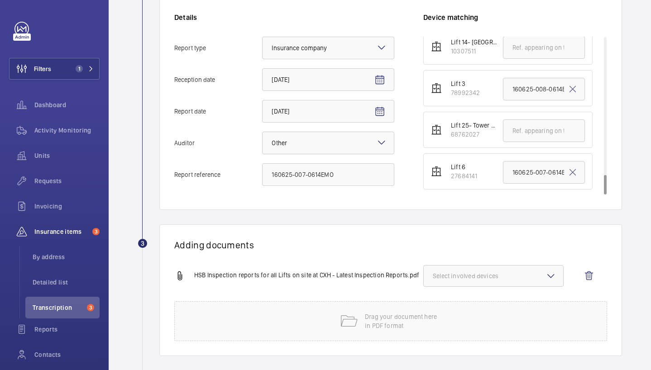
click at [504, 271] on button "Select involved devices" at bounding box center [493, 276] width 140 height 22
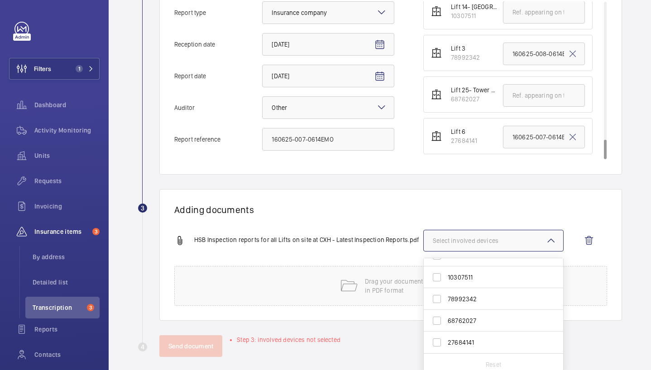
scroll to position [243, 0]
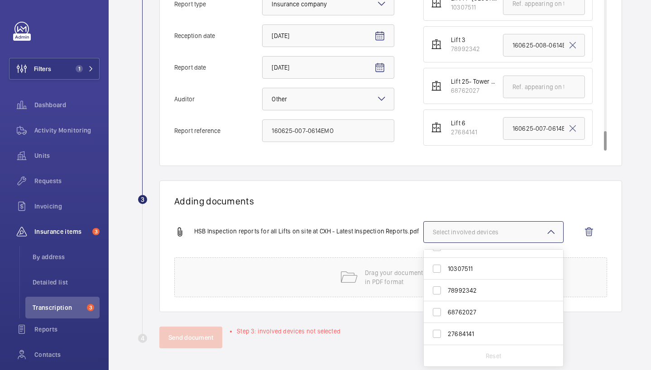
click at [486, 334] on span "27684141" at bounding box center [494, 334] width 93 height 9
click at [446, 334] on input "27684141" at bounding box center [437, 334] width 18 height 18
checkbox input "true"
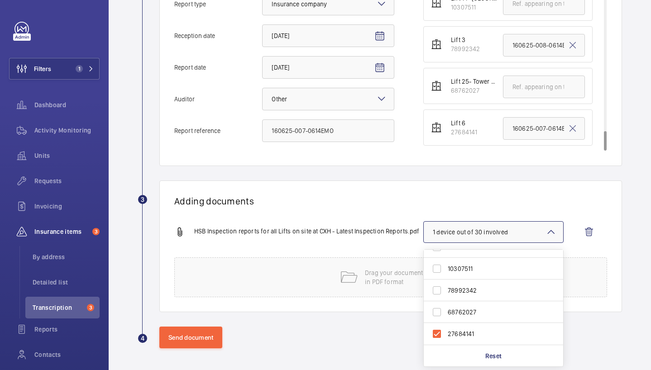
click at [378, 209] on div "Adding documents HSB Inspection reports for all Lifts on site at CXH - Latest I…" at bounding box center [390, 247] width 463 height 132
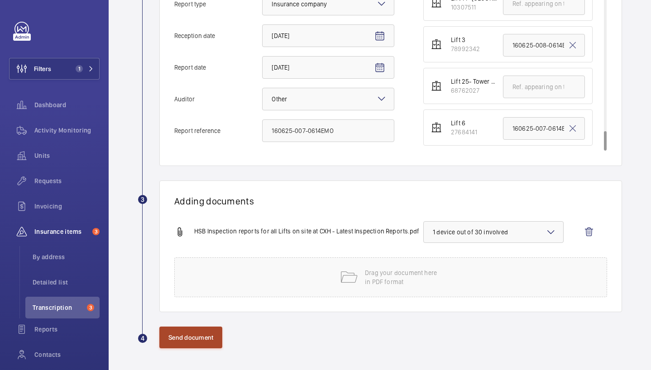
click at [205, 337] on button "Send document" at bounding box center [190, 338] width 63 height 22
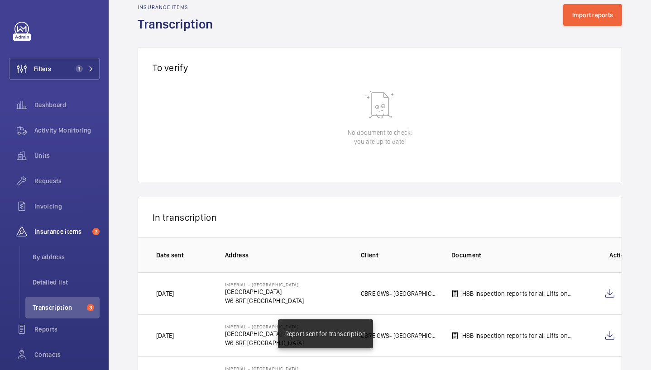
scroll to position [75, 0]
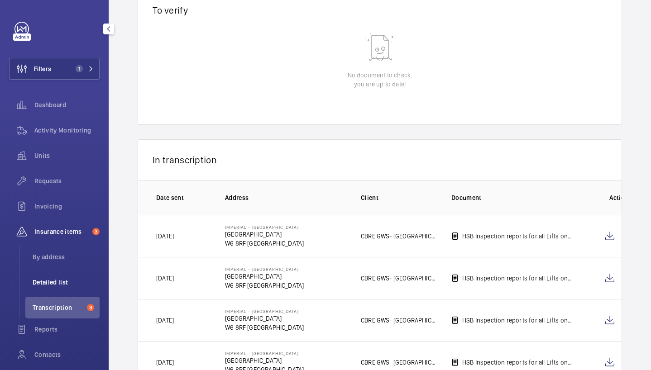
click at [66, 281] on span "Detailed list" at bounding box center [66, 282] width 67 height 9
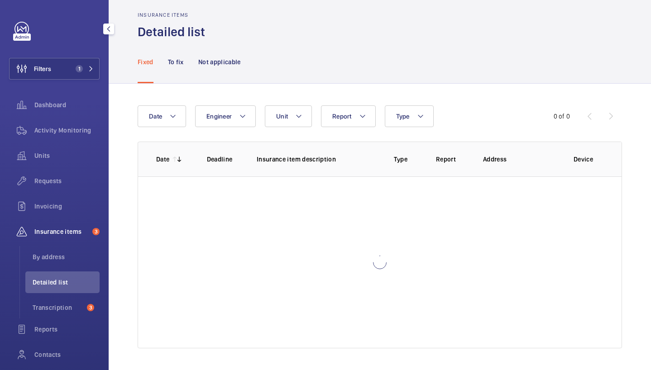
scroll to position [10, 0]
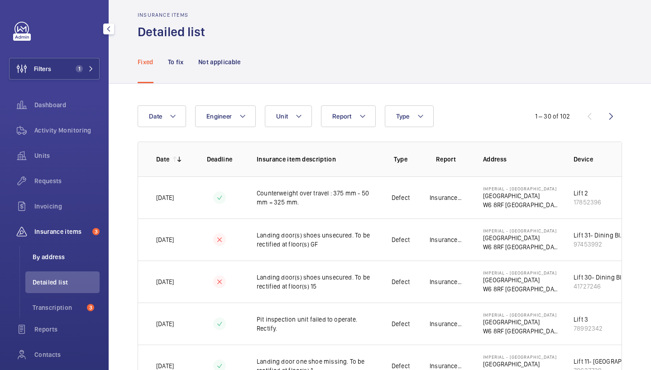
scroll to position [75, 0]
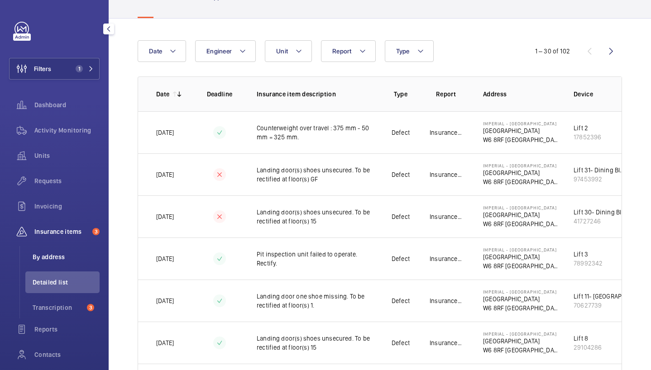
click at [63, 255] on span "By address" at bounding box center [66, 257] width 67 height 9
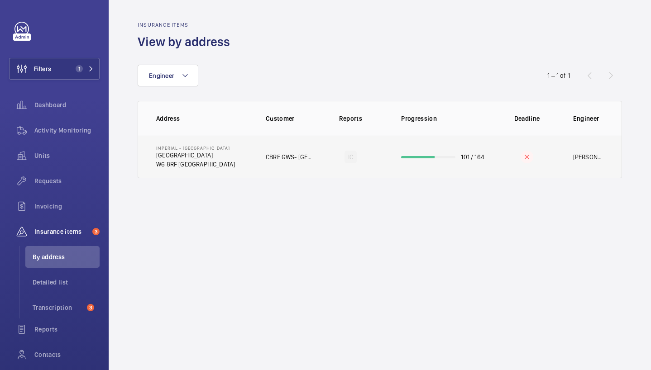
click at [245, 158] on td "[GEOGRAPHIC_DATA] [GEOGRAPHIC_DATA] [GEOGRAPHIC_DATA]" at bounding box center [194, 157] width 113 height 43
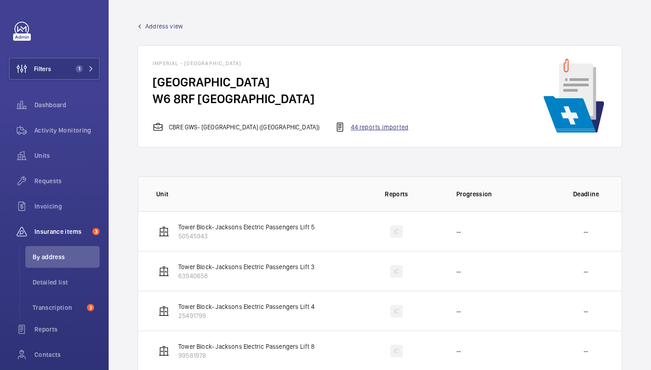
click at [349, 127] on div "44 reports imported" at bounding box center [372, 127] width 74 height 11
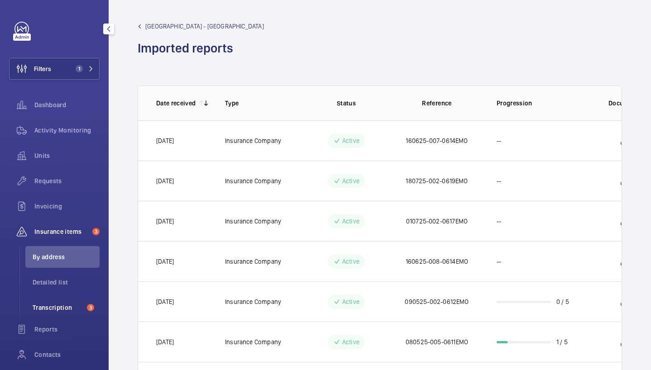
click at [64, 305] on span "Transcription" at bounding box center [58, 307] width 51 height 9
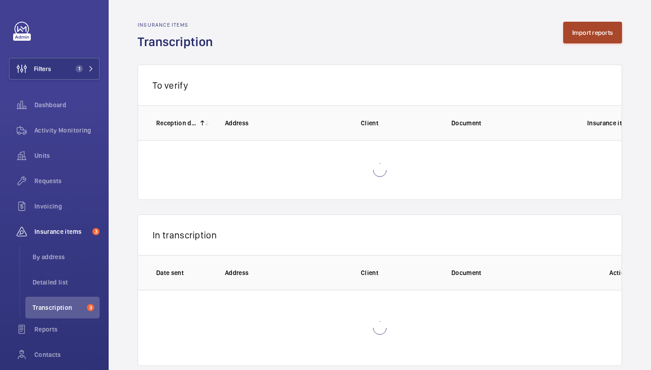
click at [574, 31] on button "Import reports" at bounding box center [592, 33] width 59 height 22
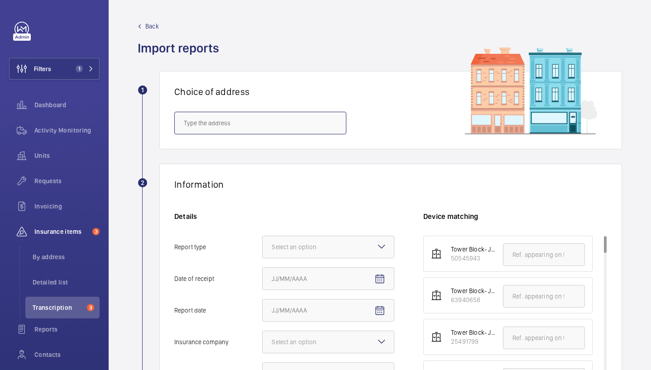
click at [276, 126] on input "text" at bounding box center [260, 123] width 172 height 23
click at [300, 153] on span "[GEOGRAPHIC_DATA] - [GEOGRAPHIC_DATA]" at bounding box center [243, 150] width 119 height 9
type input "[GEOGRAPHIC_DATA] - [GEOGRAPHIC_DATA]"
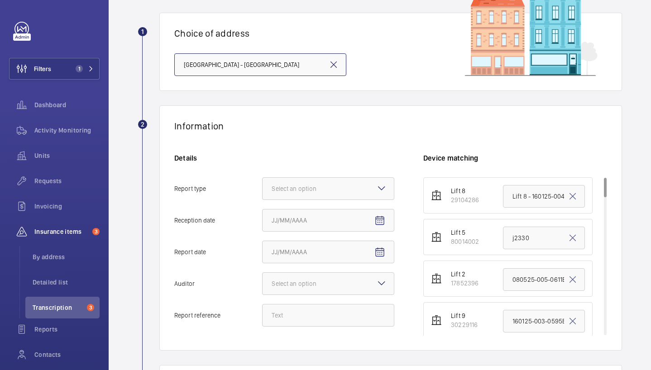
scroll to position [59, 0]
click at [320, 176] on div "Details Report type Select an option Reception date Report date Auditor Select …" at bounding box center [298, 244] width 249 height 182
click at [326, 192] on div "Select an option" at bounding box center [305, 188] width 67 height 9
click at [263, 192] on input "Report type Select an option" at bounding box center [263, 189] width 0 height 22
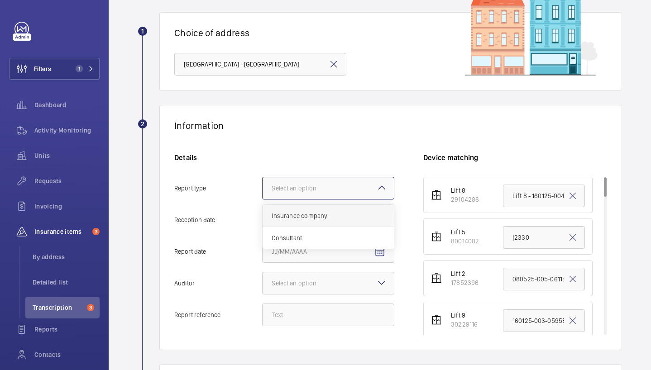
click at [337, 214] on span "Insurance company" at bounding box center [328, 215] width 113 height 9
click at [263, 199] on input "Report type Select an option Insurance company Consultant" at bounding box center [263, 189] width 0 height 22
click at [381, 219] on mat-icon "Open calendar" at bounding box center [379, 220] width 11 height 11
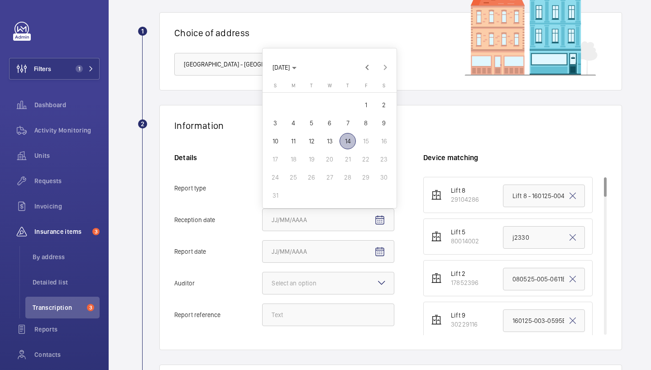
click at [347, 141] on span "14" at bounding box center [348, 141] width 16 height 16
type input "[DATE]"
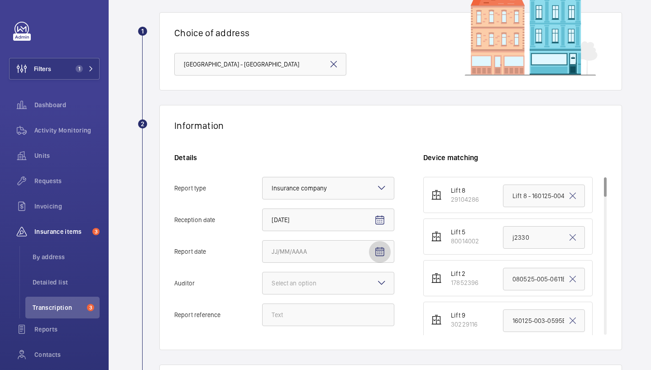
click at [382, 253] on mat-icon "Open calendar" at bounding box center [379, 252] width 11 height 11
click at [370, 96] on span "Previous month" at bounding box center [367, 99] width 18 height 18
click at [365, 187] on span "18" at bounding box center [366, 191] width 16 height 16
type input "[DATE]"
click at [367, 283] on div at bounding box center [328, 284] width 131 height 22
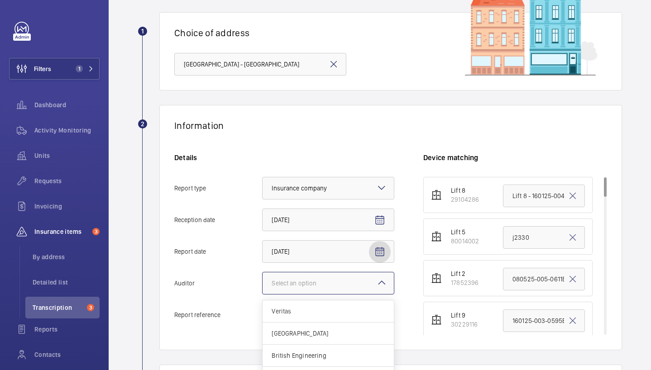
click at [263, 283] on input "Auditor Select an option Veritas Zurich British Engineering Allianz Other" at bounding box center [263, 284] width 0 height 22
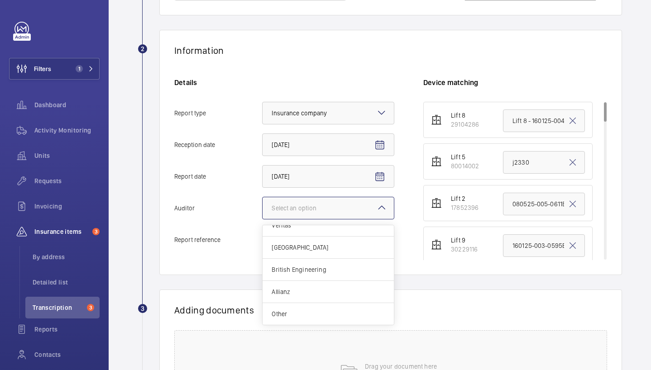
scroll to position [134, 0]
click at [352, 312] on span "Other" at bounding box center [328, 313] width 113 height 9
click at [263, 219] on input "Auditor Select an option Veritas Zurich British Engineering Allianz Other" at bounding box center [263, 208] width 0 height 22
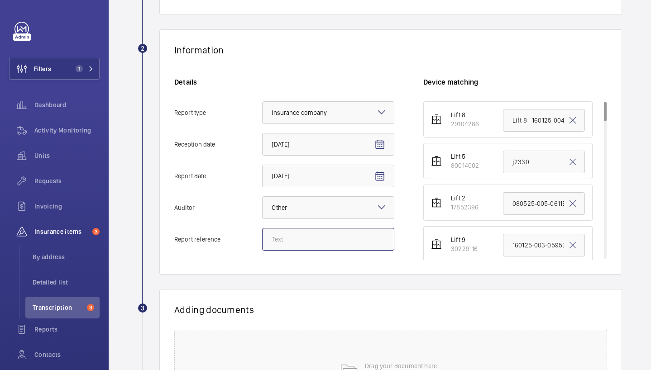
click at [299, 242] on input "Report reference" at bounding box center [328, 239] width 132 height 23
paste input "160625-007-0614EMO"
click at [276, 238] on input "160625-007-0614EMO" at bounding box center [328, 239] width 132 height 23
click at [284, 241] on input "180625-007-0614EMO" at bounding box center [328, 239] width 132 height 23
click at [304, 241] on input "180725-007-0614EMO" at bounding box center [328, 239] width 132 height 23
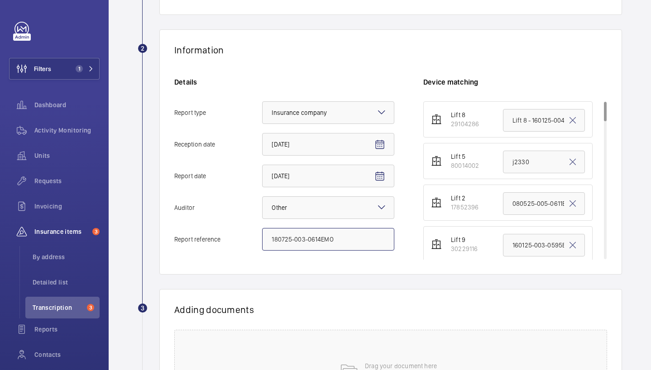
click at [320, 241] on input "180725-003-0614EMO" at bounding box center [328, 239] width 132 height 23
click at [314, 236] on input "180725-003-0619EMO" at bounding box center [328, 239] width 132 height 23
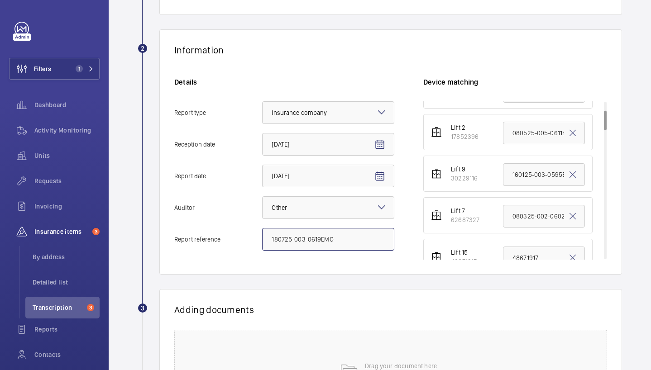
scroll to position [73, 0]
type input "180725-003-0619EMO"
click at [533, 216] on input "080325-002-0602EMO" at bounding box center [544, 213] width 82 height 23
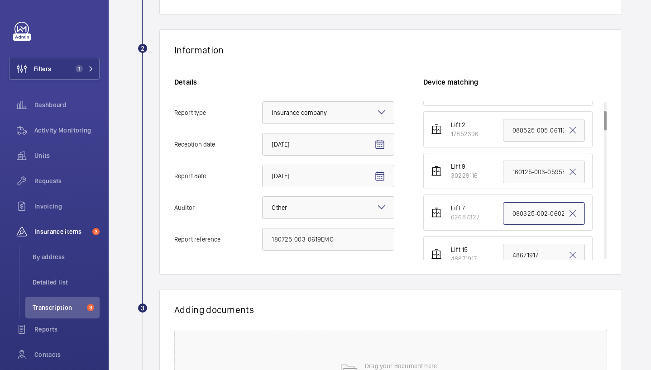
click at [533, 216] on input "080325-002-0602EMO" at bounding box center [544, 213] width 82 height 23
click at [567, 215] on mat-icon at bounding box center [572, 213] width 11 height 11
paste input "180725-003-0619EMO"
drag, startPoint x: 503, startPoint y: 213, endPoint x: 548, endPoint y: 218, distance: 46.0
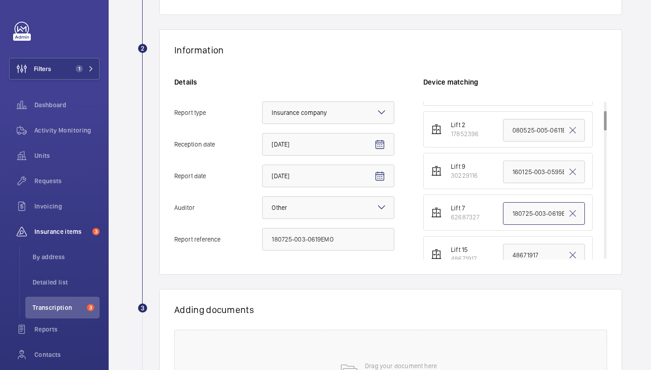
click at [548, 218] on input "180725-003-0619EMO" at bounding box center [544, 213] width 82 height 23
type input "180725-003-0619EMO"
click at [401, 288] on wm-front-report-upload-form "2 Information Details Report type Select an option × Insurance company × Recept…" at bounding box center [380, 245] width 485 height 433
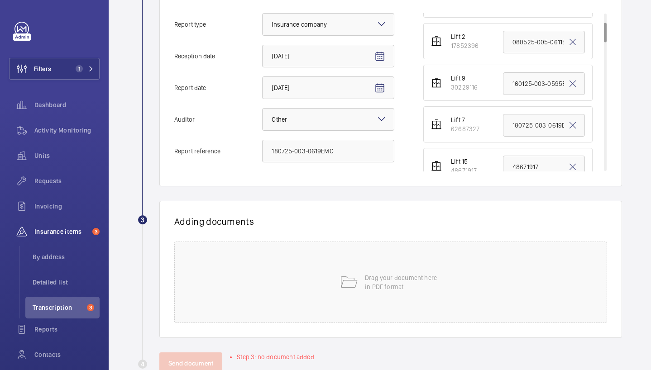
scroll to position [235, 0]
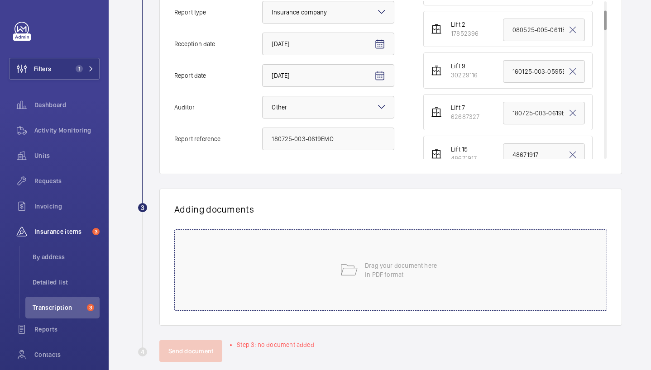
click at [379, 244] on div "Drag your document here in PDF format" at bounding box center [390, 271] width 433 height 82
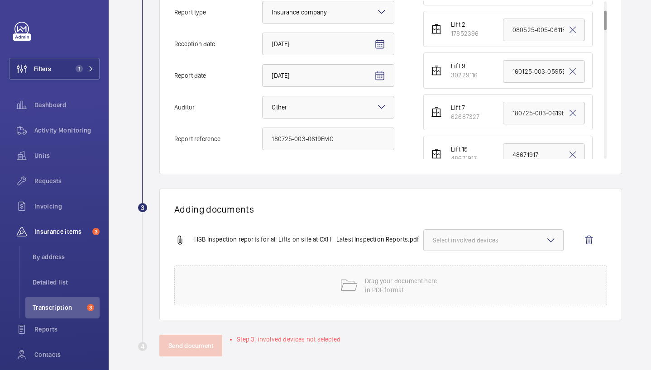
click at [476, 237] on span "Select involved devices" at bounding box center [493, 240] width 121 height 9
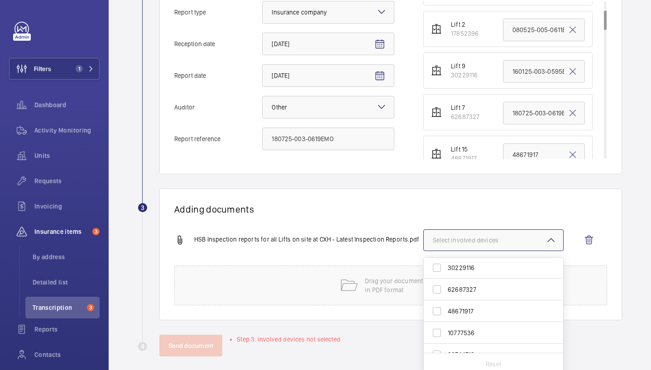
scroll to position [68, 0]
click at [477, 291] on span "62687327" at bounding box center [494, 287] width 93 height 9
click at [446, 291] on input "62687327" at bounding box center [437, 287] width 18 height 18
checkbox input "true"
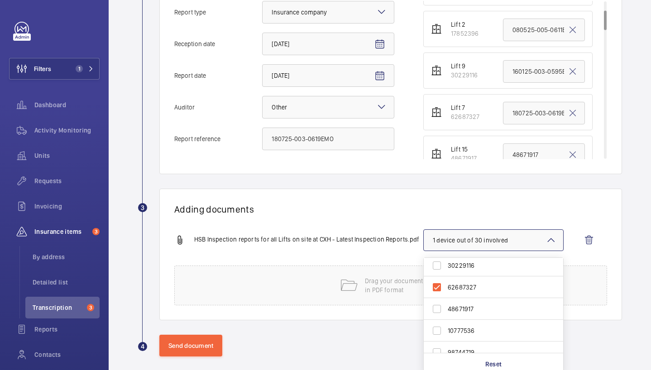
click at [386, 218] on div "Adding documents HSB Inspection reports for all Lifts on site at CXH - Latest I…" at bounding box center [390, 255] width 463 height 132
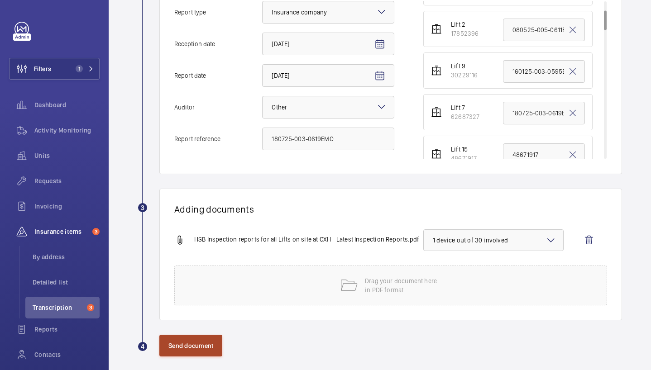
click at [203, 343] on button "Send document" at bounding box center [190, 346] width 63 height 22
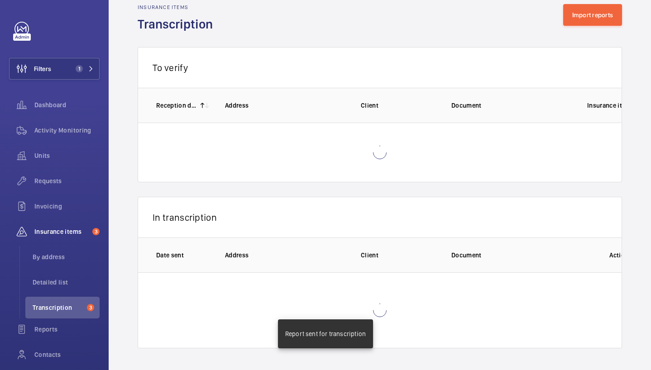
scroll to position [159, 0]
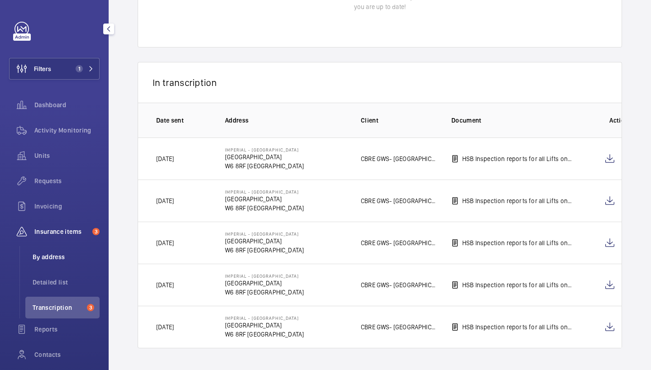
click at [64, 263] on li "By address" at bounding box center [62, 257] width 74 height 22
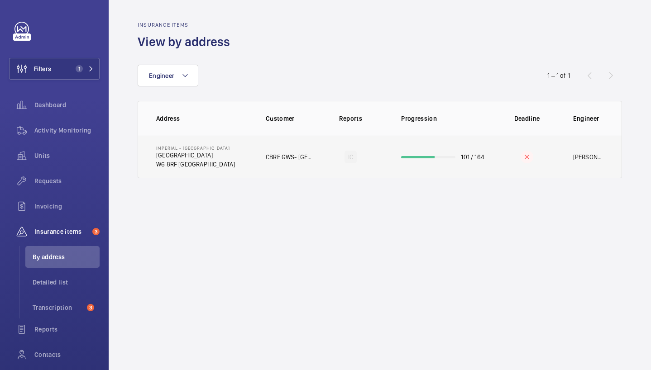
click at [255, 166] on td "CBRE GWS- [GEOGRAPHIC_DATA] ([GEOGRAPHIC_DATA])" at bounding box center [282, 157] width 63 height 43
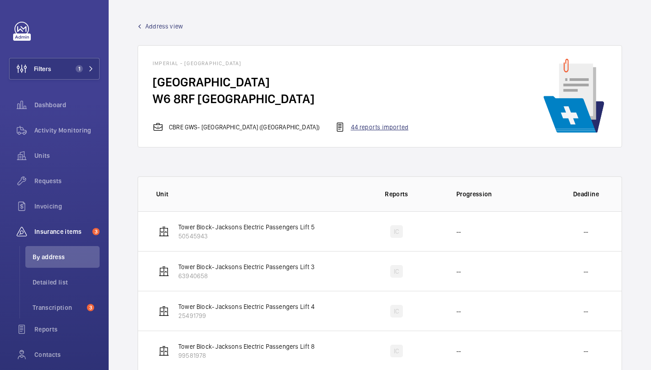
click at [366, 127] on div "44 reports imported" at bounding box center [372, 127] width 74 height 11
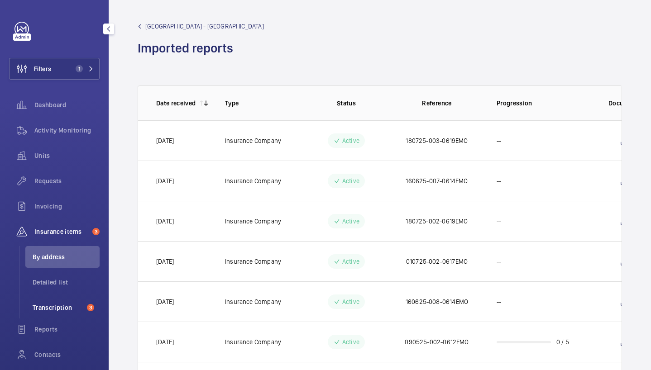
click at [53, 311] on span "Transcription" at bounding box center [58, 307] width 51 height 9
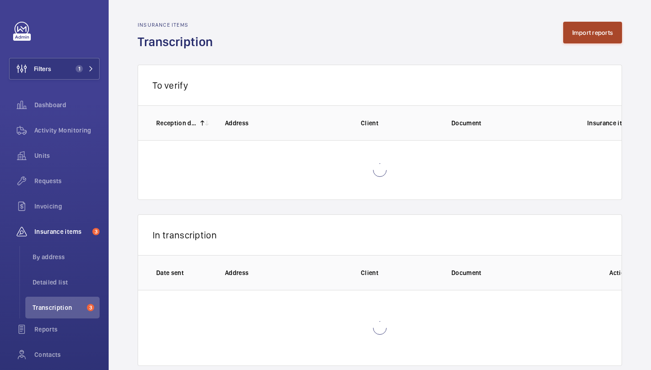
click at [605, 27] on button "Import reports" at bounding box center [592, 33] width 59 height 22
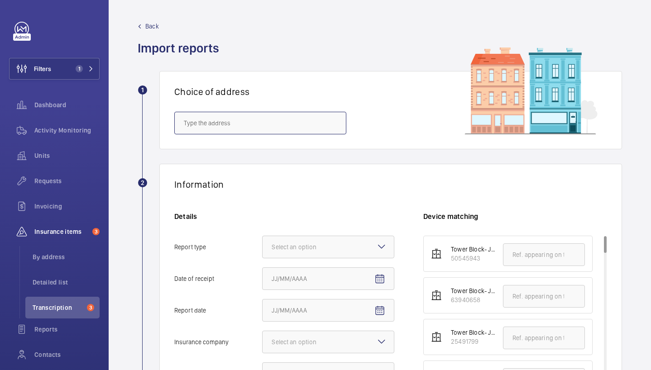
click at [279, 120] on input "text" at bounding box center [260, 123] width 172 height 23
click at [322, 159] on mat-option "[GEOGRAPHIC_DATA] - [GEOGRAPHIC_DATA]" at bounding box center [260, 150] width 171 height 22
type input "[GEOGRAPHIC_DATA] - [GEOGRAPHIC_DATA]"
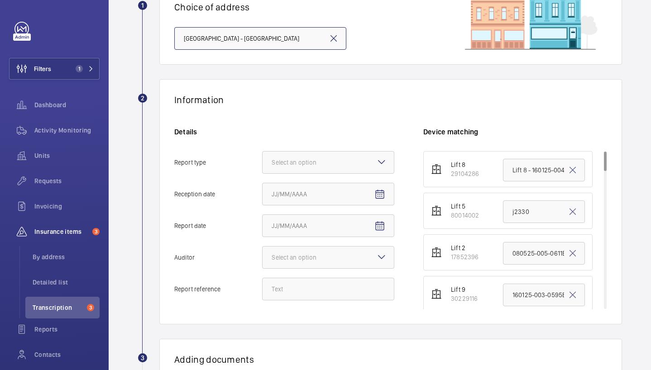
scroll to position [86, 0]
click at [322, 159] on div "Select an option" at bounding box center [305, 161] width 67 height 9
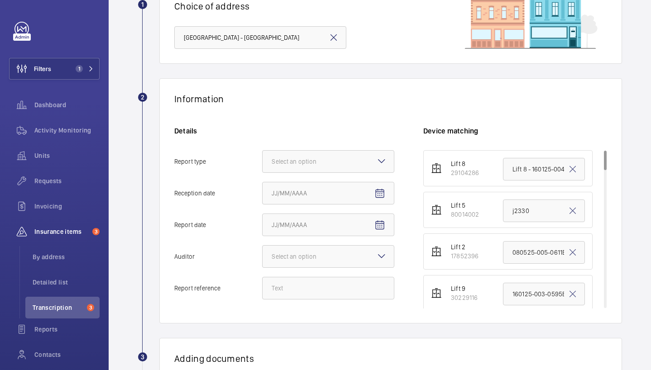
click at [263, 159] on input "Report type Select an option" at bounding box center [263, 162] width 0 height 22
click at [328, 187] on span "Insurance company" at bounding box center [328, 189] width 113 height 9
click at [263, 173] on input "Report type Select an option Insurance company Consultant" at bounding box center [263, 162] width 0 height 22
click at [382, 194] on mat-icon "Open calendar" at bounding box center [379, 193] width 11 height 11
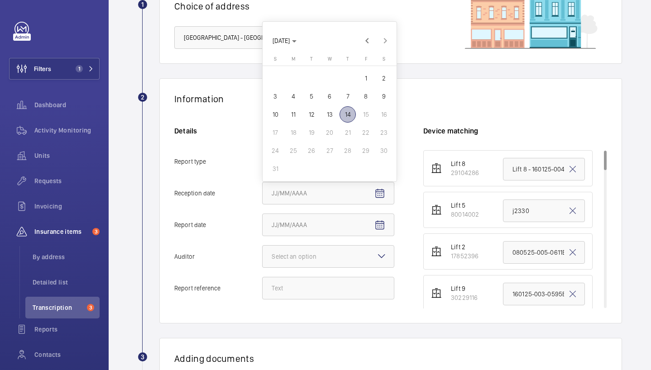
click at [349, 115] on span "14" at bounding box center [348, 114] width 16 height 16
type input "[DATE]"
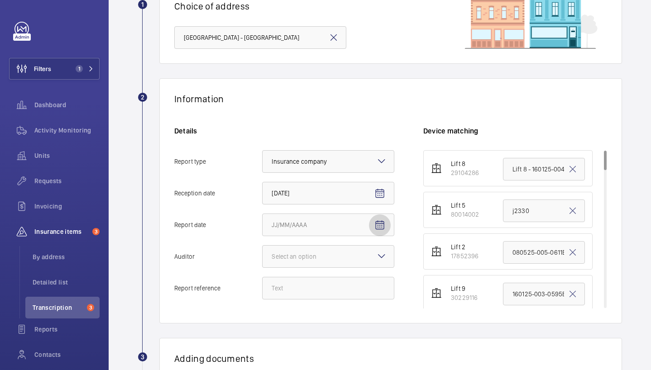
click at [381, 230] on mat-icon "Open calendar" at bounding box center [379, 225] width 11 height 11
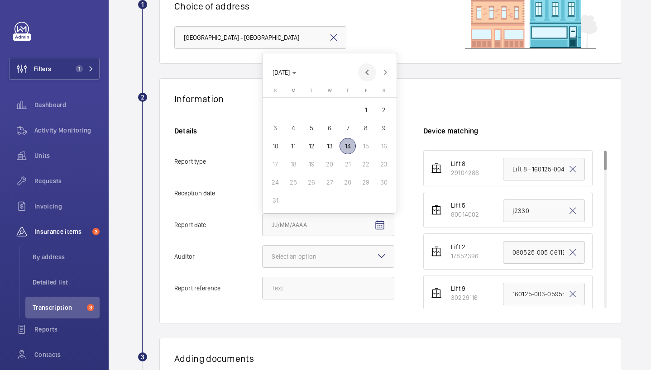
click at [366, 75] on span "Previous month" at bounding box center [367, 72] width 18 height 18
click at [368, 93] on span "Previous month" at bounding box center [367, 91] width 18 height 18
click at [347, 183] on span "26" at bounding box center [348, 182] width 16 height 16
type input "[DATE]"
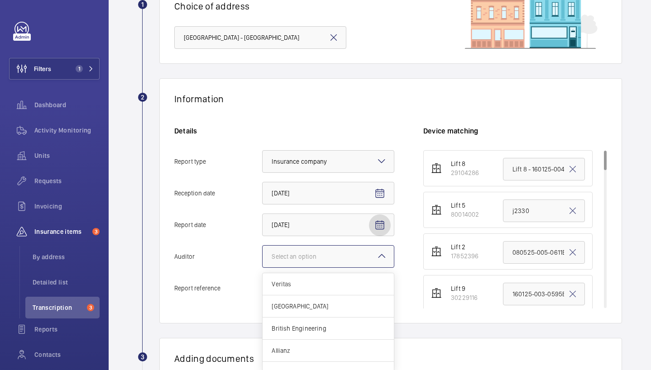
click at [335, 260] on div "Select an option" at bounding box center [305, 256] width 67 height 9
click at [263, 260] on input "Auditor Select an option Veritas Zurich British Engineering Allianz Other" at bounding box center [263, 257] width 0 height 22
click at [320, 368] on div "Other" at bounding box center [328, 373] width 131 height 22
click at [263, 268] on input "Auditor Select an option Veritas Zurich British Engineering Allianz Other" at bounding box center [263, 257] width 0 height 22
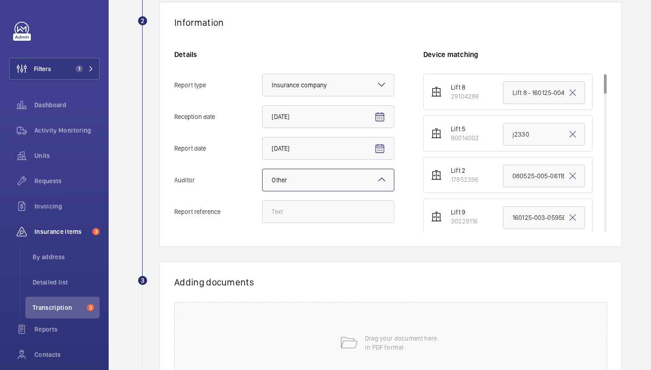
scroll to position [164, 0]
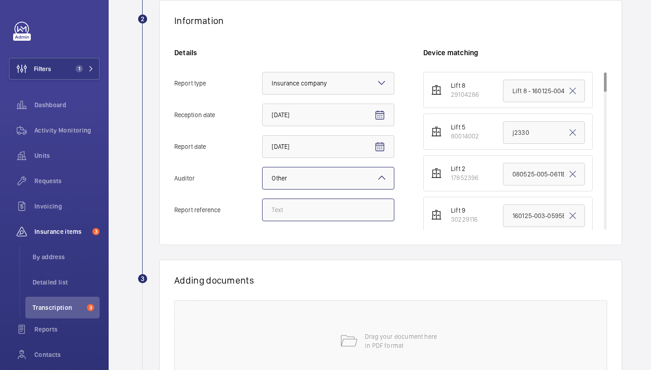
click at [305, 211] on input "Report reference" at bounding box center [328, 210] width 132 height 23
paste input "180725-003-0619EMO"
click at [275, 211] on input "180725-003-0619EMO" at bounding box center [328, 210] width 132 height 23
click at [278, 211] on input "180725-003-0619EMO" at bounding box center [328, 210] width 132 height 23
click at [305, 212] on input "010725-003-0619EMO" at bounding box center [328, 210] width 132 height 23
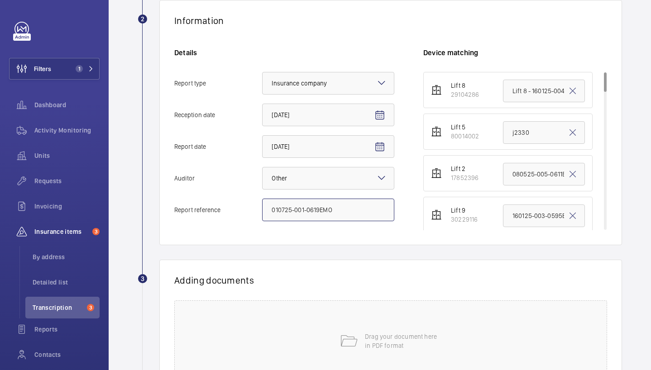
click at [318, 211] on input "010725-001-0619EMO" at bounding box center [328, 210] width 132 height 23
click at [309, 208] on input "010725-001-0617EMO" at bounding box center [328, 210] width 132 height 23
type input "010725-001-0617EMO"
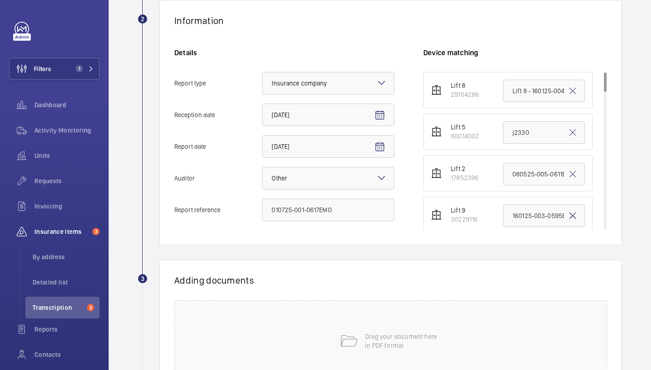
click at [568, 217] on mat-icon at bounding box center [572, 216] width 11 height 11
paste input "010725-001-0617EMO"
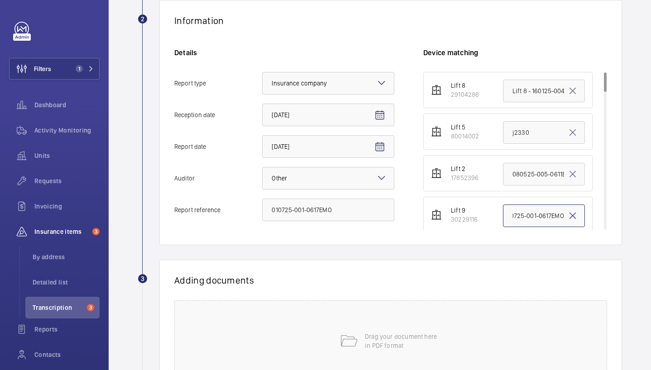
type input "010725-001-0617EMO010725-001-0617EMO"
click at [568, 217] on mat-icon at bounding box center [572, 216] width 11 height 11
paste input "010725-001-0617EMO"
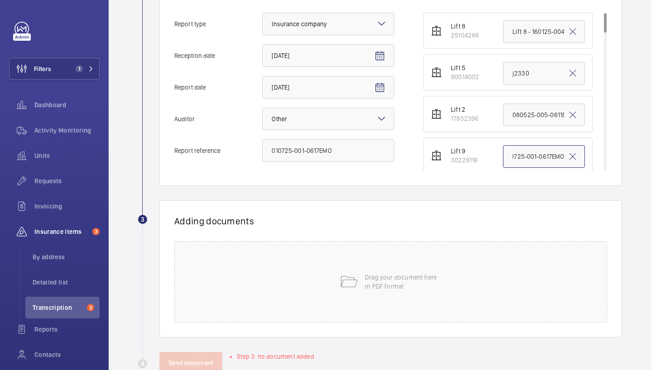
scroll to position [249, 0]
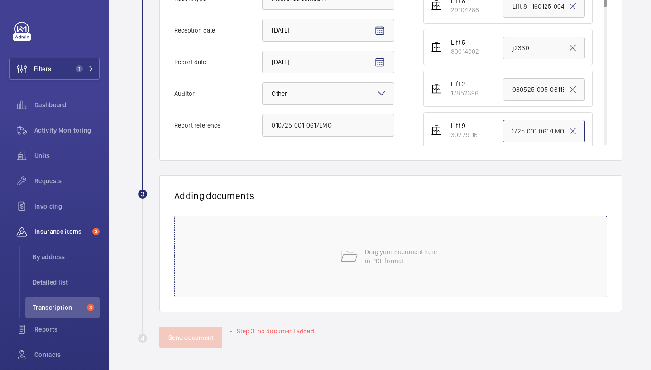
type input "010725-001-0617EMO"
click at [395, 234] on div "Drag your document here in PDF format" at bounding box center [390, 257] width 433 height 82
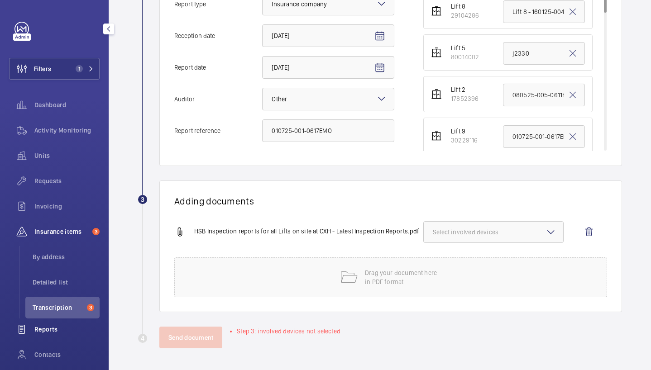
scroll to position [243, 0]
click at [507, 232] on span "Select involved devices" at bounding box center [493, 232] width 121 height 9
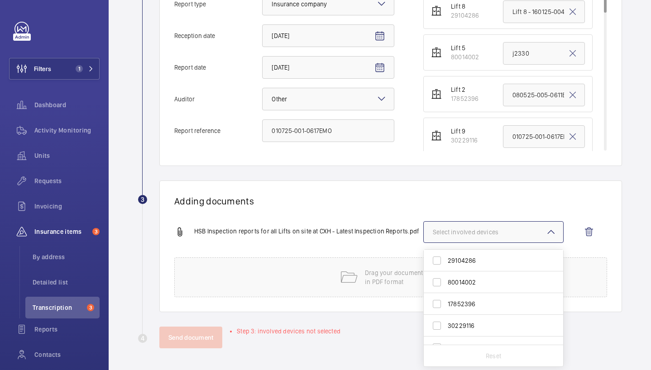
click at [488, 329] on span "30229116" at bounding box center [494, 326] width 93 height 9
click at [446, 329] on input "30229116" at bounding box center [437, 326] width 18 height 18
checkbox input "true"
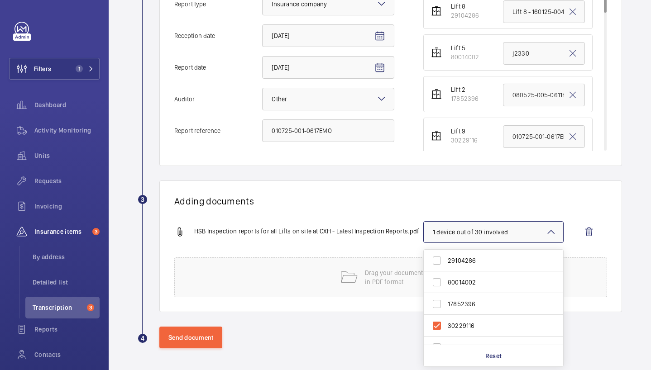
click at [341, 209] on div "Adding documents HSB Inspection reports for all Lifts on site at CXH - Latest I…" at bounding box center [390, 247] width 463 height 132
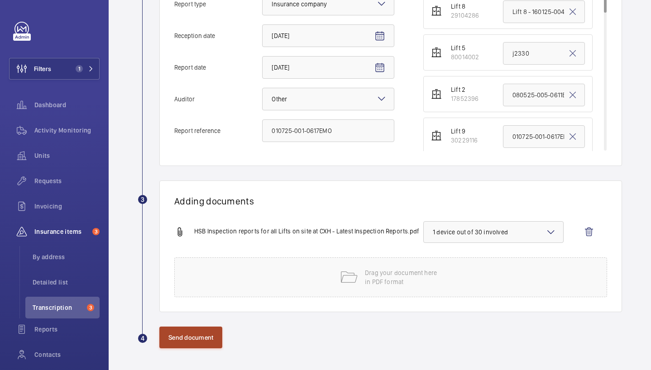
click at [192, 342] on button "Send document" at bounding box center [190, 338] width 63 height 22
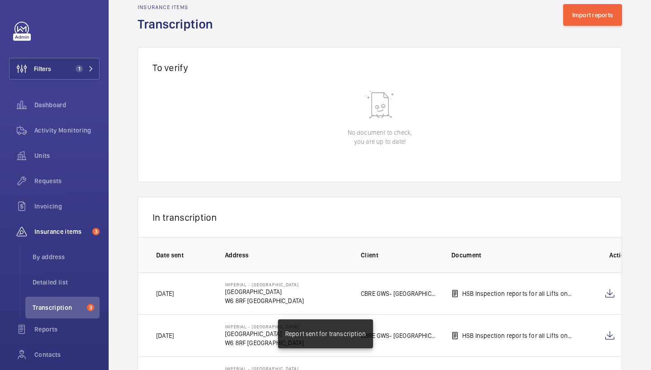
scroll to position [202, 0]
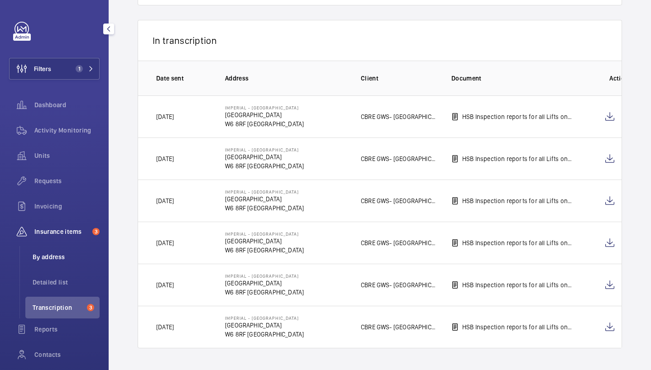
click at [70, 252] on li "By address" at bounding box center [62, 257] width 74 height 22
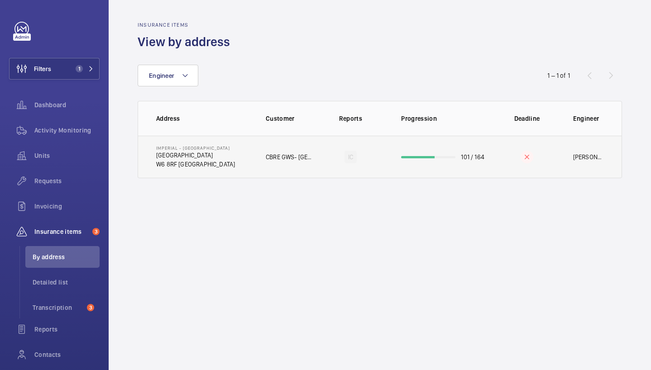
click at [293, 158] on p "CBRE GWS- [GEOGRAPHIC_DATA] ([GEOGRAPHIC_DATA])" at bounding box center [290, 157] width 48 height 9
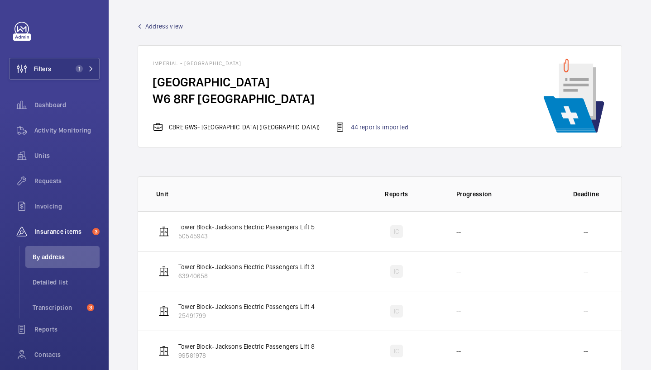
click at [369, 180] on th "Reports" at bounding box center [396, 194] width 91 height 35
click at [359, 129] on div "44 reports imported" at bounding box center [372, 127] width 74 height 11
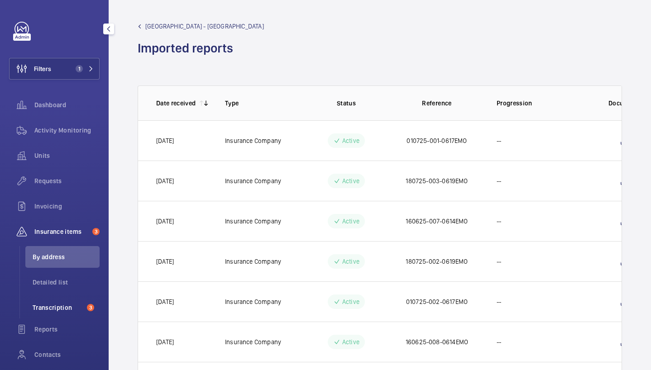
click at [64, 311] on span "Transcription" at bounding box center [58, 307] width 51 height 9
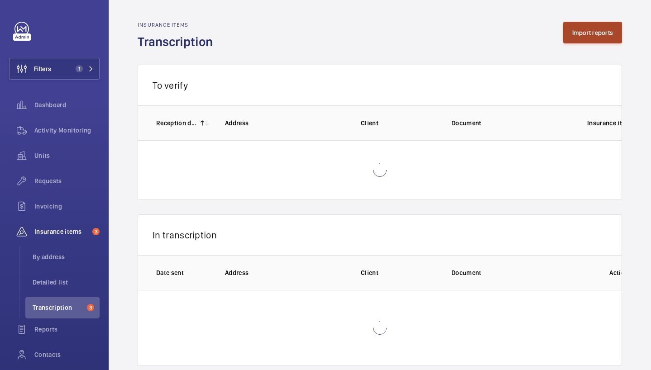
click at [601, 32] on button "Import reports" at bounding box center [592, 33] width 59 height 22
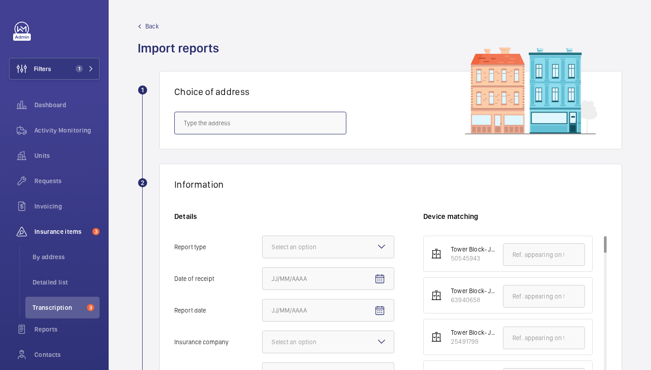
click at [267, 117] on input "text" at bounding box center [260, 123] width 172 height 23
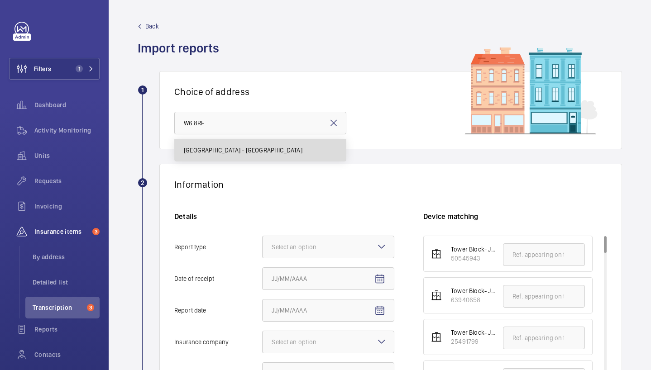
click at [276, 154] on span "[GEOGRAPHIC_DATA] - [GEOGRAPHIC_DATA]" at bounding box center [243, 150] width 119 height 9
type input "[GEOGRAPHIC_DATA] - [GEOGRAPHIC_DATA]"
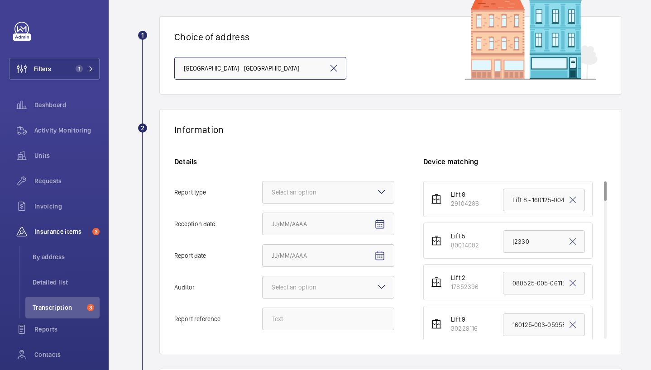
scroll to position [83, 0]
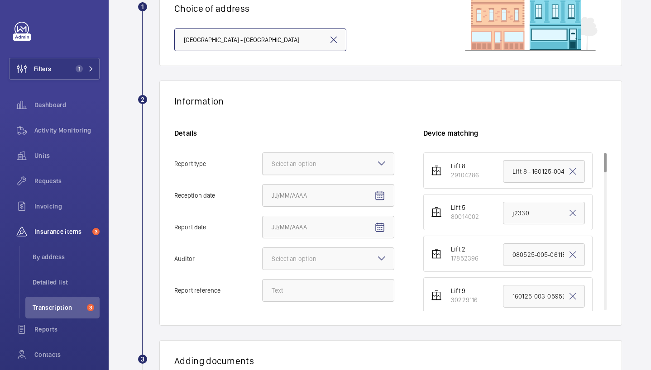
click at [281, 168] on div "Select an option" at bounding box center [305, 163] width 67 height 9
click at [263, 168] on input "Report type Select an option" at bounding box center [263, 164] width 0 height 22
click at [302, 194] on span "Insurance company" at bounding box center [328, 191] width 113 height 9
click at [263, 175] on input "Report type Select an option Insurance company Consultant" at bounding box center [263, 164] width 0 height 22
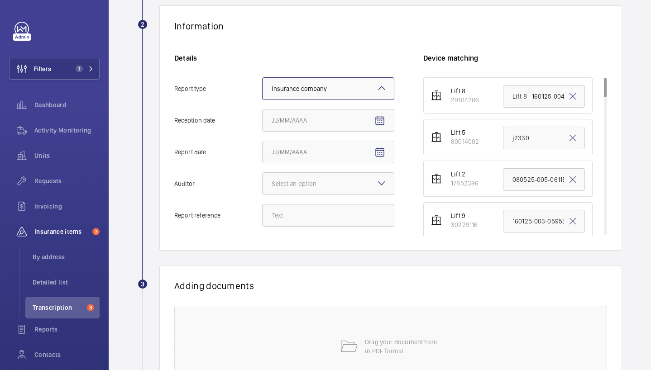
scroll to position [162, 0]
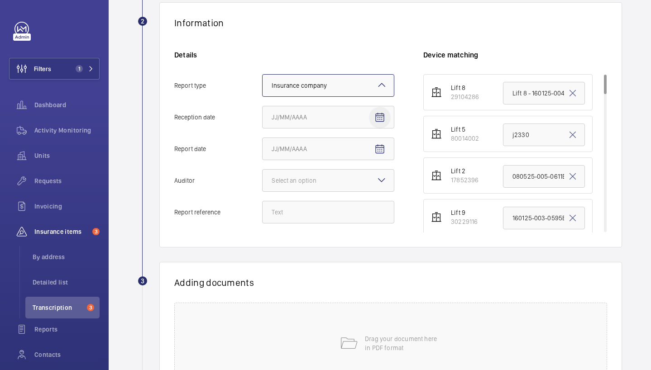
click at [377, 116] on mat-icon "Open calendar" at bounding box center [379, 117] width 11 height 11
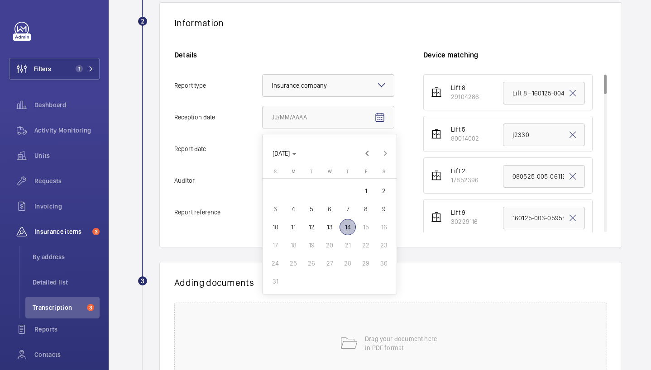
click at [344, 226] on span "14" at bounding box center [348, 227] width 16 height 16
type input "[DATE]"
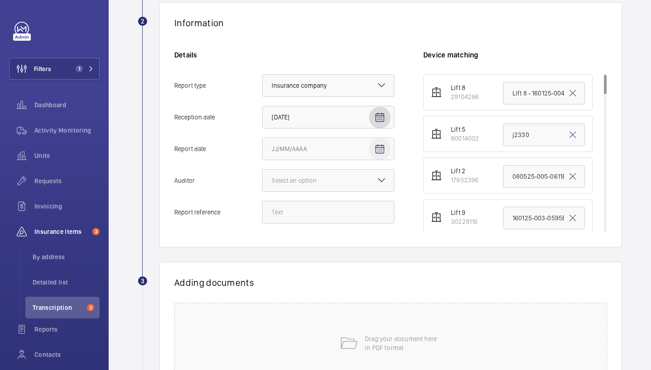
click at [381, 149] on mat-icon "Open calendar" at bounding box center [379, 149] width 11 height 11
click at [368, 182] on span "Previous month" at bounding box center [367, 185] width 18 height 18
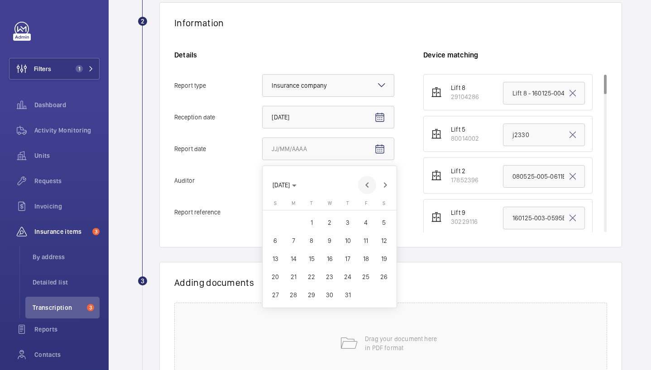
click at [368, 182] on span "Previous month" at bounding box center [367, 185] width 18 height 18
click at [297, 260] on span "16" at bounding box center [293, 259] width 16 height 16
type input "[DATE]"
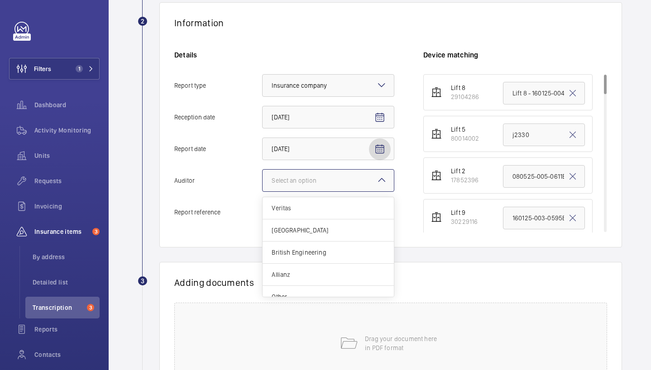
click at [309, 177] on div "Select an option" at bounding box center [305, 180] width 67 height 9
click at [263, 177] on input "Auditor Select an option Veritas Zurich British Engineering Allianz Other" at bounding box center [263, 181] width 0 height 22
click at [320, 294] on span "Other" at bounding box center [328, 297] width 113 height 9
click at [263, 192] on input "Auditor Select an option Veritas Zurich British Engineering Allianz Other" at bounding box center [263, 181] width 0 height 22
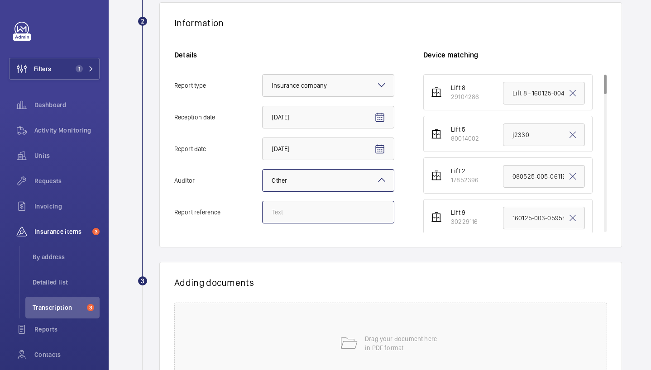
click at [311, 213] on input "Report reference" at bounding box center [328, 212] width 132 height 23
paste input "010725-001-0617EMO"
click at [278, 213] on input "010725-001-0617EMO" at bounding box center [328, 212] width 132 height 23
click at [275, 214] on input "010725-001-0617EMO" at bounding box center [328, 212] width 132 height 23
click at [274, 212] on input "10725-001-0617EMO" at bounding box center [328, 212] width 132 height 23
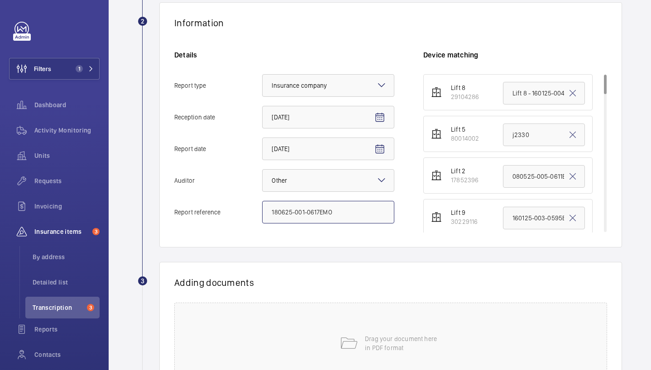
click at [319, 215] on input "180625-001-0617EMO" at bounding box center [328, 212] width 132 height 23
click at [312, 208] on input "180625-001-0615EMO" at bounding box center [328, 212] width 132 height 23
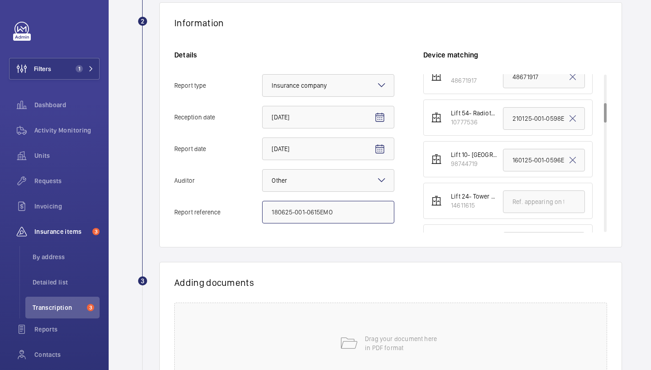
scroll to position [227, 0]
type input "180625-001-0615EMO"
click at [567, 157] on mat-icon at bounding box center [572, 158] width 11 height 11
paste input "180625-001-0615EMO"
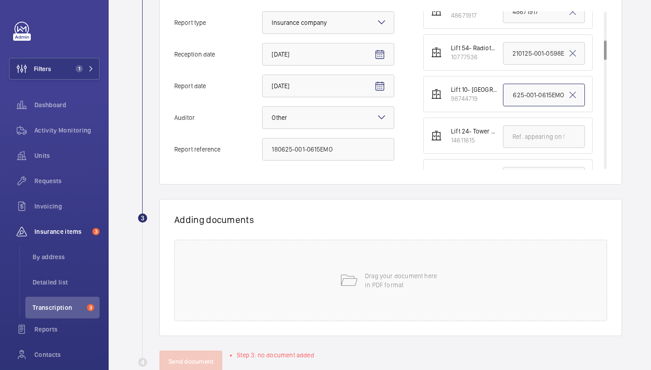
scroll to position [235, 0]
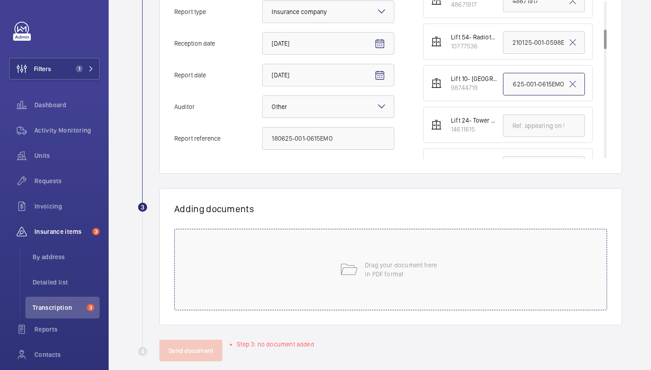
type input "180625-001-0615EMO"
click at [390, 298] on div "Drag your document here in PDF format" at bounding box center [390, 270] width 433 height 82
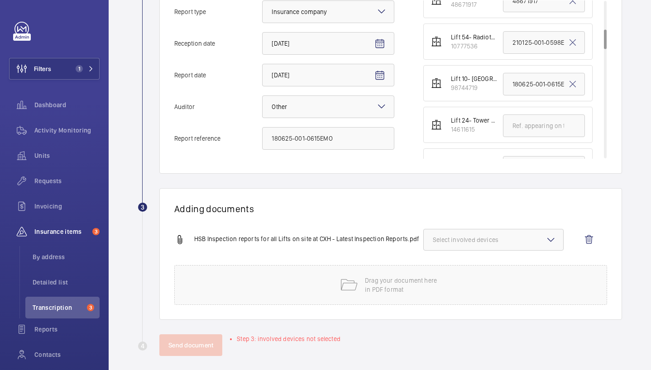
click at [444, 246] on button "Select involved devices" at bounding box center [493, 240] width 140 height 22
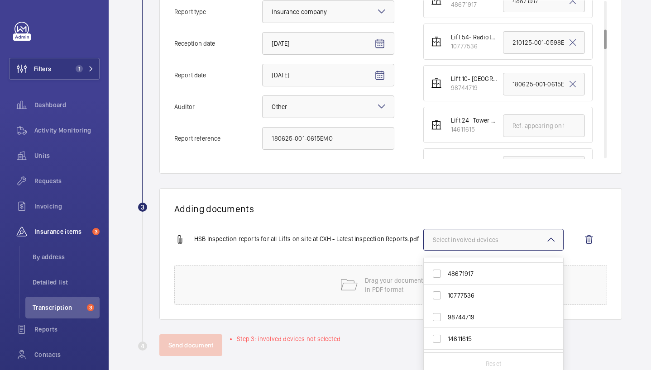
scroll to position [104, 0]
click at [469, 323] on label "98744719" at bounding box center [487, 317] width 126 height 22
click at [446, 323] on input "98744719" at bounding box center [437, 317] width 18 height 18
checkbox input "true"
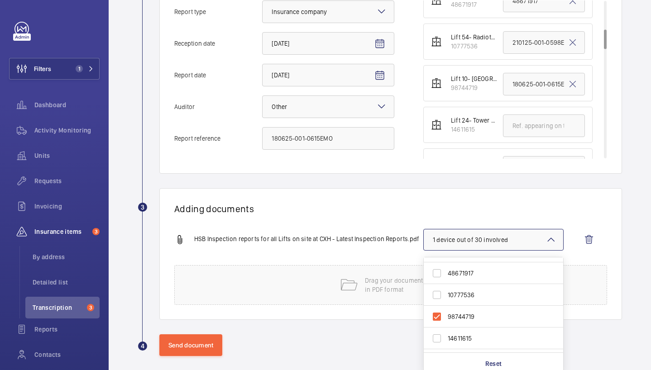
click at [345, 204] on h1 "Adding documents" at bounding box center [390, 208] width 433 height 11
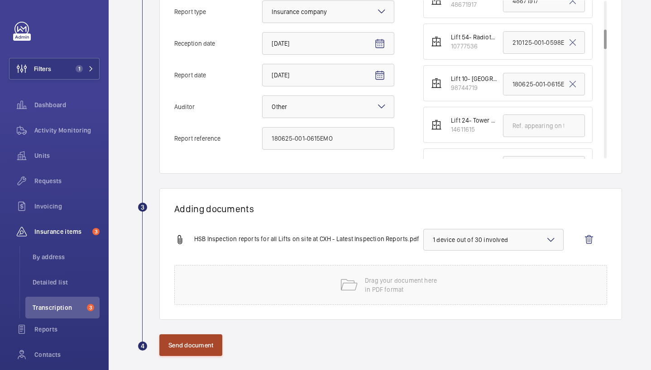
click at [176, 355] on button "Send document" at bounding box center [190, 346] width 63 height 22
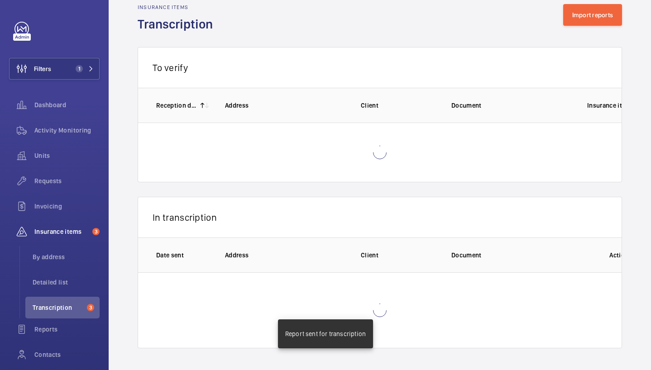
scroll to position [235, 0]
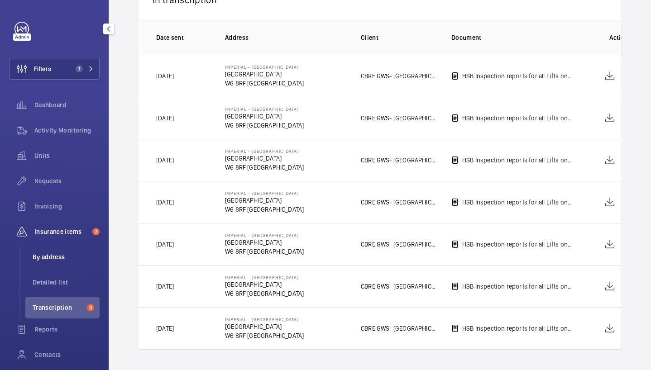
click at [66, 258] on span "By address" at bounding box center [66, 257] width 67 height 9
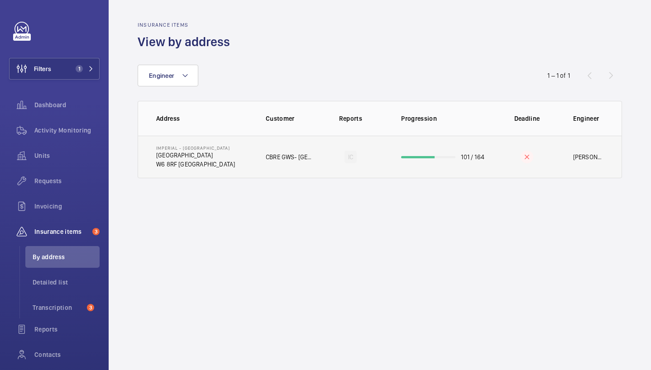
click at [232, 164] on p "W6 8RF [GEOGRAPHIC_DATA]" at bounding box center [195, 164] width 79 height 9
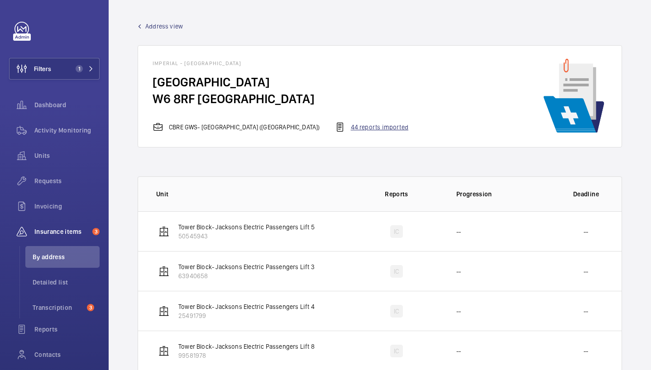
click at [353, 131] on div "44 reports imported" at bounding box center [372, 127] width 74 height 11
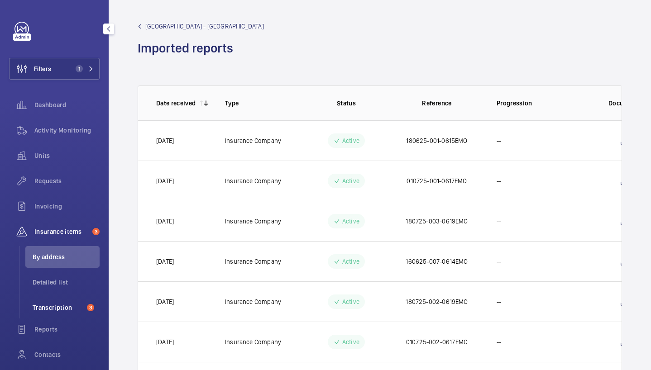
click at [53, 304] on span "Transcription" at bounding box center [58, 307] width 51 height 9
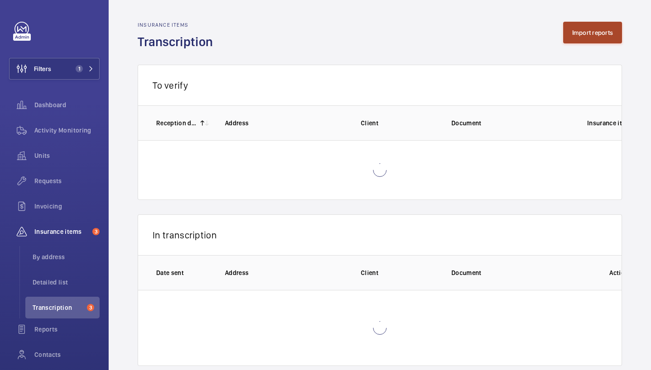
click at [572, 42] on button "Import reports" at bounding box center [592, 33] width 59 height 22
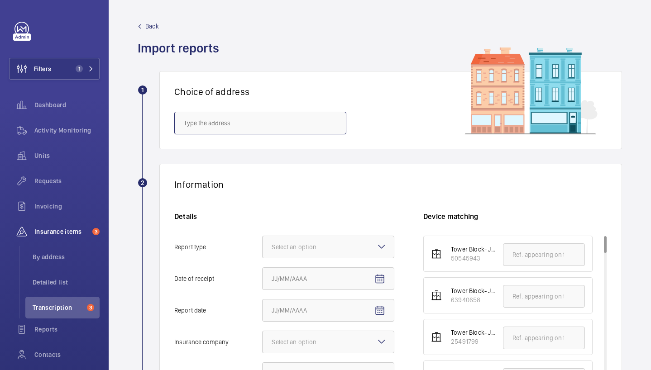
click at [293, 127] on input "text" at bounding box center [260, 123] width 172 height 23
click at [318, 156] on mat-option "[GEOGRAPHIC_DATA] - [GEOGRAPHIC_DATA]" at bounding box center [260, 150] width 171 height 22
type input "[GEOGRAPHIC_DATA] - [GEOGRAPHIC_DATA]"
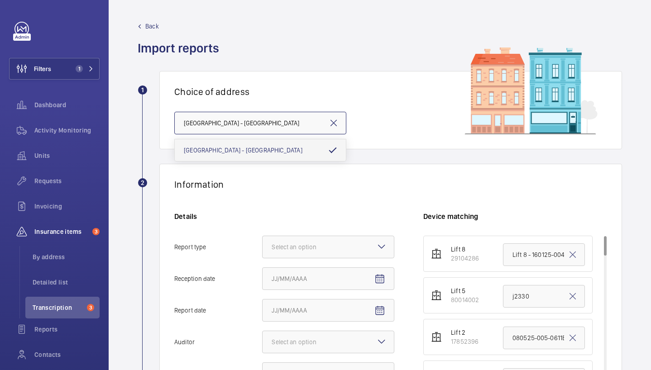
scroll to position [0, 61]
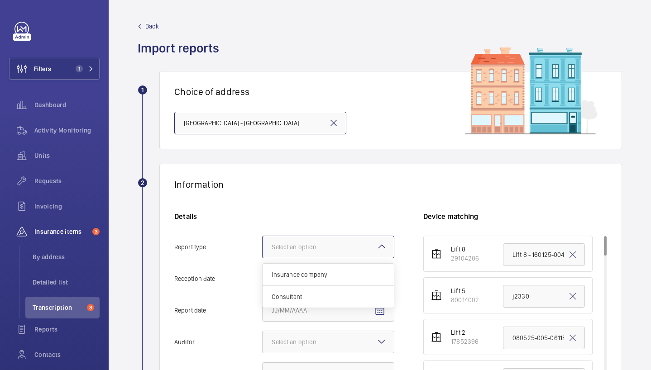
click at [338, 245] on div "Select an option" at bounding box center [305, 247] width 67 height 9
click at [263, 245] on input "Report type Select an option Insurance company Consultant" at bounding box center [263, 247] width 0 height 22
click at [331, 280] on div "Insurance company" at bounding box center [328, 275] width 131 height 22
click at [263, 258] on input "Report type Select an option Insurance company Consultant" at bounding box center [263, 247] width 0 height 22
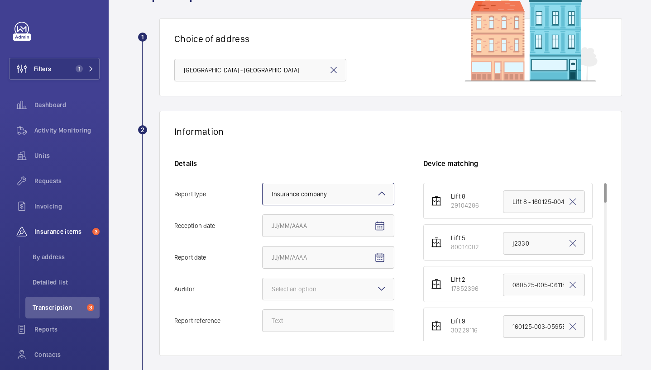
scroll to position [56, 0]
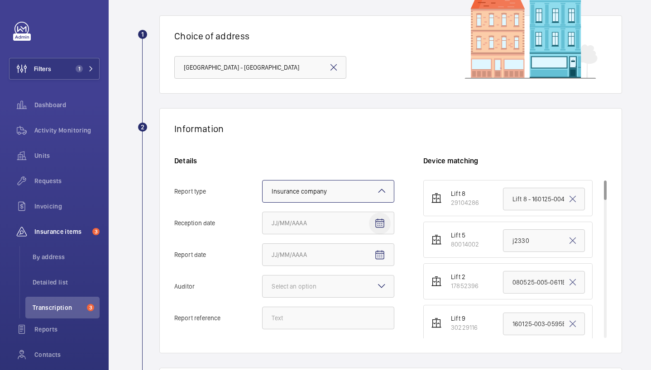
click at [378, 230] on span "Open calendar" at bounding box center [380, 224] width 22 height 22
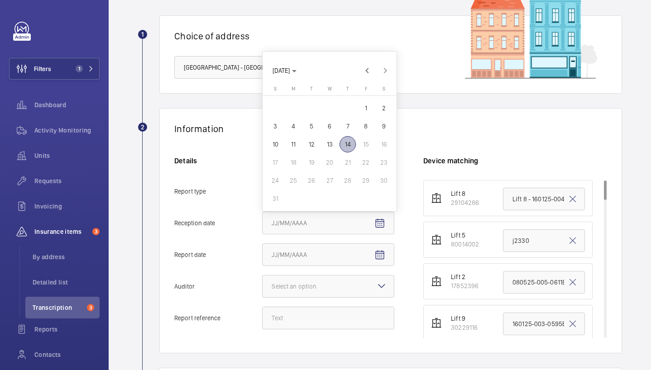
click at [346, 147] on span "14" at bounding box center [348, 144] width 16 height 16
type input "[DATE]"
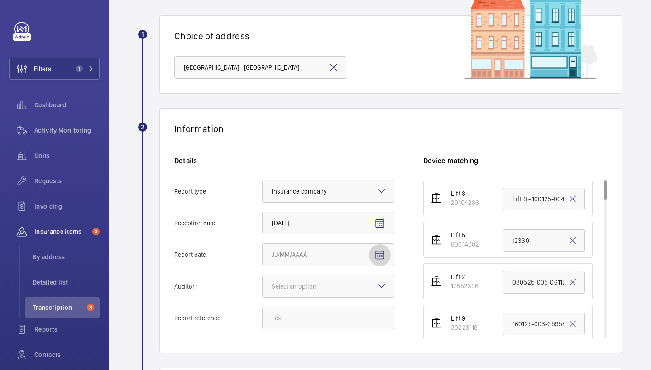
click at [383, 258] on mat-icon "Open calendar" at bounding box center [379, 255] width 11 height 11
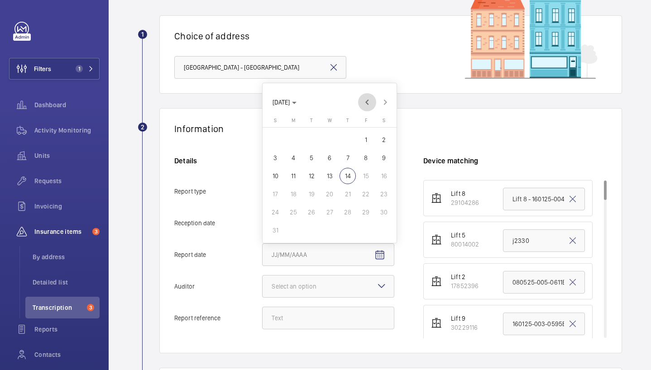
click at [360, 101] on span "Previous month" at bounding box center [367, 102] width 18 height 18
click at [295, 213] on span "21" at bounding box center [293, 212] width 16 height 16
type input "[DATE]"
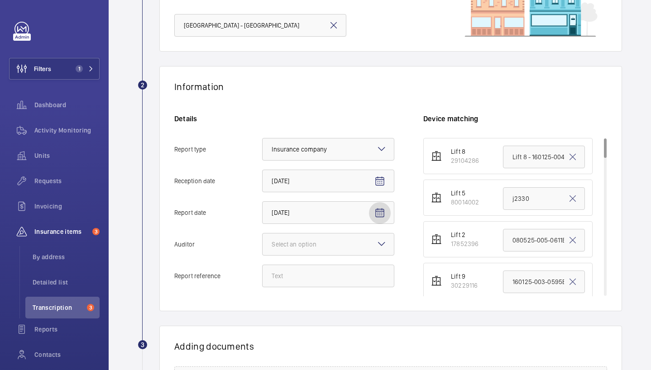
scroll to position [104, 0]
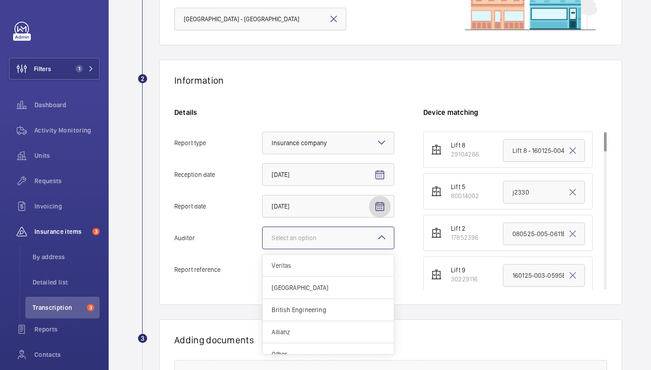
click at [307, 237] on div "Select an option" at bounding box center [305, 238] width 67 height 9
click at [263, 237] on input "Auditor Select an option Veritas Zurich British Engineering Allianz Other" at bounding box center [263, 238] width 0 height 22
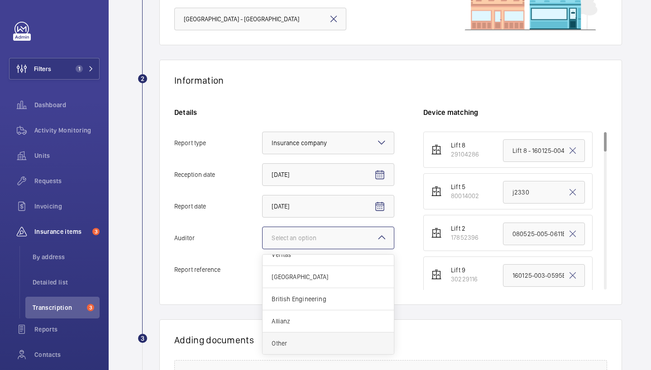
click at [305, 346] on span "Other" at bounding box center [328, 343] width 113 height 9
click at [263, 249] on input "Auditor Select an option Veritas Zurich British Engineering Allianz Other" at bounding box center [263, 238] width 0 height 22
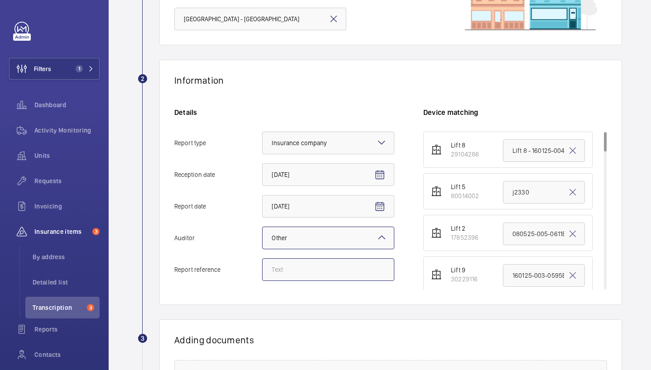
click at [294, 272] on input "Report reference" at bounding box center [328, 270] width 132 height 23
paste input "180625-001-0615EMO"
drag, startPoint x: 285, startPoint y: 270, endPoint x: 251, endPoint y: 268, distance: 34.0
click at [251, 268] on label "Report reference 180625-001-0615EMO" at bounding box center [284, 270] width 220 height 23
click at [304, 270] on input "240725-001-0615EMO" at bounding box center [328, 270] width 132 height 23
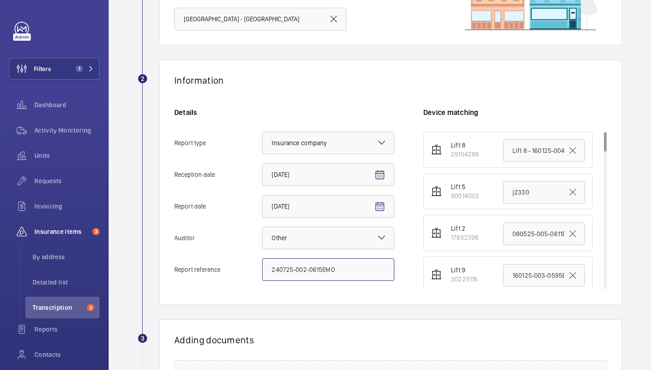
click at [321, 270] on input "240725-002-0615EMO" at bounding box center [328, 270] width 132 height 23
click at [325, 271] on input "240725-002-0621EMO" at bounding box center [328, 270] width 132 height 23
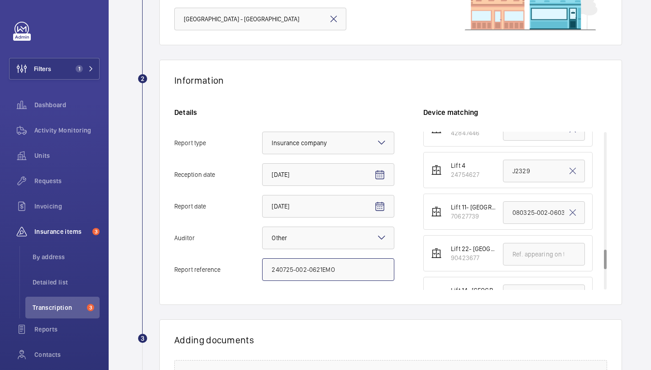
scroll to position [942, 0]
type input "240725-002-0621EMO"
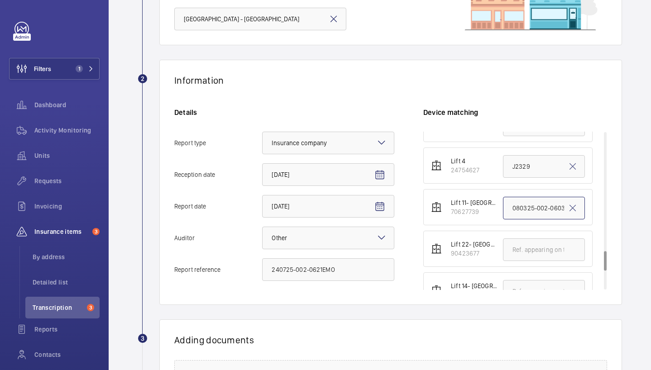
click at [515, 209] on input "080325-002-0603EMO" at bounding box center [544, 208] width 82 height 23
click at [567, 208] on mat-icon at bounding box center [572, 208] width 11 height 11
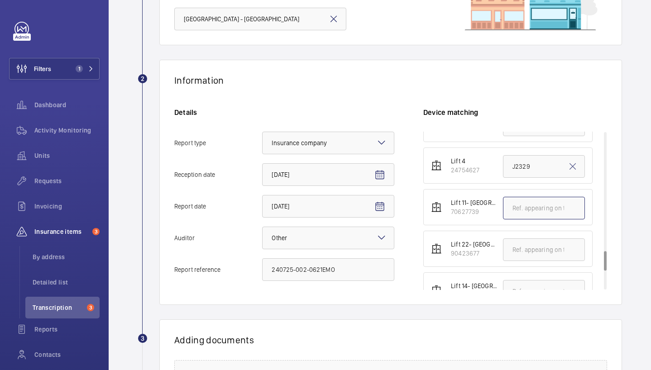
paste input "240725-002-0621EMO"
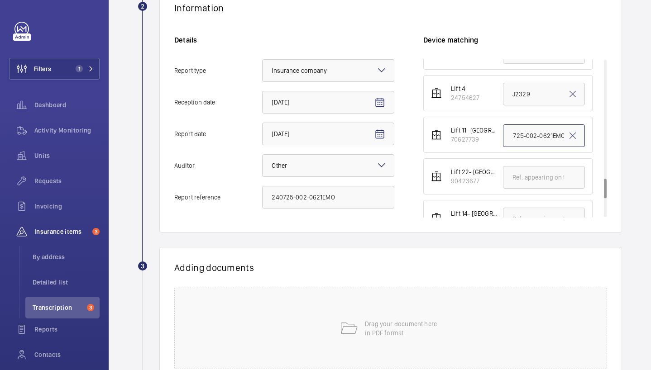
scroll to position [182, 0]
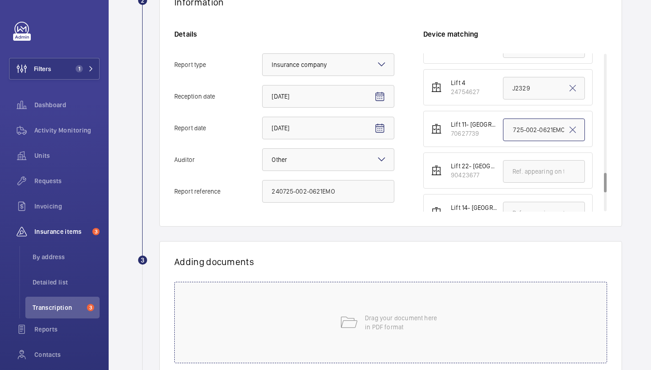
type input "240725-002-0621EMO"
click at [300, 313] on div "Drag your document here in PDF format" at bounding box center [390, 323] width 433 height 82
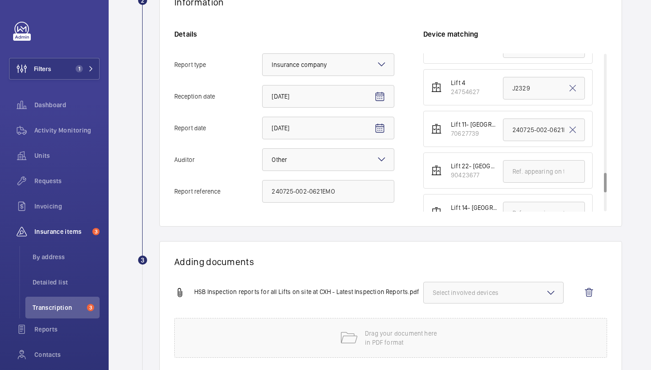
click at [451, 293] on span "Select involved devices" at bounding box center [493, 292] width 121 height 9
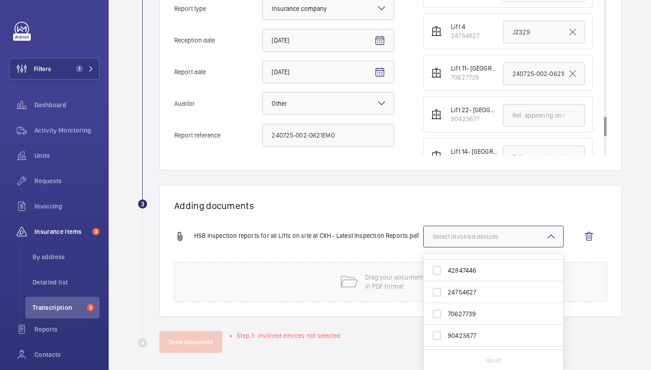
scroll to position [475, 0]
click at [476, 317] on span "70627739" at bounding box center [494, 312] width 93 height 9
click at [446, 317] on input "70627739" at bounding box center [437, 312] width 18 height 18
checkbox input "true"
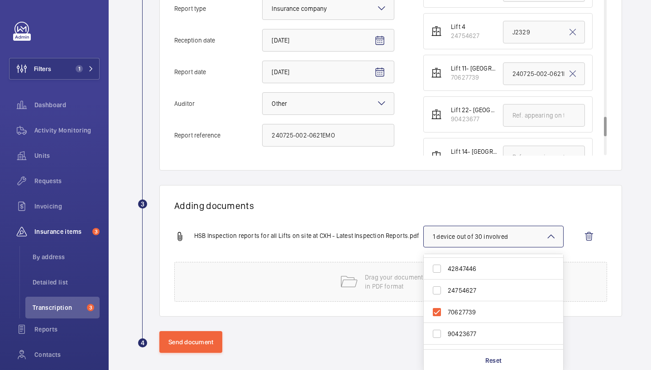
click at [376, 190] on div "Adding documents HSB Inspection reports for all Lifts on site at CXH - Latest I…" at bounding box center [390, 251] width 463 height 132
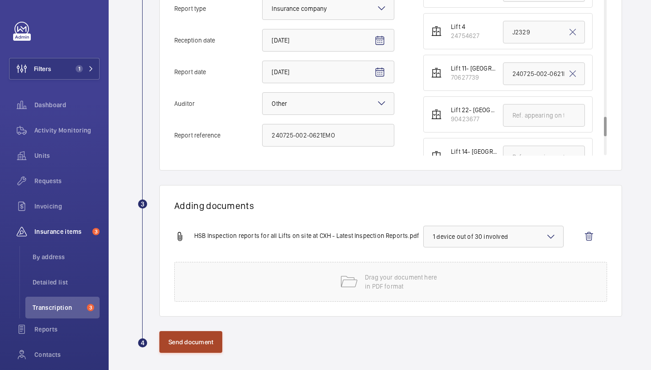
click at [206, 340] on button "Send document" at bounding box center [190, 342] width 63 height 22
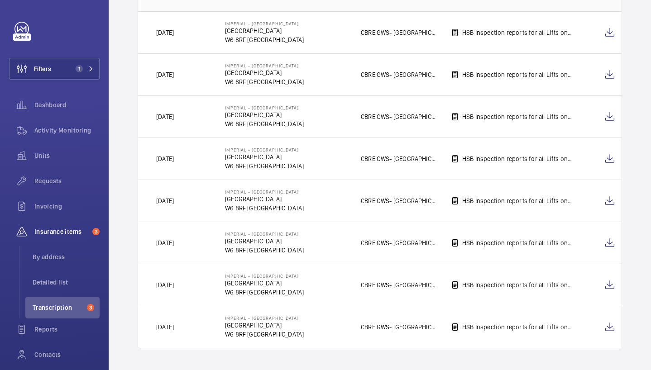
scroll to position [257, 0]
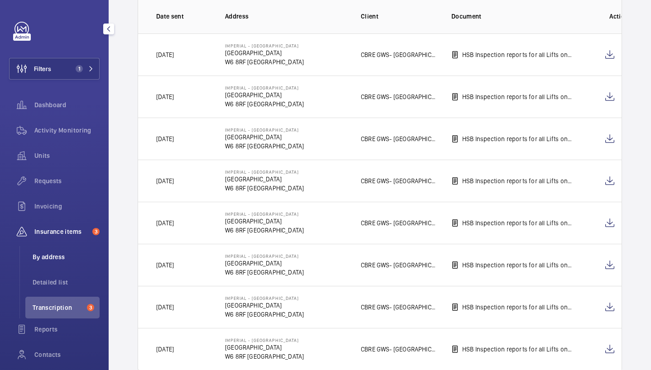
click at [48, 259] on span "By address" at bounding box center [66, 257] width 67 height 9
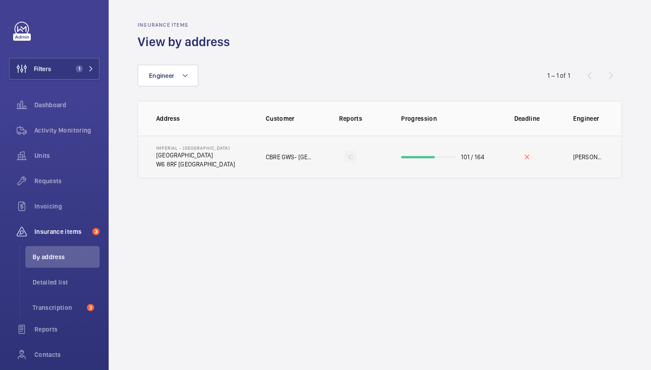
click at [337, 161] on td "IC" at bounding box center [350, 157] width 72 height 43
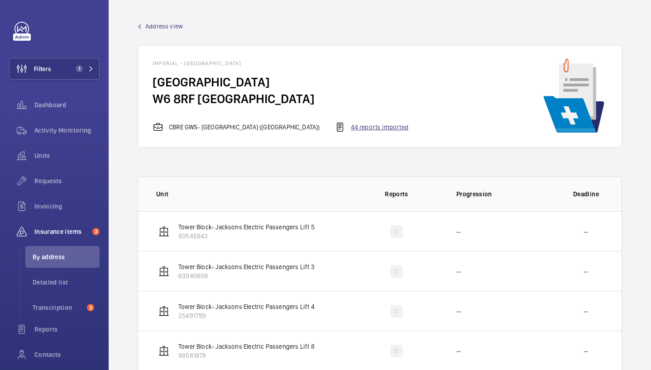
click at [358, 130] on div "44 reports imported" at bounding box center [372, 127] width 74 height 11
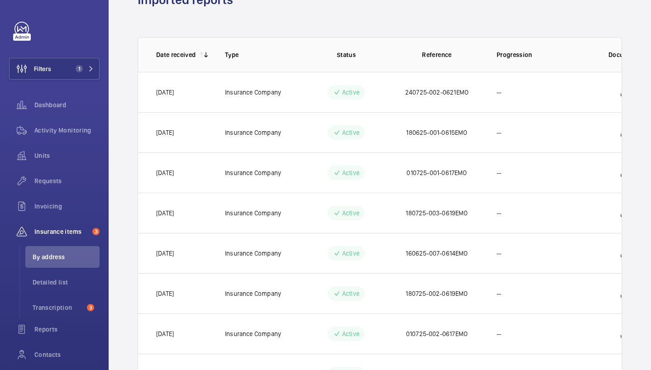
scroll to position [48, 0]
click at [44, 311] on span "Transcription" at bounding box center [58, 307] width 51 height 9
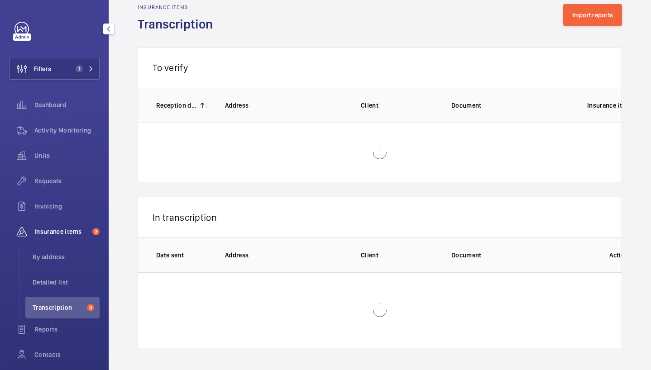
scroll to position [18, 0]
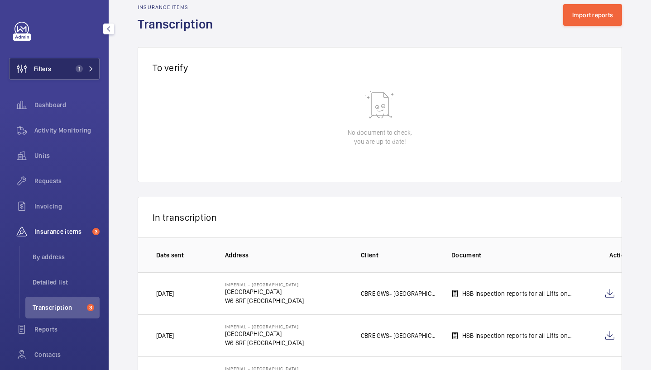
click at [72, 66] on span "1" at bounding box center [77, 68] width 11 height 7
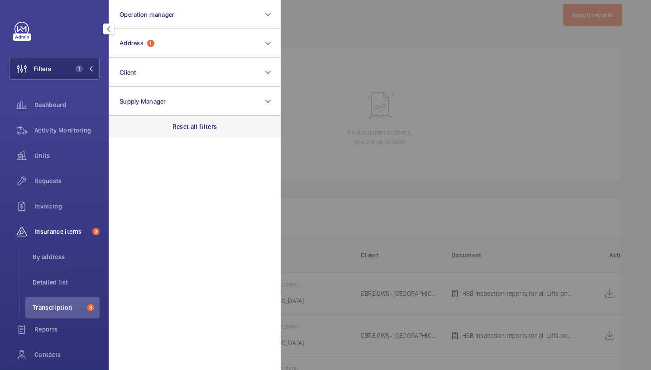
click at [193, 127] on p "Reset all filters" at bounding box center [195, 126] width 45 height 9
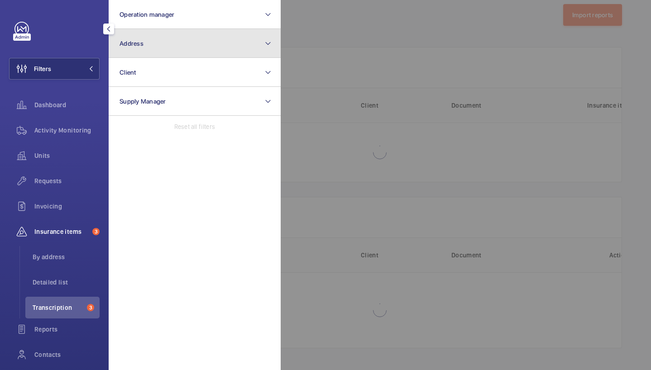
click at [177, 44] on button "Address" at bounding box center [195, 43] width 172 height 29
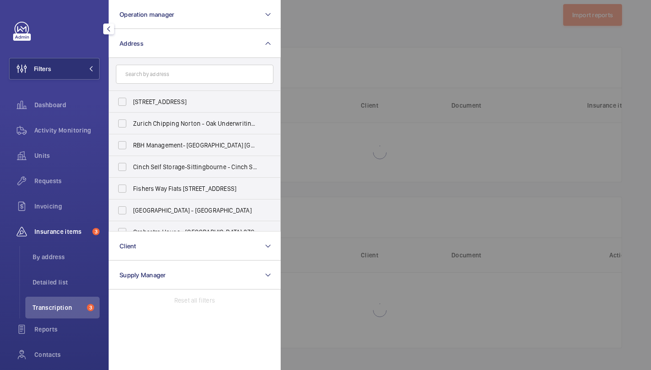
click at [193, 79] on input "text" at bounding box center [195, 74] width 158 height 19
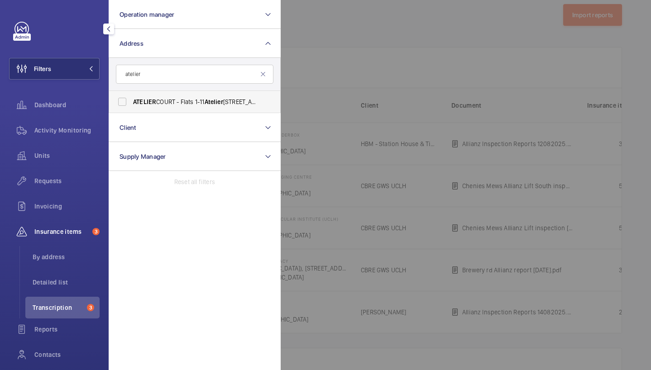
type input "atelier"
click at [208, 107] on label "ATELIER COURT - Flats [STREET_ADDRESS][PERSON_NAME]" at bounding box center [188, 102] width 158 height 22
click at [131, 107] on input "ATELIER COURT - Flats [STREET_ADDRESS][PERSON_NAME]" at bounding box center [122, 102] width 18 height 18
checkbox input "true"
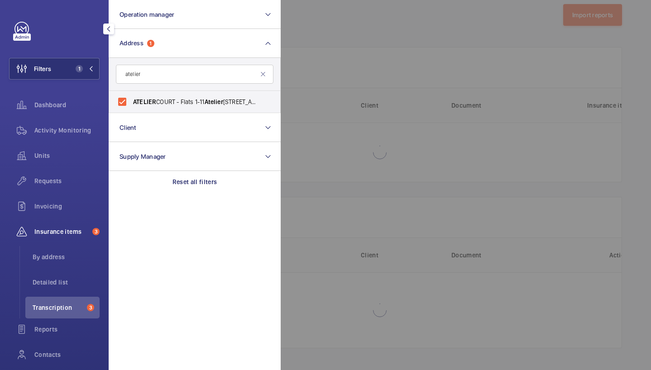
click at [432, 46] on div at bounding box center [606, 185] width 651 height 370
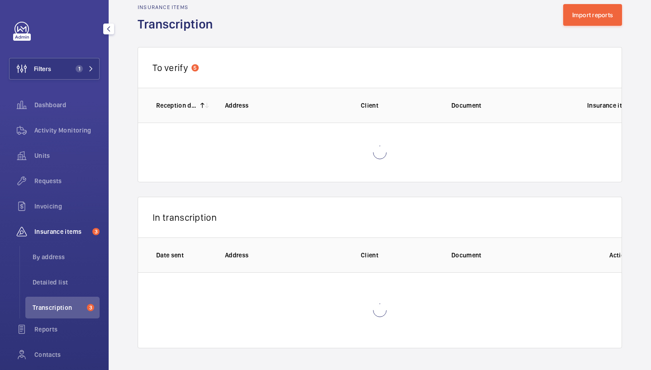
scroll to position [1, 0]
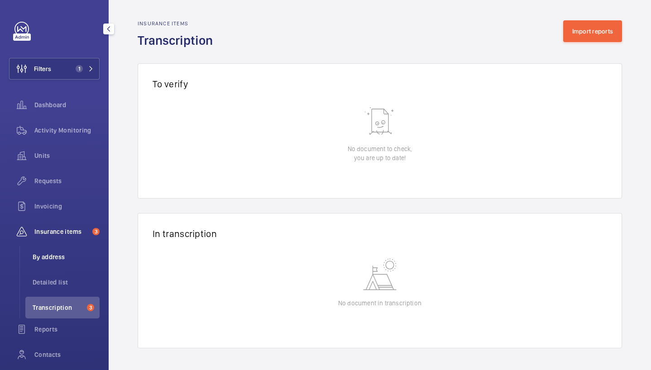
click at [67, 256] on span "By address" at bounding box center [66, 257] width 67 height 9
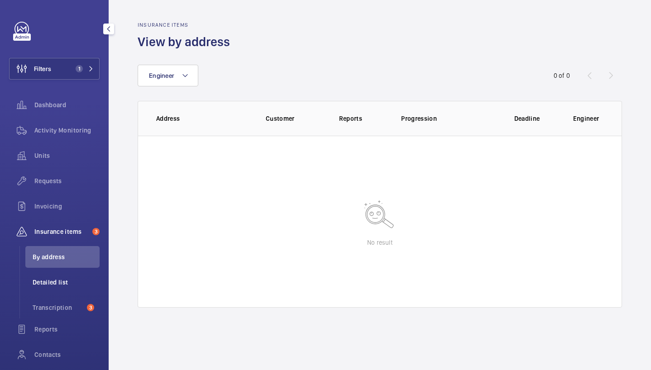
click at [63, 274] on li "Detailed list" at bounding box center [62, 283] width 74 height 22
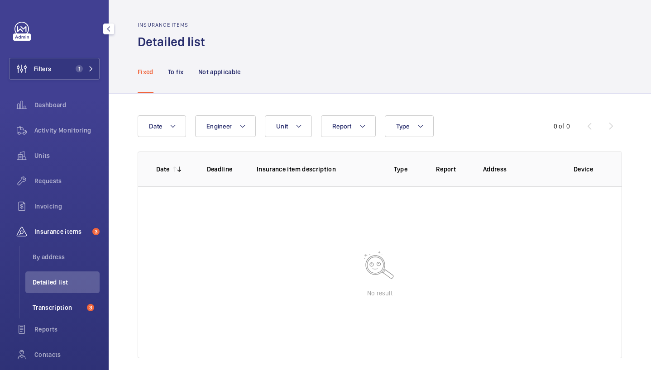
click at [57, 304] on span "Transcription" at bounding box center [58, 307] width 51 height 9
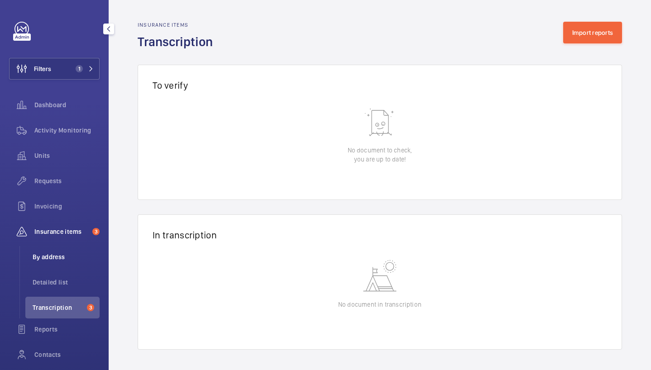
click at [59, 254] on span "By address" at bounding box center [66, 257] width 67 height 9
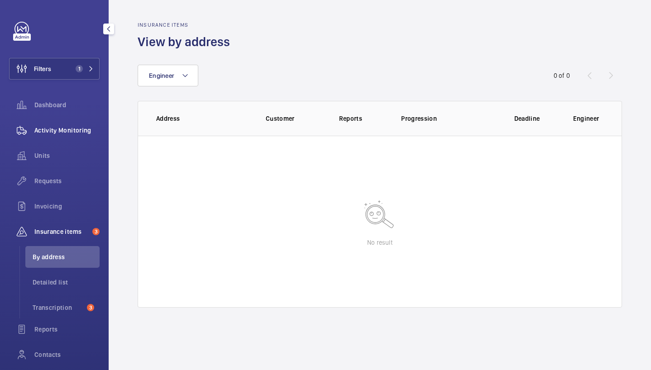
click at [68, 122] on div "Activity Monitoring" at bounding box center [54, 131] width 91 height 22
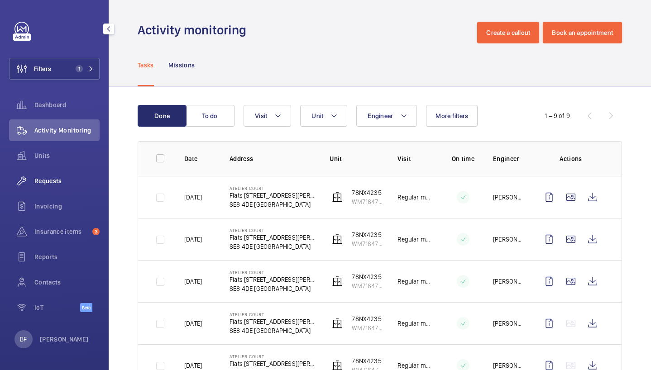
click at [62, 190] on div "Requests" at bounding box center [54, 181] width 91 height 22
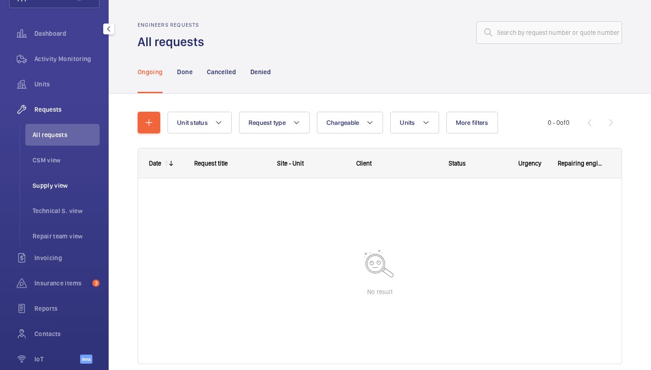
scroll to position [86, 0]
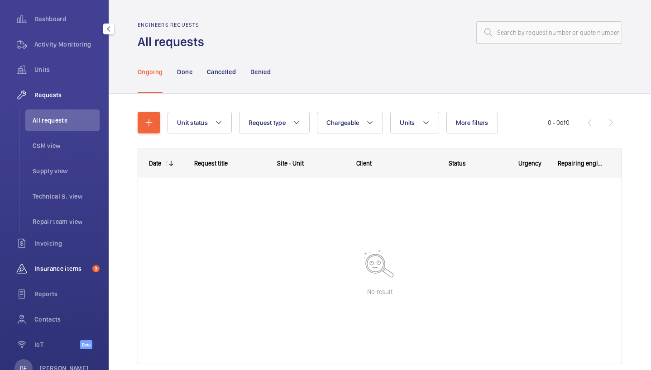
click at [73, 263] on div "Insurance items 3" at bounding box center [54, 269] width 91 height 22
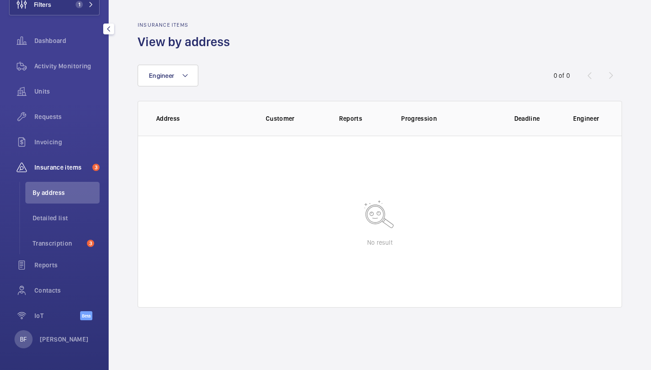
scroll to position [64, 0]
click at [56, 219] on span "Detailed list" at bounding box center [66, 218] width 67 height 9
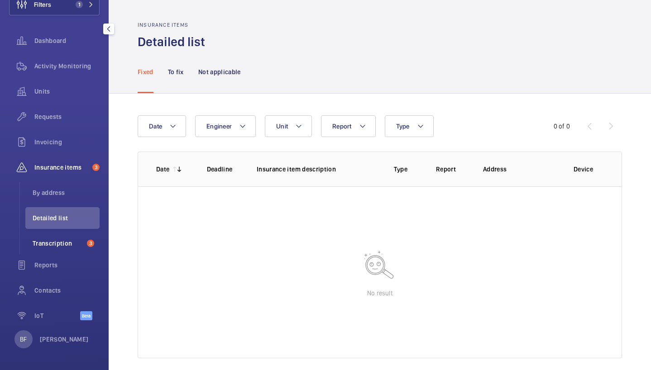
click at [58, 244] on span "Transcription" at bounding box center [58, 243] width 51 height 9
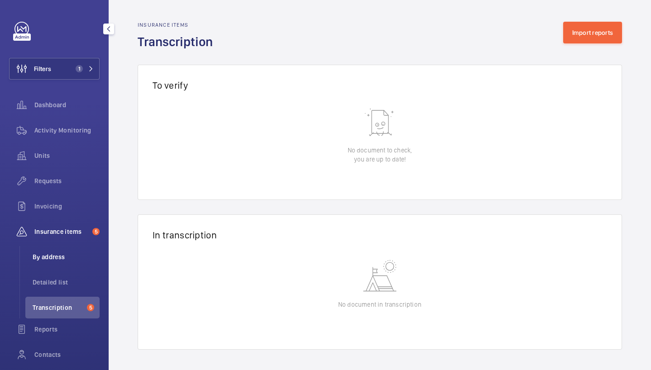
click at [74, 260] on span "By address" at bounding box center [66, 257] width 67 height 9
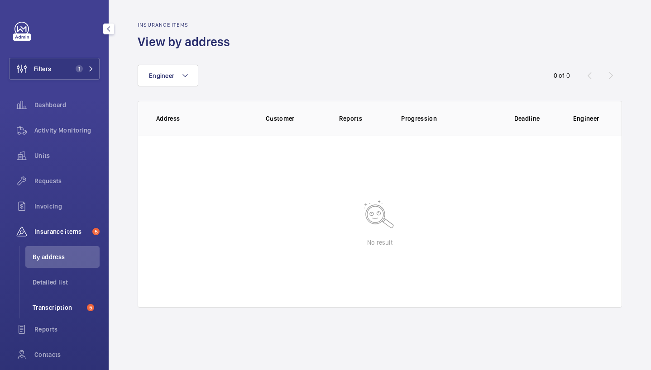
click at [63, 308] on span "Transcription" at bounding box center [58, 307] width 51 height 9
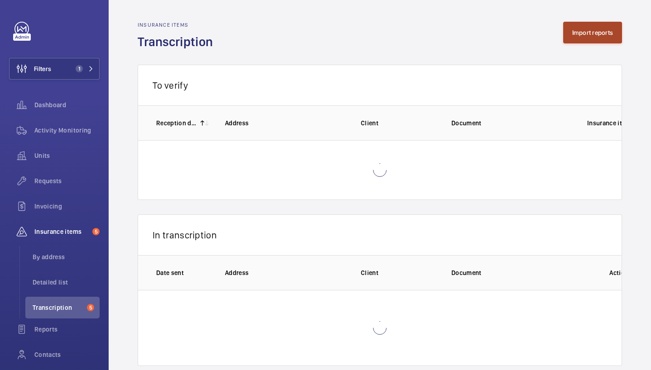
click at [590, 36] on button "Import reports" at bounding box center [592, 33] width 59 height 22
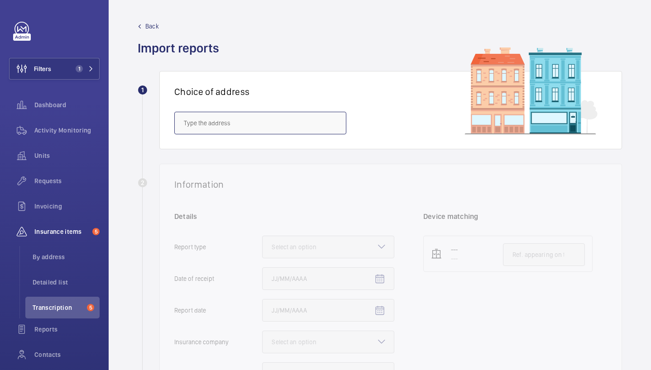
click at [276, 128] on input "text" at bounding box center [260, 123] width 172 height 23
click at [206, 127] on input "atellier" at bounding box center [260, 123] width 172 height 23
click at [250, 120] on input "atelier" at bounding box center [260, 123] width 172 height 23
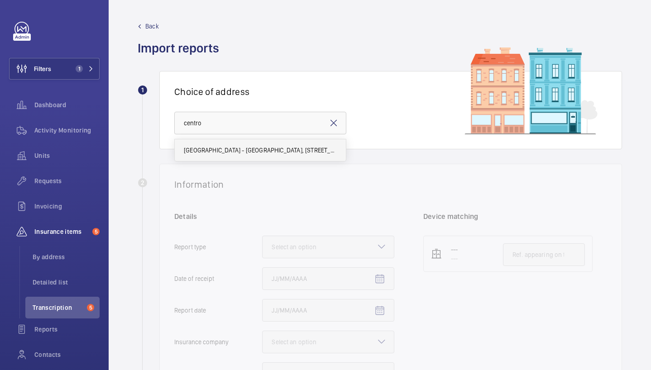
click at [262, 154] on span "Centro Buildings - Centro Buildings, 20-23 Mandela Street, Camden, London, NW1 …" at bounding box center [260, 150] width 153 height 9
type input "Centro Buildings - Centro Buildings, 20-23 Mandela Street, Camden, London, NW1 …"
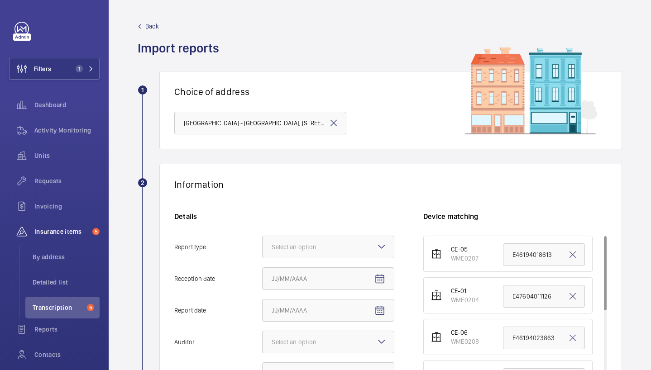
click at [336, 123] on mat-icon at bounding box center [333, 123] width 11 height 11
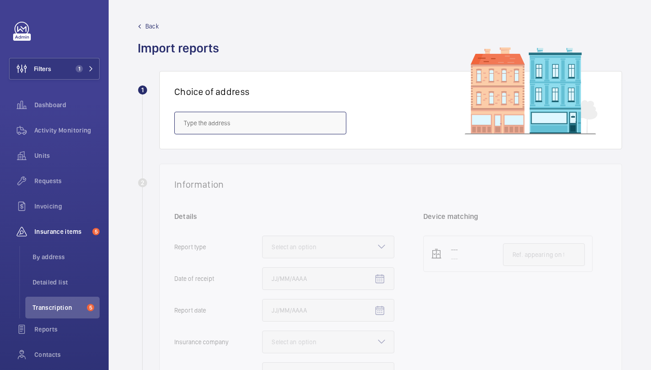
click at [286, 123] on input "text" at bounding box center [260, 123] width 172 height 23
paste input "NW1 0DL"
click at [284, 123] on input "NW1 0DL" at bounding box center [260, 123] width 172 height 23
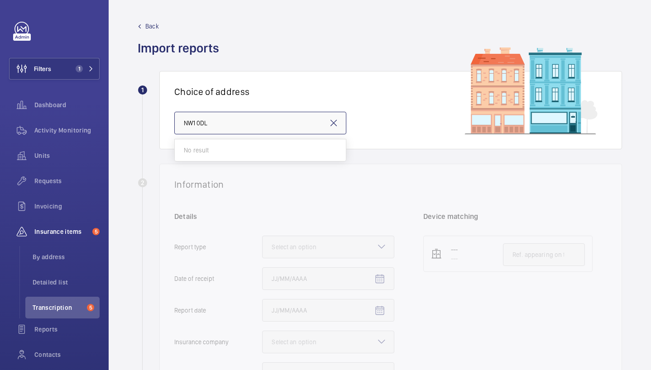
click at [284, 123] on input "NW1 0DL" at bounding box center [260, 123] width 172 height 23
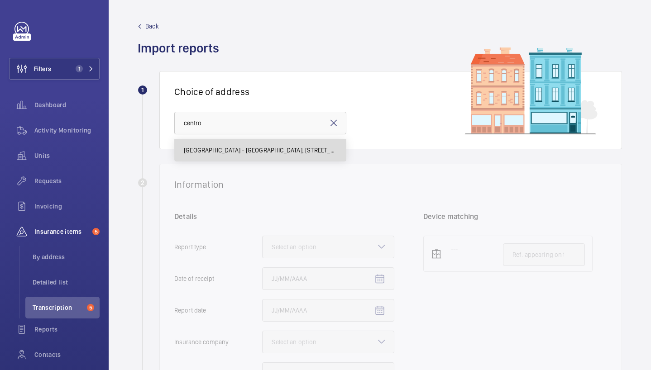
click at [286, 151] on span "Centro Buildings - Centro Buildings, 20-23 Mandela Street, Camden, London, NW1 …" at bounding box center [260, 150] width 153 height 9
type input "Centro Buildings - Centro Buildings, 20-23 Mandela Street, Camden, London, NW1 …"
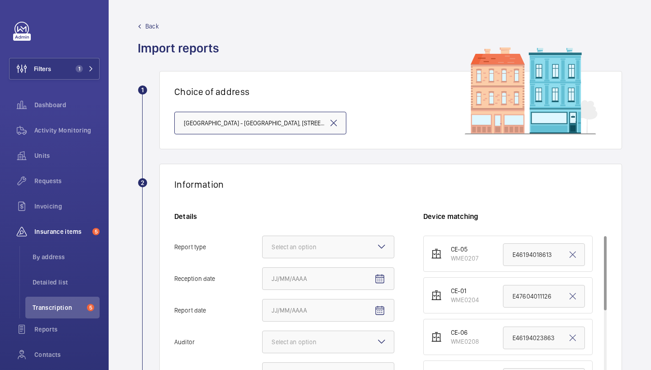
scroll to position [0, 166]
drag, startPoint x: 283, startPoint y: 122, endPoint x: 336, endPoint y: 123, distance: 53.0
click at [336, 123] on div "Centro Buildings - Centro Buildings, 20-23 Mandela Street, Camden, London, NW1 …" at bounding box center [260, 123] width 172 height 23
click at [309, 247] on div "Select an option" at bounding box center [305, 247] width 67 height 9
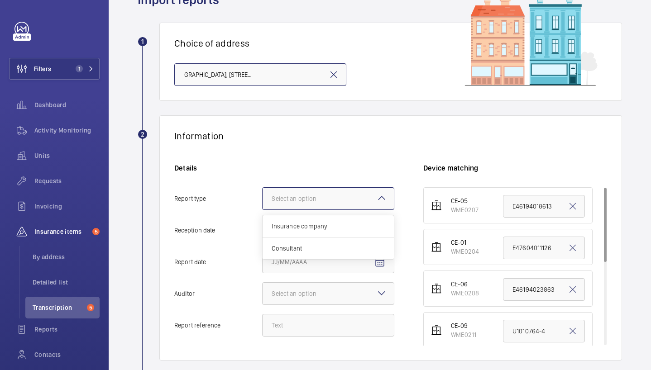
scroll to position [56, 0]
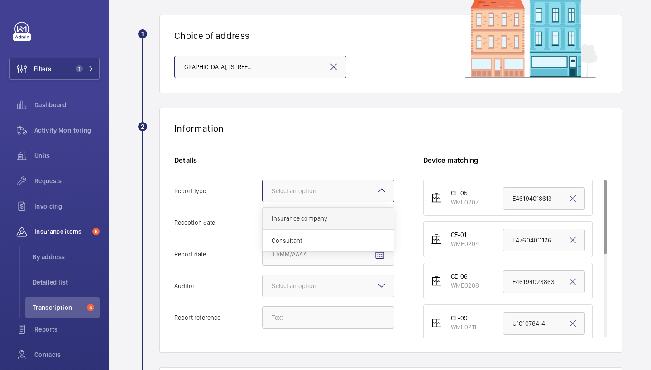
click at [325, 217] on span "Insurance company" at bounding box center [328, 218] width 113 height 9
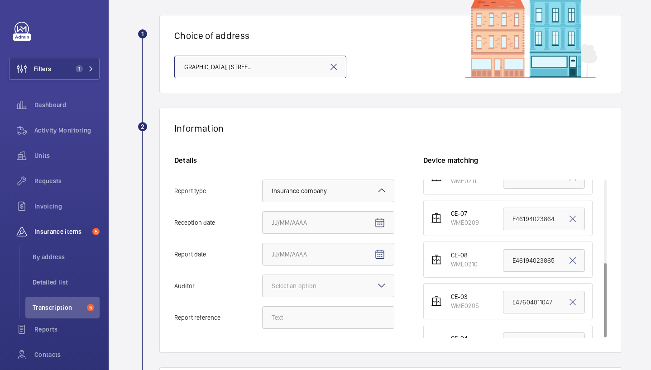
scroll to position [175, 0]
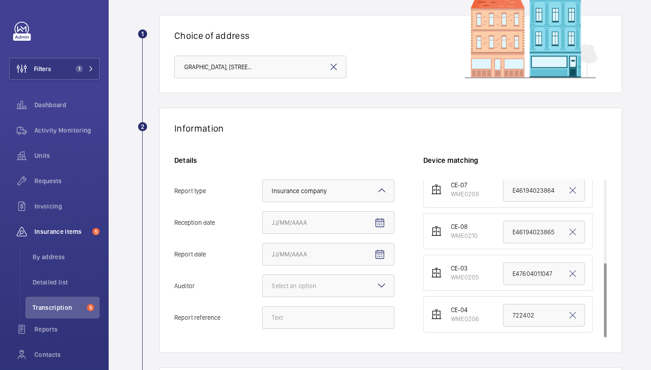
click at [361, 129] on div "Information" at bounding box center [390, 128] width 433 height 11
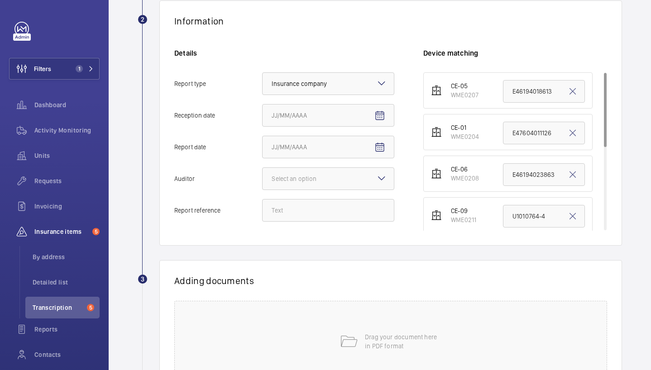
scroll to position [0, 0]
